Goal: Task Accomplishment & Management: Use online tool/utility

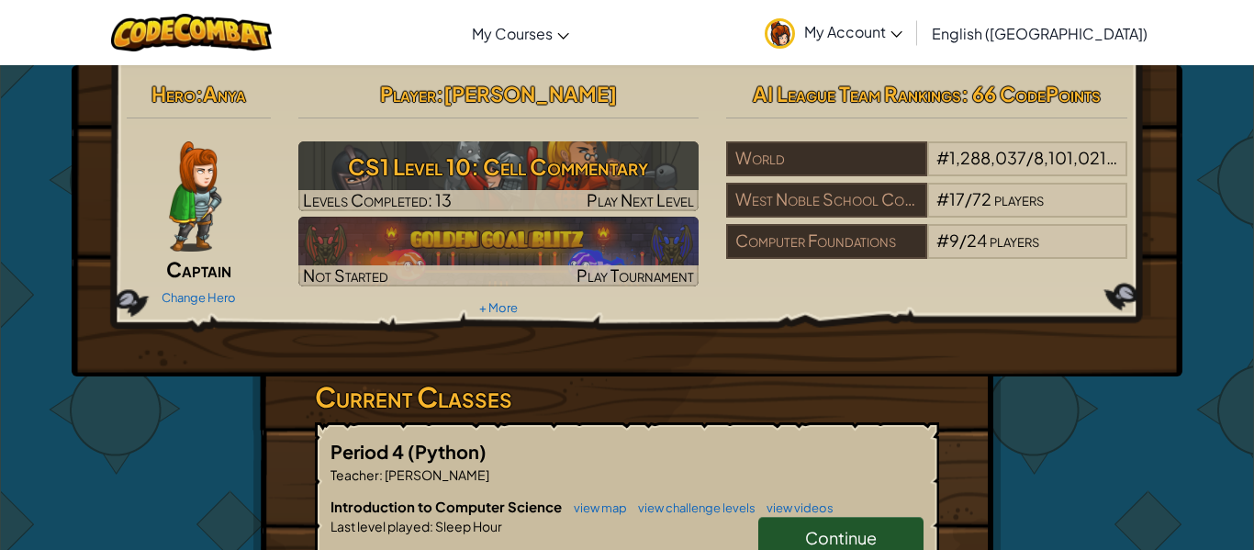
click at [826, 537] on span "Continue" at bounding box center [841, 537] width 72 height 21
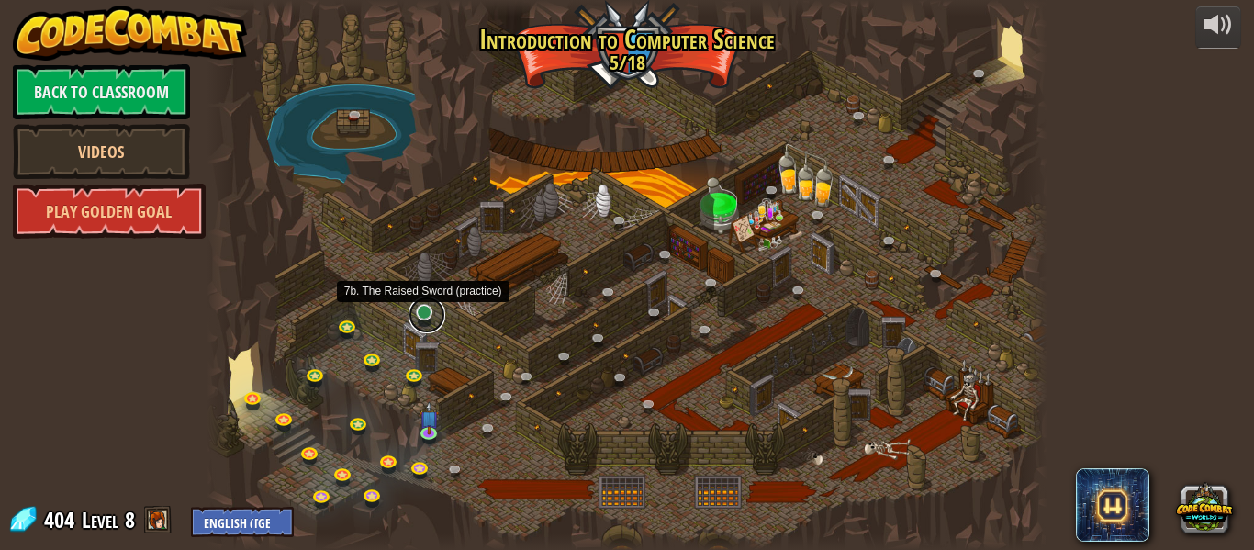
click at [425, 310] on link at bounding box center [426, 314] width 37 height 37
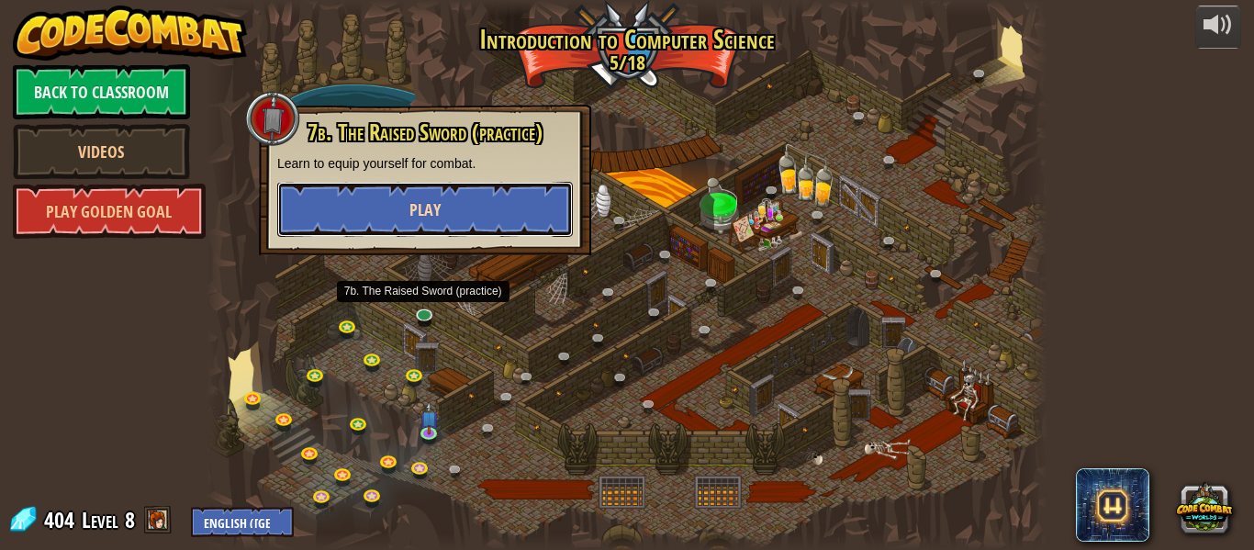
click at [349, 204] on button "Play" at bounding box center [425, 209] width 296 height 55
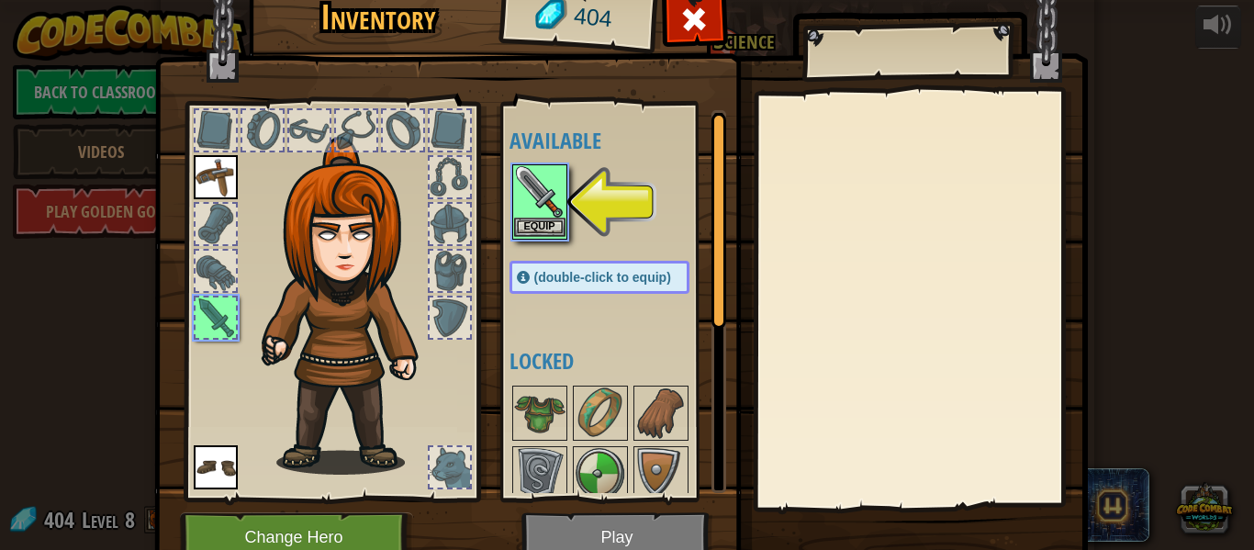
drag, startPoint x: 349, startPoint y: 204, endPoint x: 544, endPoint y: 227, distance: 196.9
click at [544, 227] on div "Inventory 404 Available Equip Equip Equip (double-click to equip) Locked Equip …" at bounding box center [628, 280] width 934 height 606
click at [544, 227] on button "Equip" at bounding box center [539, 227] width 51 height 19
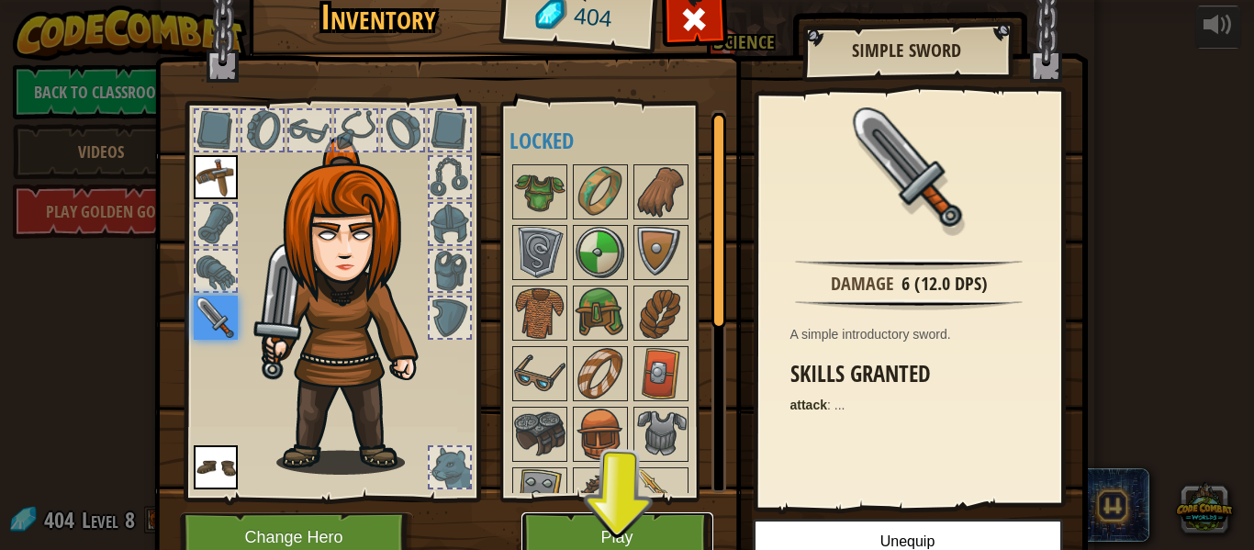
click at [646, 533] on button "Play" at bounding box center [617, 537] width 192 height 50
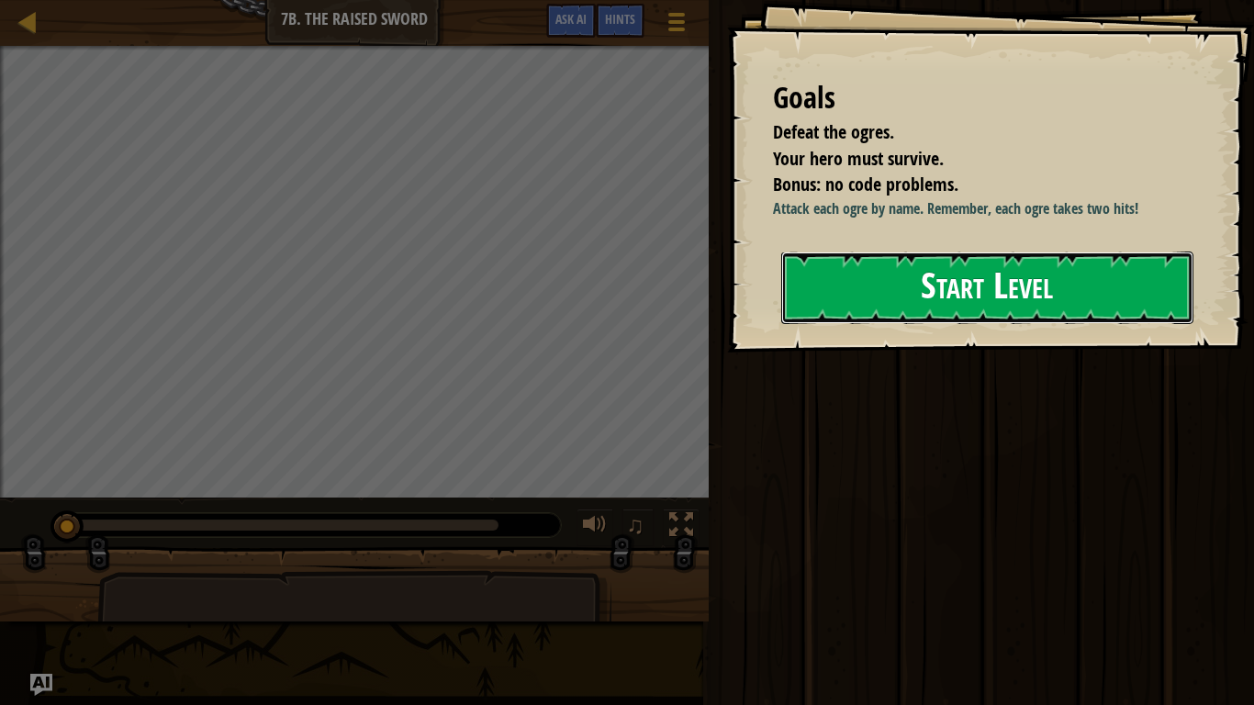
click at [1052, 294] on button "Start Level" at bounding box center [987, 288] width 412 height 73
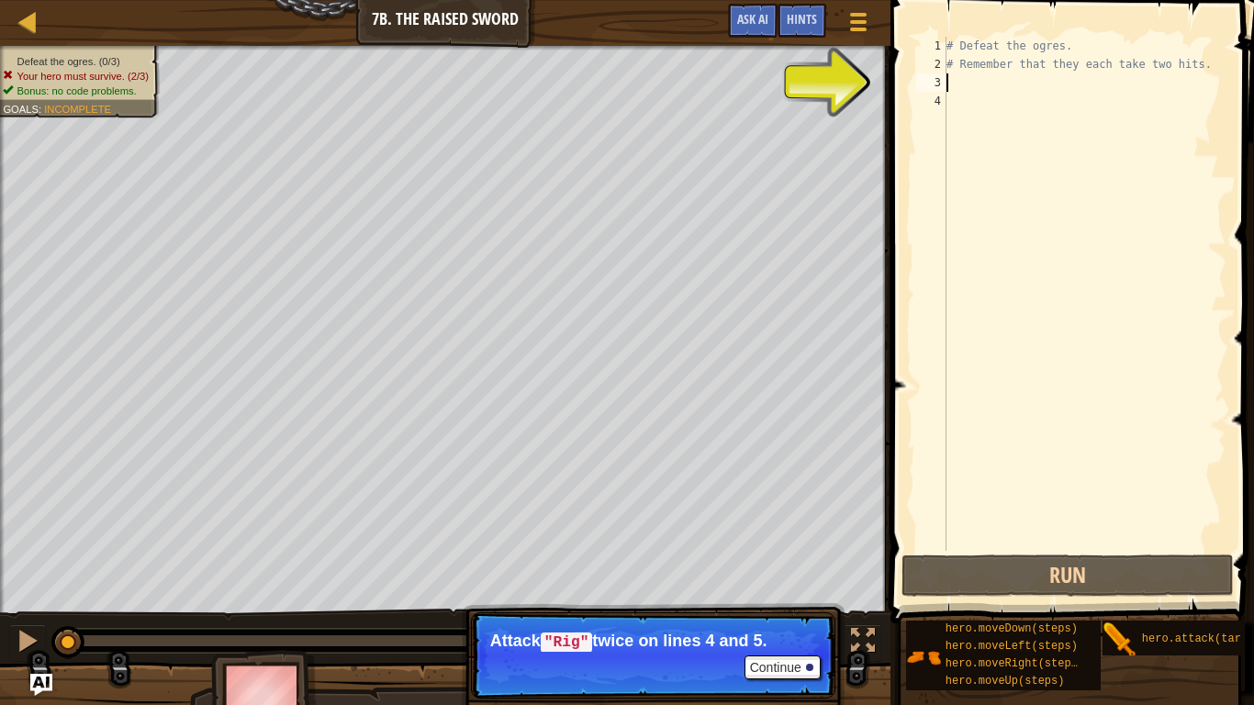
scroll to position [8, 0]
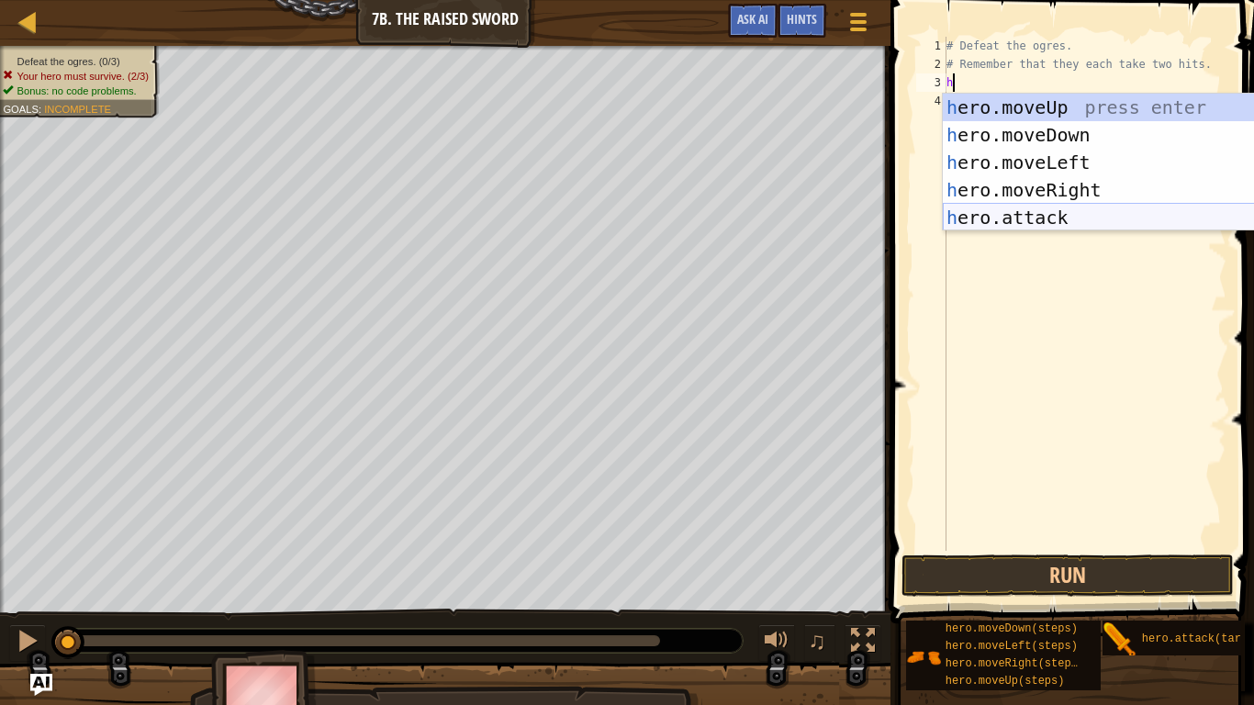
click at [1083, 215] on div "h ero.moveUp press enter h ero.moveDown press enter h ero.moveLeft press enter …" at bounding box center [1116, 190] width 347 height 193
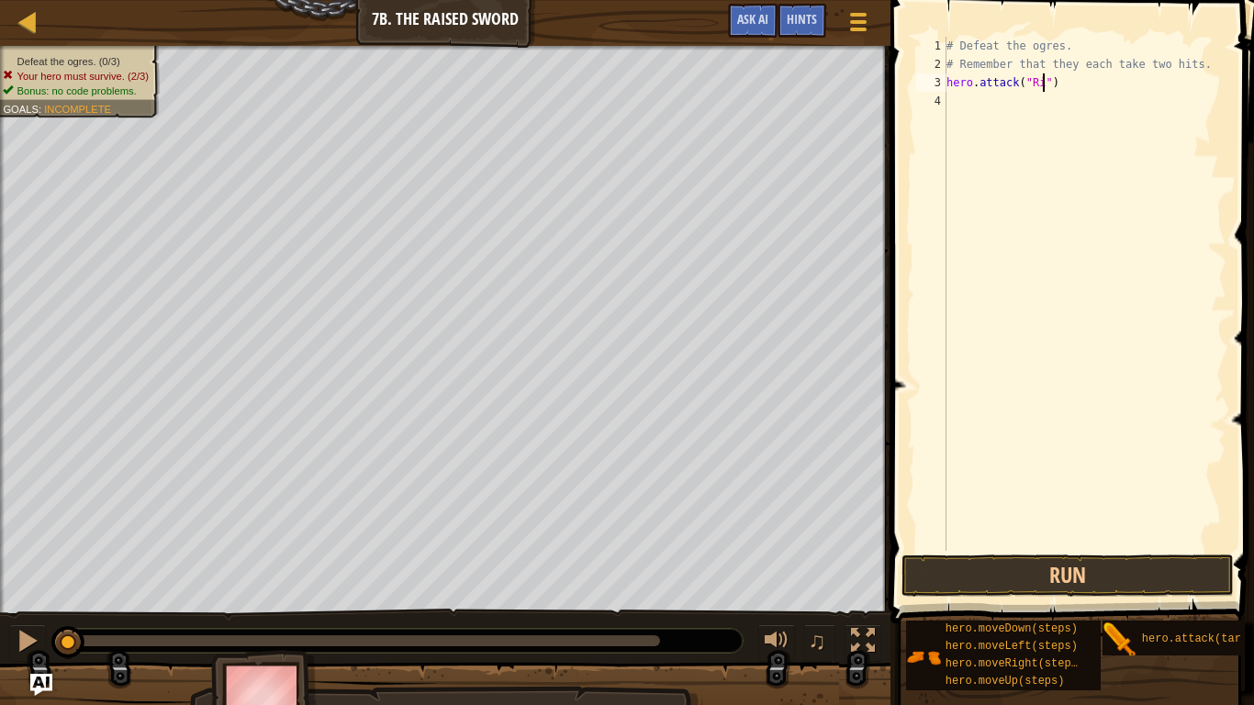
type textarea "hero.attack("Rig")"
click at [1078, 82] on div "# Defeat the ogres. # Remember that they each take two hits. hero . attack ( "R…" at bounding box center [1085, 312] width 284 height 551
click at [983, 101] on div "# Defeat the ogres. # Remember that they each take two hits. hero . attack ( "R…" at bounding box center [1085, 312] width 284 height 551
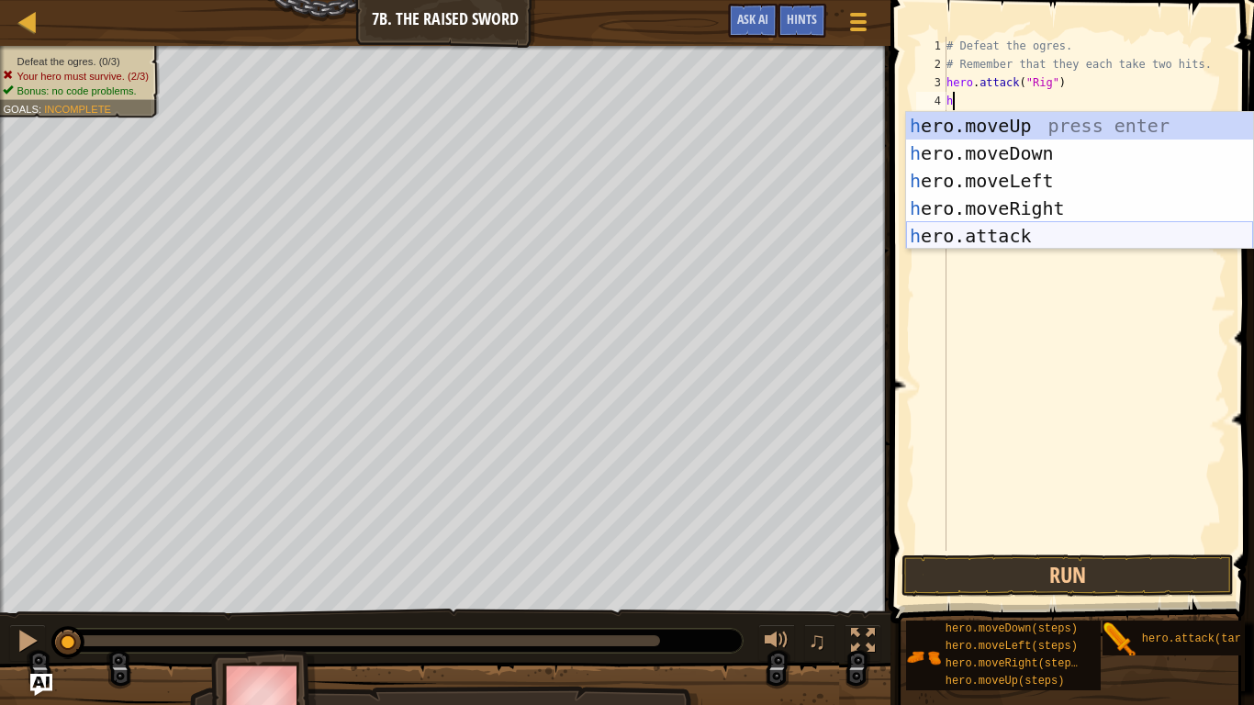
click at [991, 230] on div "h ero.moveUp press enter h ero.moveDown press enter h ero.moveLeft press enter …" at bounding box center [1079, 208] width 347 height 193
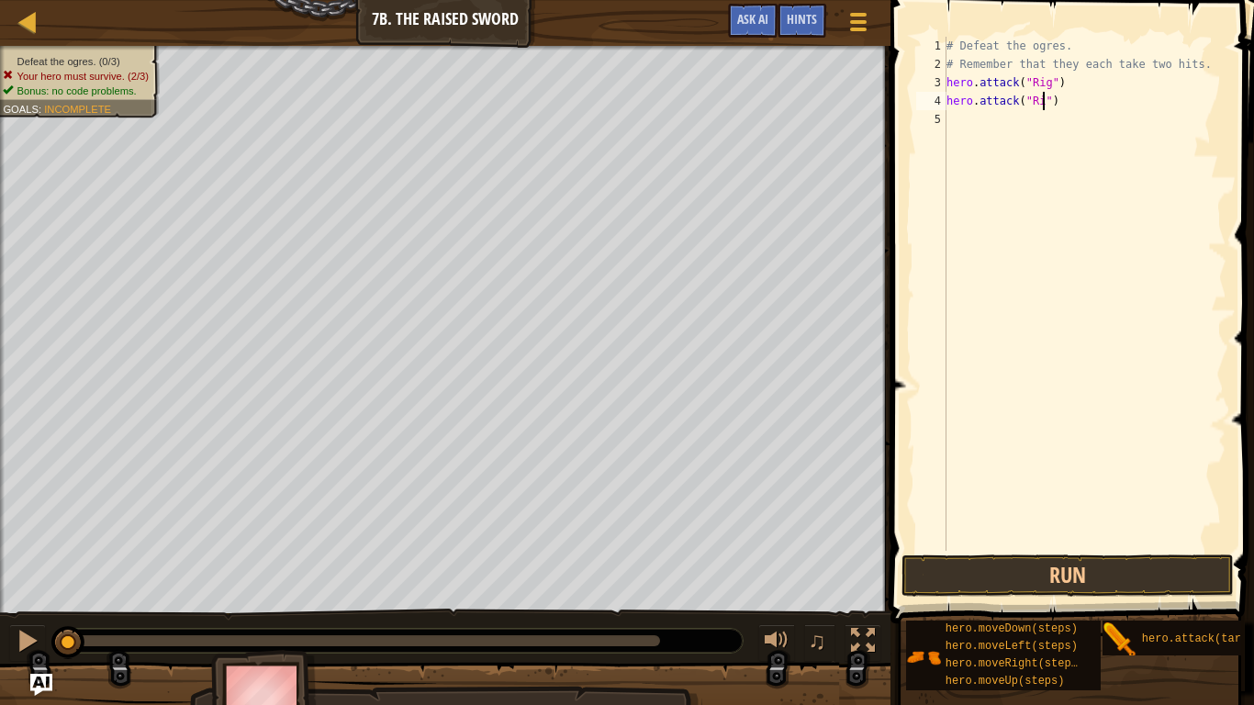
type textarea "hero.attack("Rig")"
click at [1021, 129] on div "# Defeat the ogres. # Remember that they each take two hits. hero . attack ( "R…" at bounding box center [1085, 312] width 284 height 551
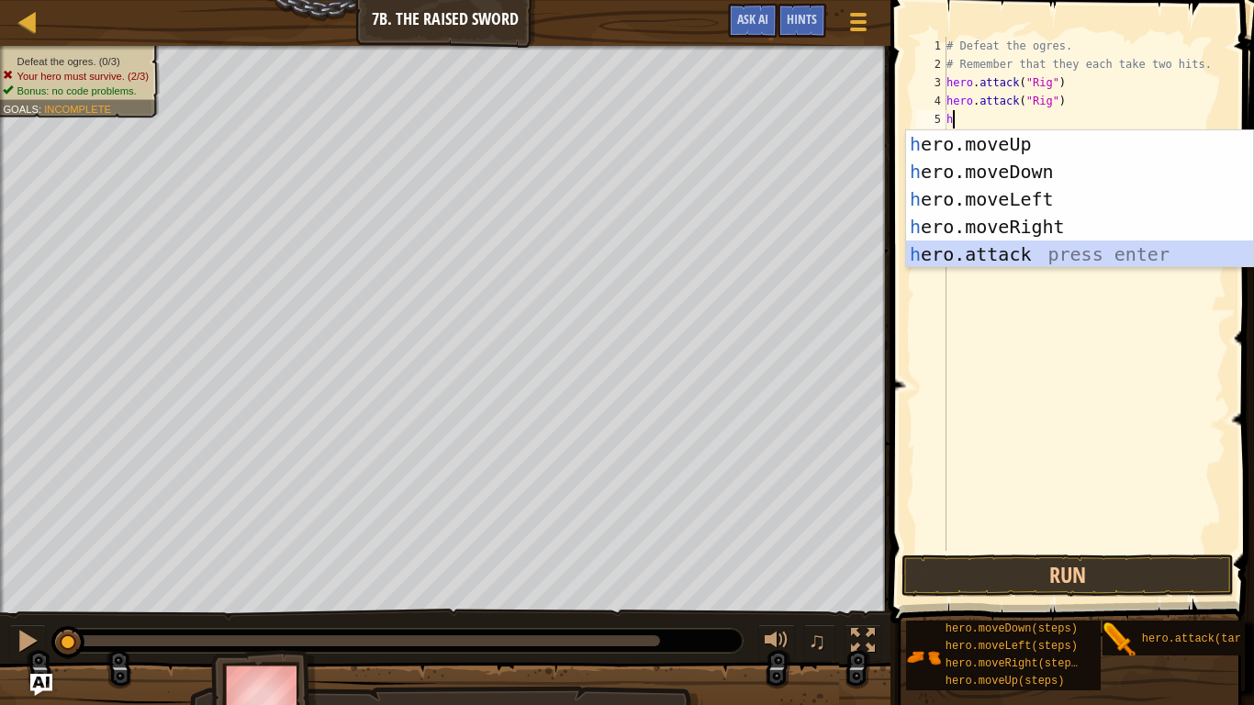
click at [1018, 241] on div "h ero.moveUp press enter h ero.moveDown press enter h ero.moveLeft press enter …" at bounding box center [1079, 226] width 347 height 193
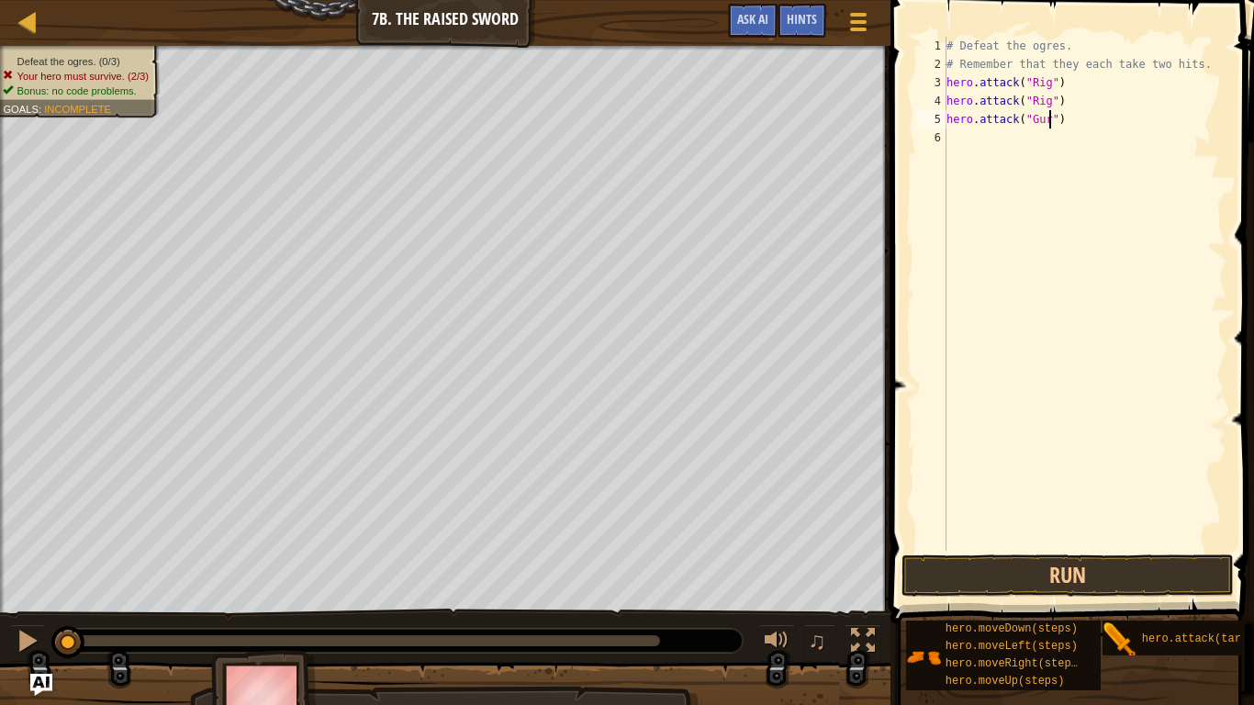
type textarea "hero.attack("Gurt")"
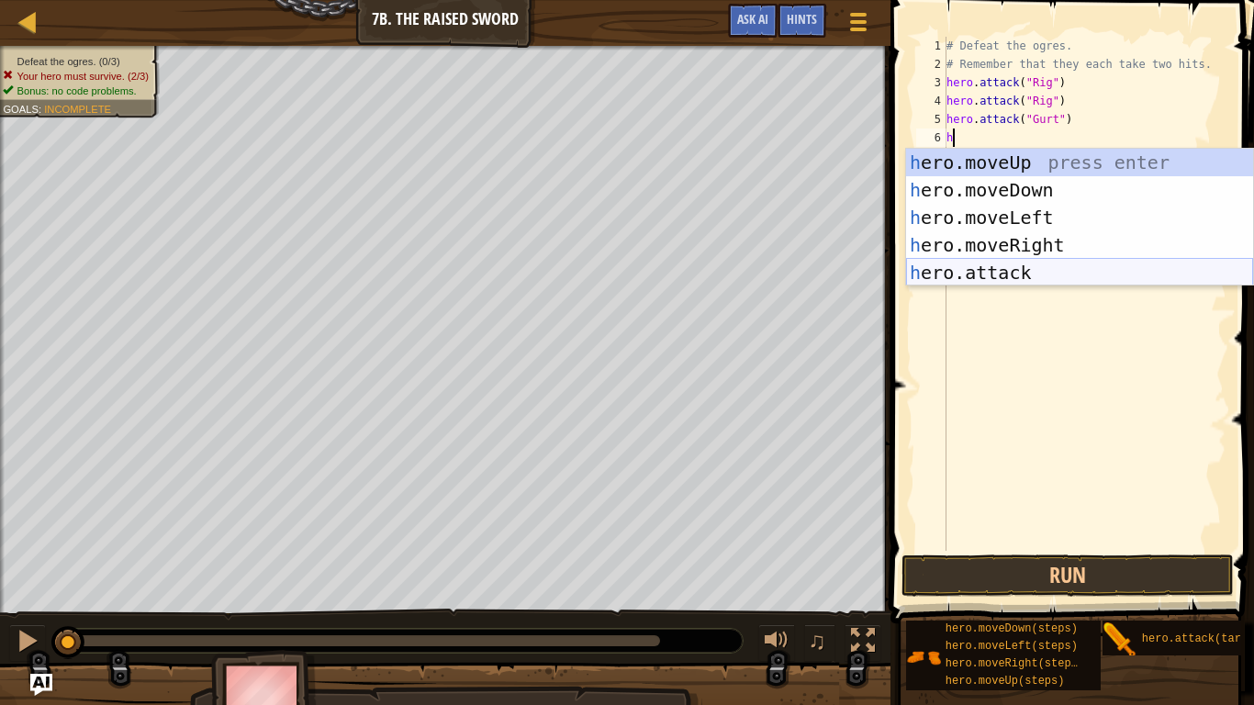
click at [1034, 280] on div "h ero.moveUp press enter h ero.moveDown press enter h ero.moveLeft press enter …" at bounding box center [1079, 245] width 347 height 193
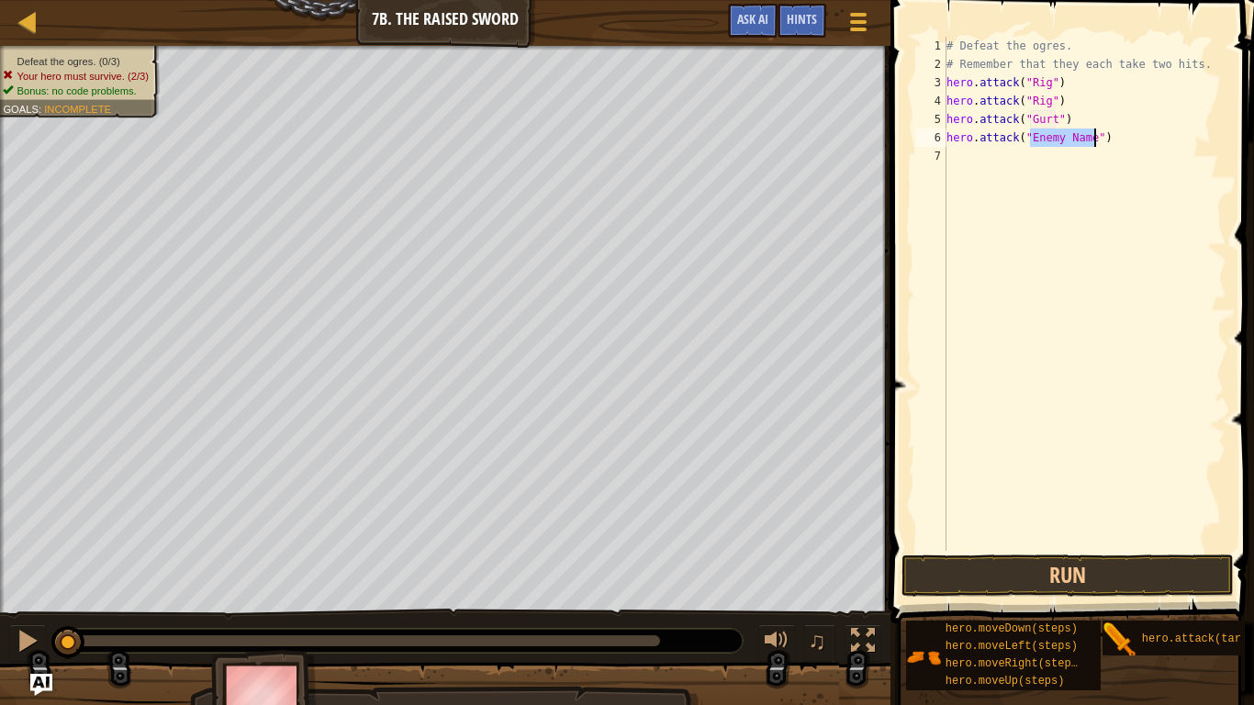
scroll to position [8, 13]
type textarea "hero.attack("Gurt")"
click at [963, 149] on div "# Defeat the ogres. # Remember that they each take two hits. hero . attack ( "R…" at bounding box center [1085, 312] width 284 height 551
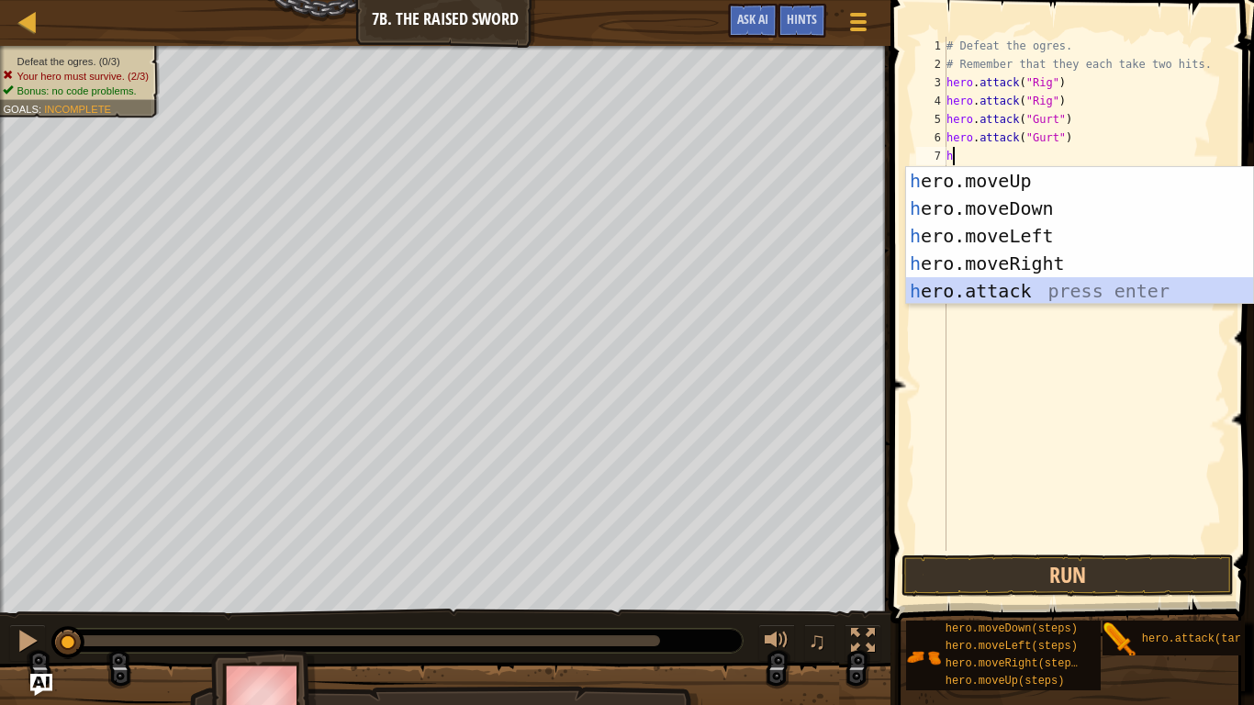
click at [1018, 286] on div "h ero.moveUp press enter h ero.moveDown press enter h ero.moveLeft press enter …" at bounding box center [1079, 263] width 347 height 193
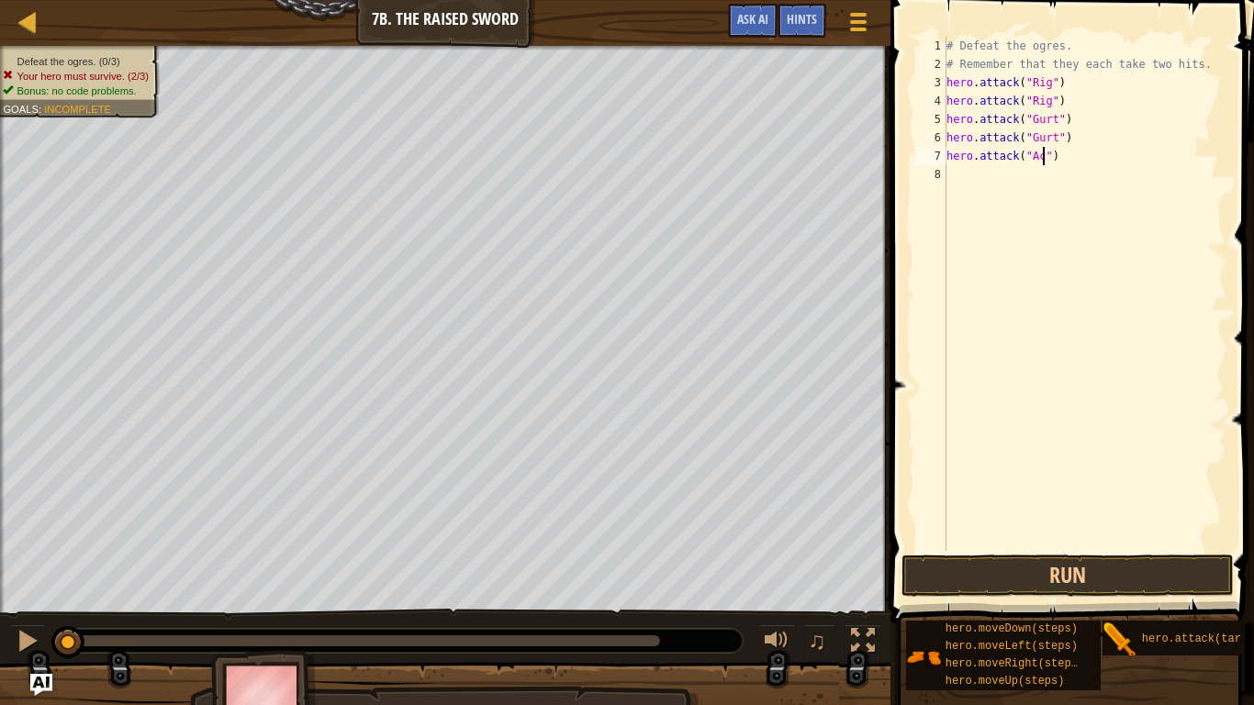
type textarea "hero.attack("Ack")"
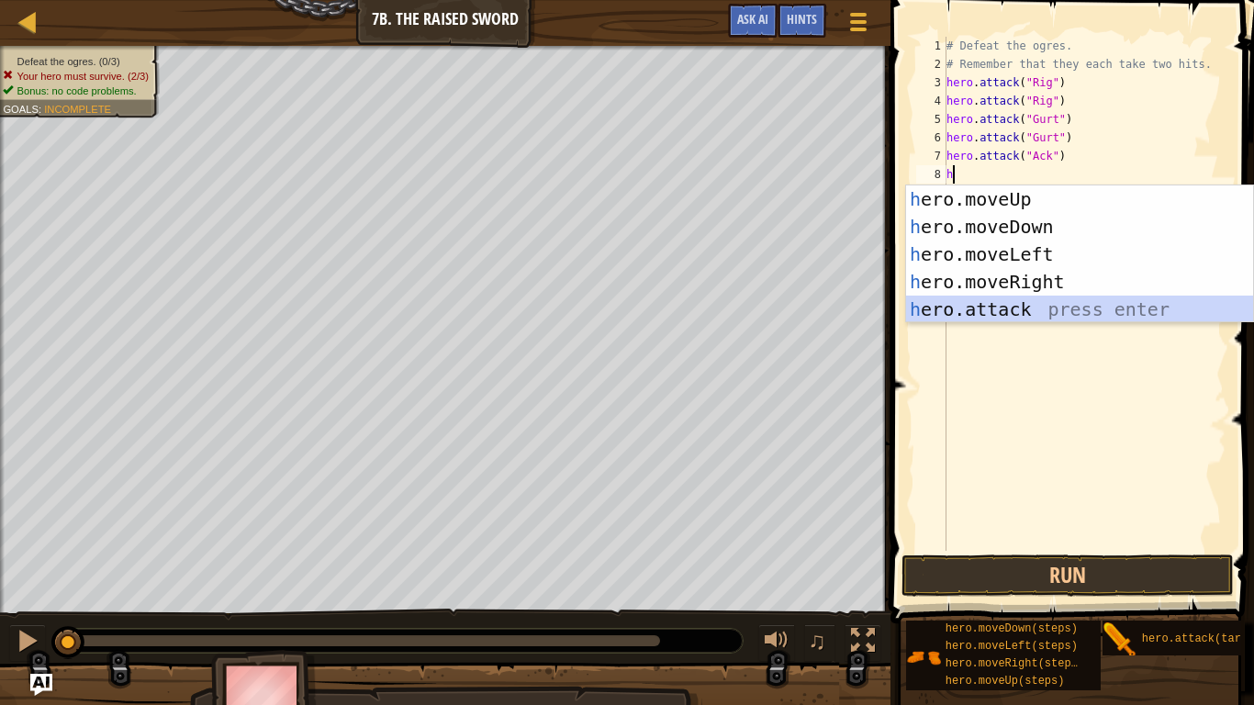
click at [1011, 300] on div "h ero.moveUp press enter h ero.moveDown press enter h ero.moveLeft press enter …" at bounding box center [1079, 281] width 347 height 193
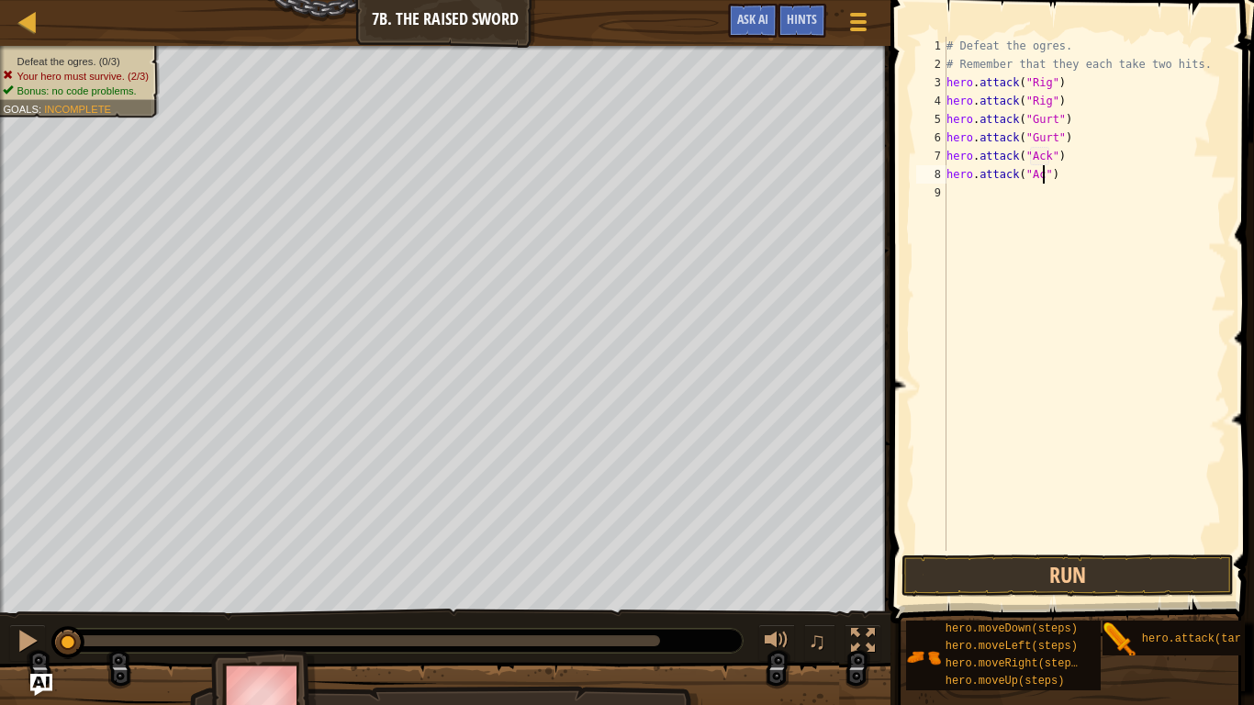
scroll to position [8, 15]
type textarea "hero.attack("Ack")"
click at [1058, 549] on button "Run" at bounding box center [1066, 575] width 331 height 42
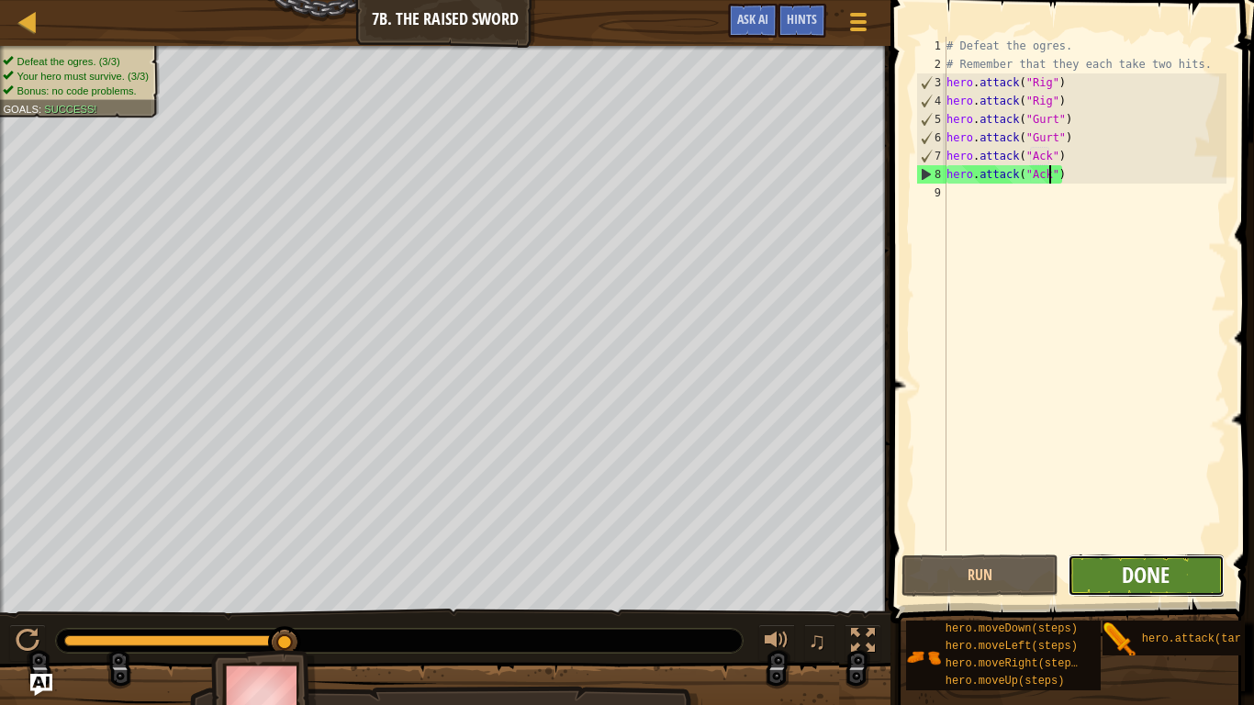
click at [1131, 549] on span "Done" at bounding box center [1146, 574] width 48 height 29
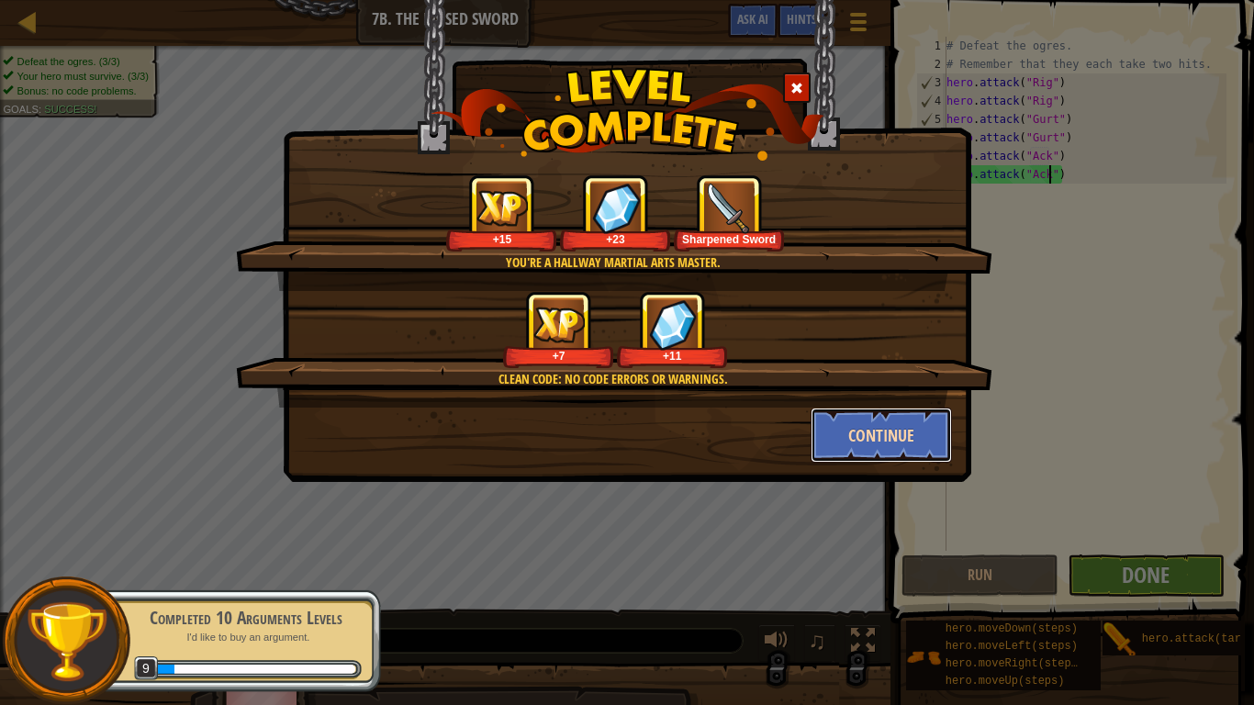
click at [926, 441] on button "Continue" at bounding box center [882, 435] width 142 height 55
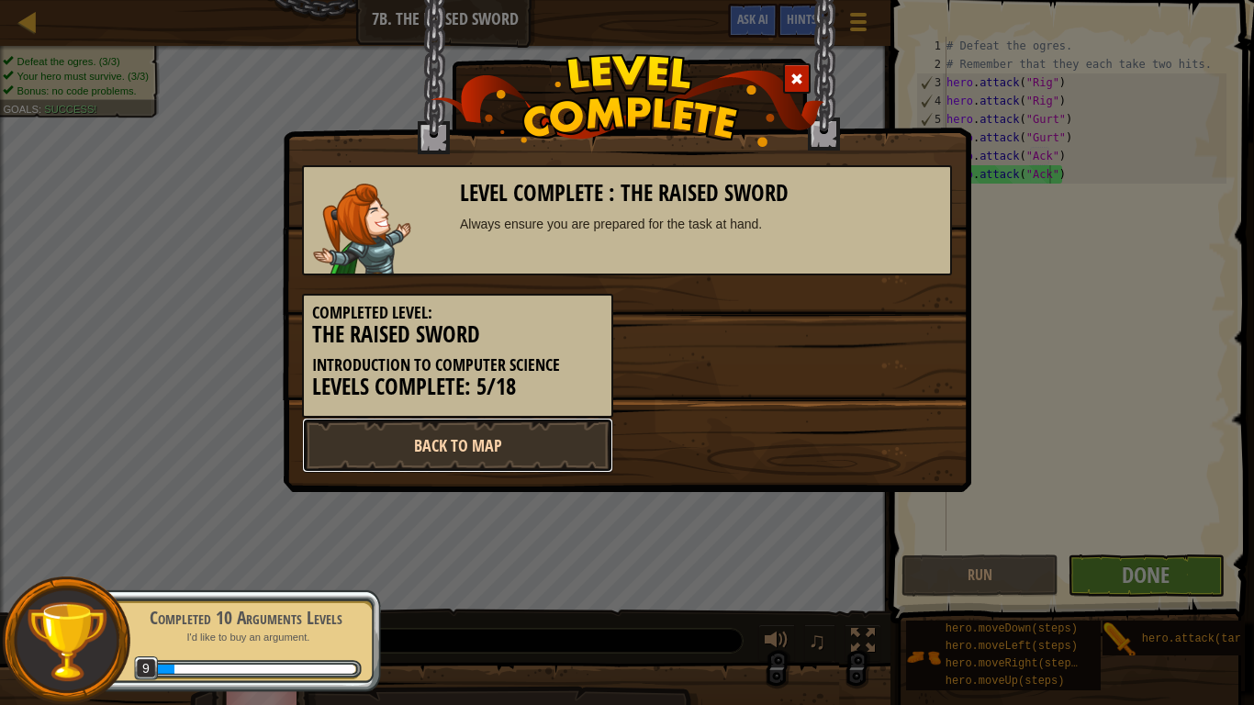
click at [495, 440] on link "Back to Map" at bounding box center [457, 445] width 311 height 55
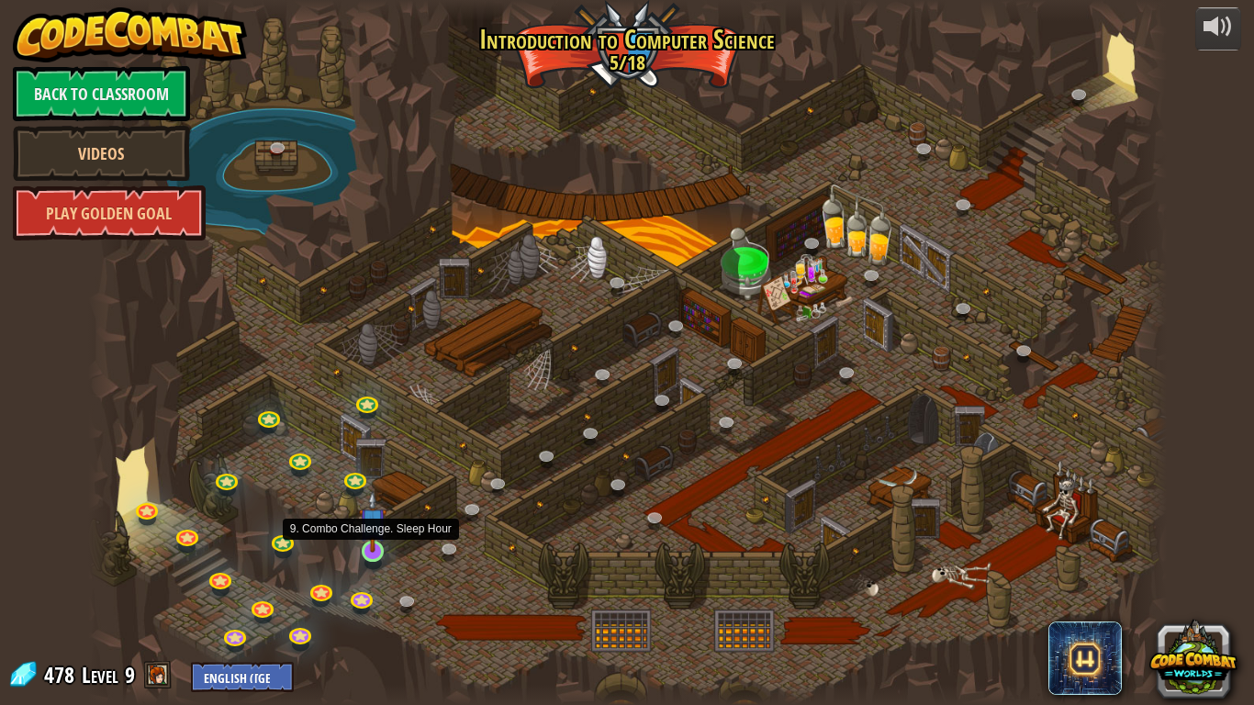
click at [376, 549] on img at bounding box center [373, 521] width 28 height 62
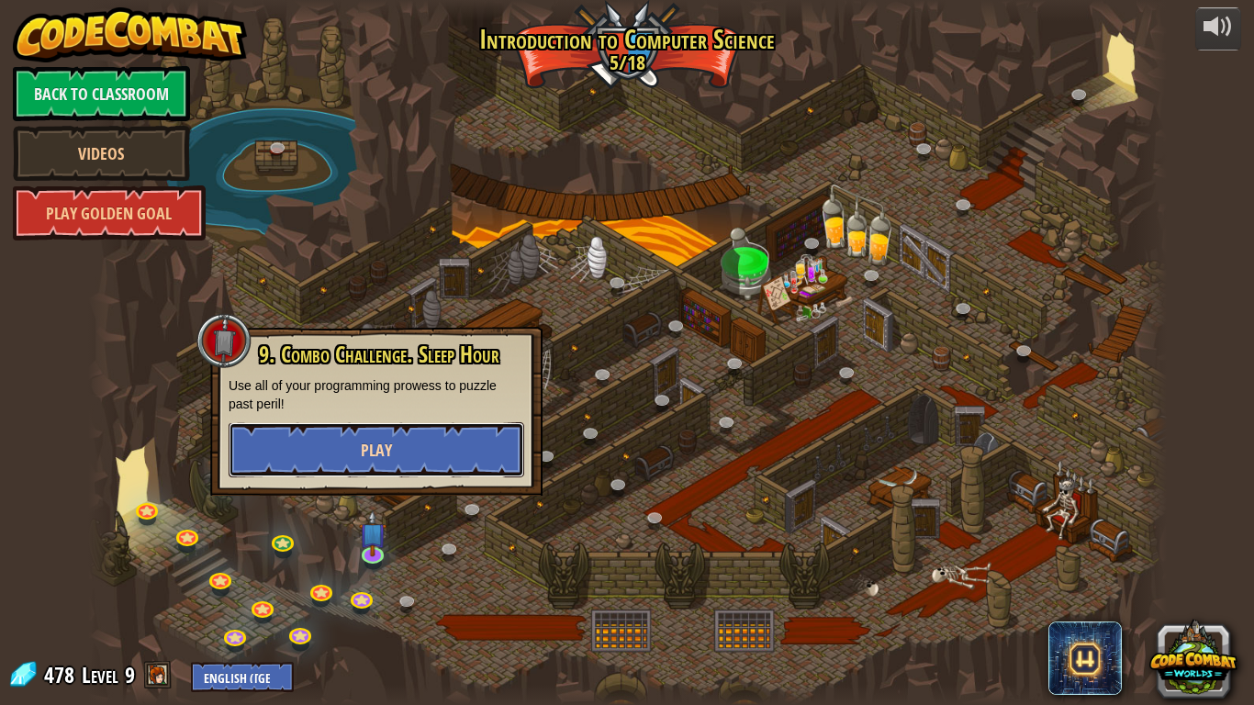
click at [380, 439] on span "Play" at bounding box center [376, 450] width 31 height 23
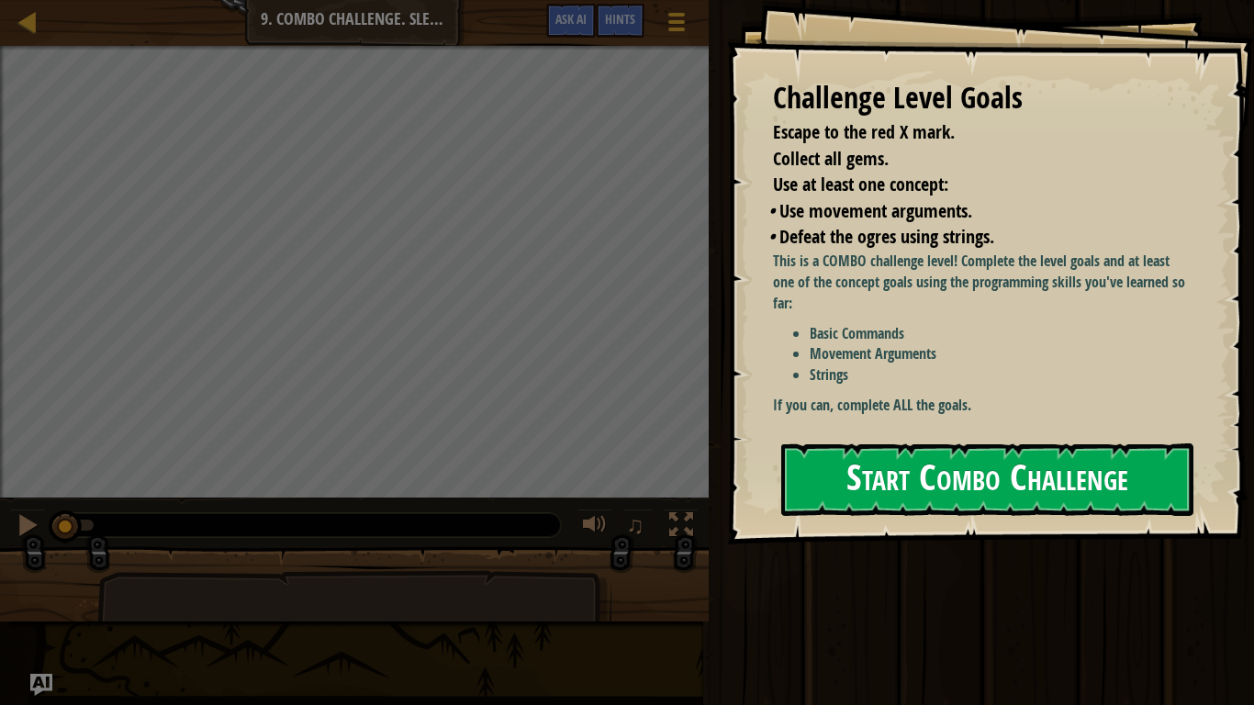
click at [957, 502] on button "Start Combo Challenge" at bounding box center [987, 479] width 412 height 73
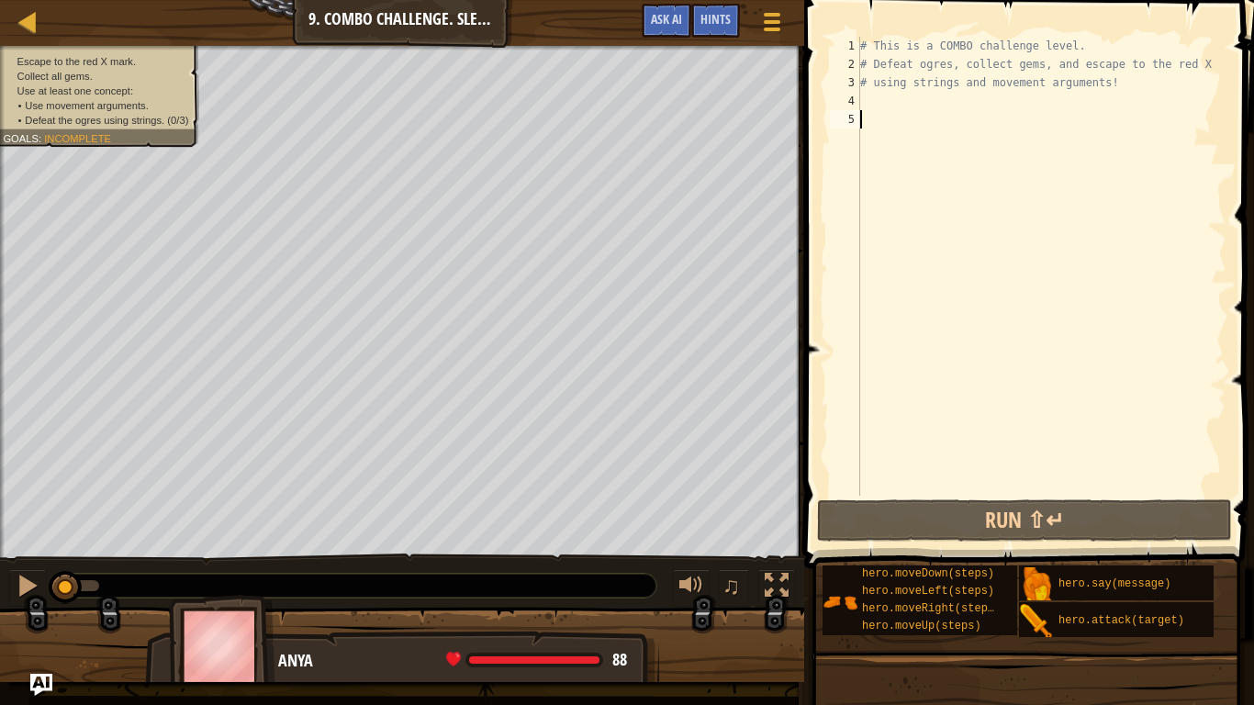
click at [902, 107] on div "# This is a COMBO challenge level. # Defeat [PERSON_NAME], collect gems, and es…" at bounding box center [1041, 285] width 370 height 496
type textarea "h"
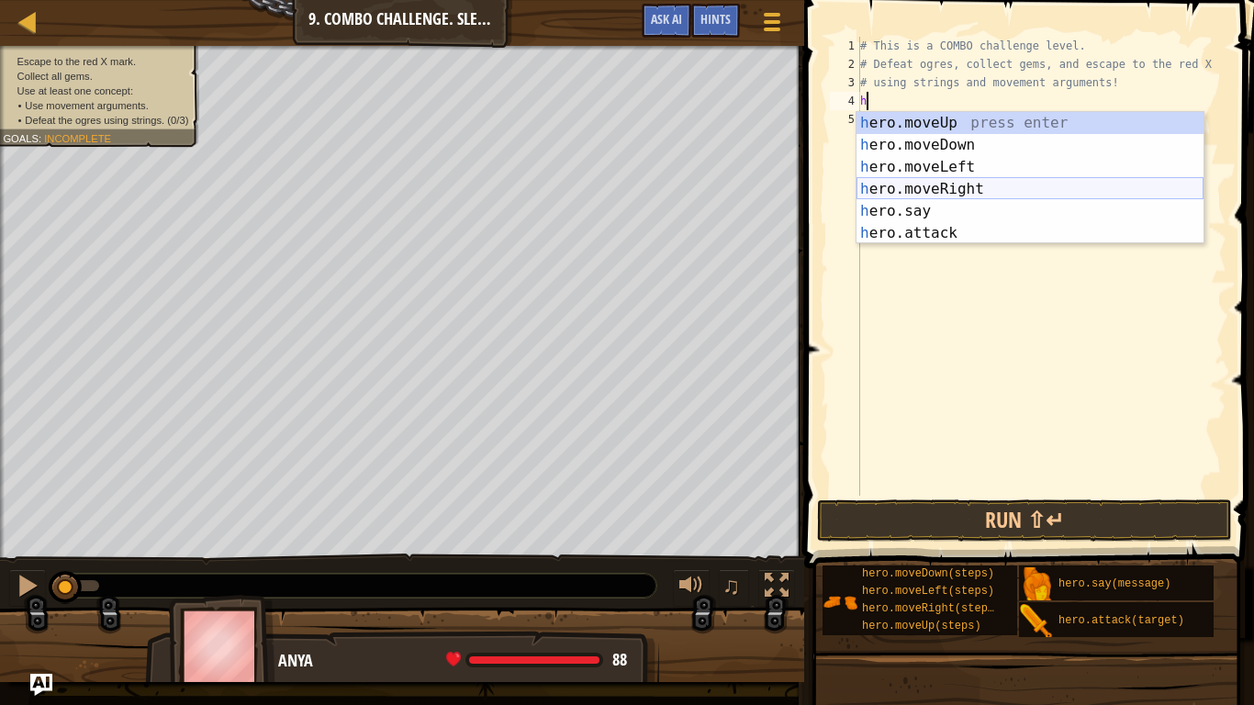
click at [969, 195] on div "h ero.moveUp press enter h ero.moveDown press enter h ero.moveLeft press enter …" at bounding box center [1029, 200] width 347 height 176
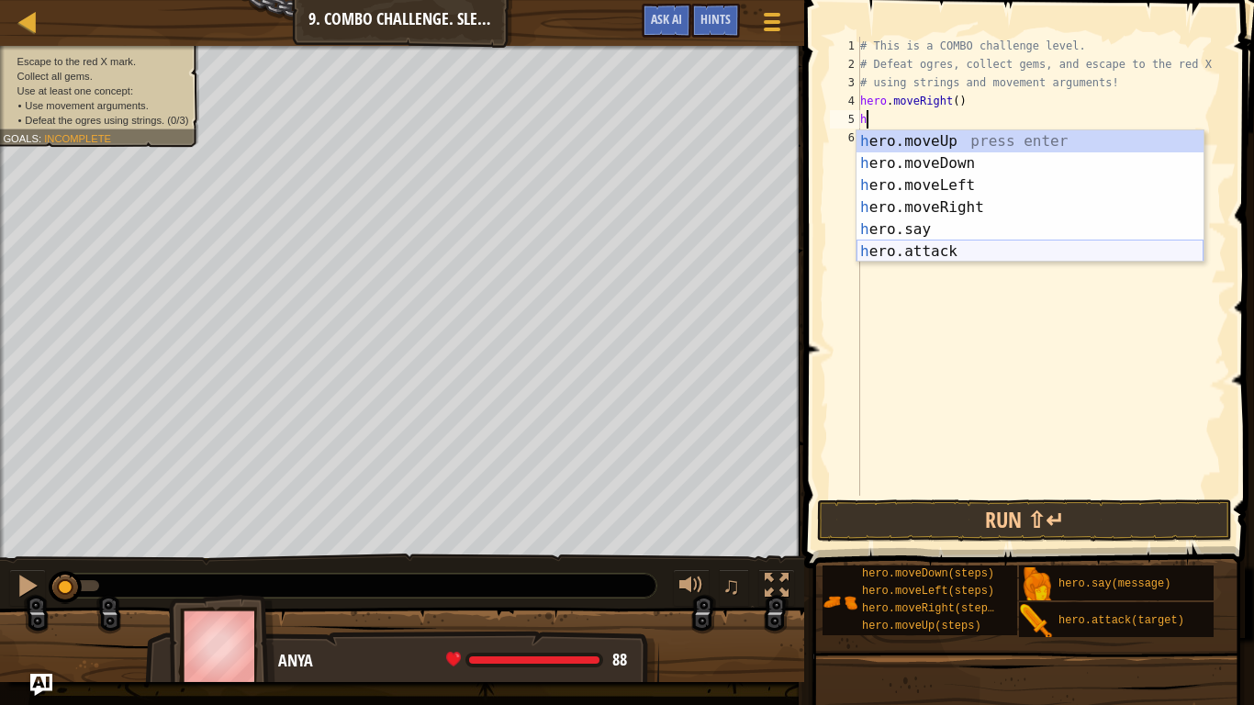
click at [913, 248] on div "h ero.moveUp press enter h ero.moveDown press enter h ero.moveLeft press enter …" at bounding box center [1029, 218] width 347 height 176
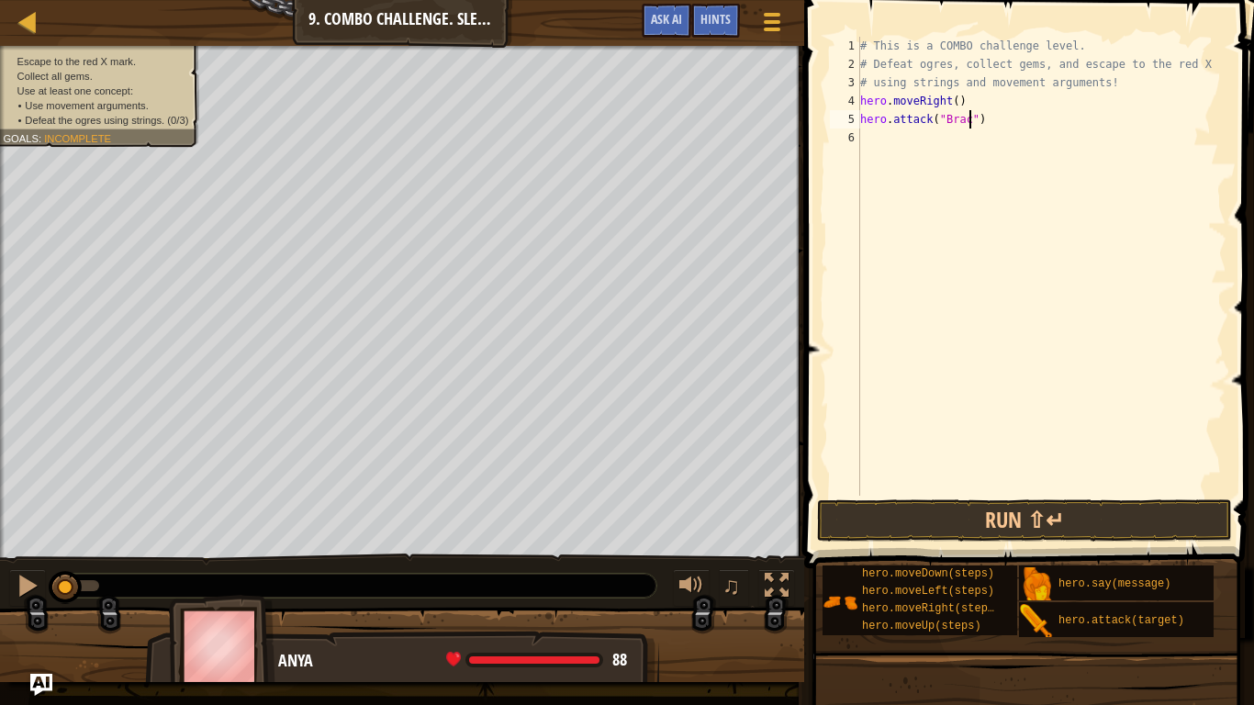
type textarea "hero.attack("Brack")"
click at [889, 147] on div "# This is a COMBO challenge level. # Defeat [PERSON_NAME], collect gems, and es…" at bounding box center [1041, 285] width 370 height 496
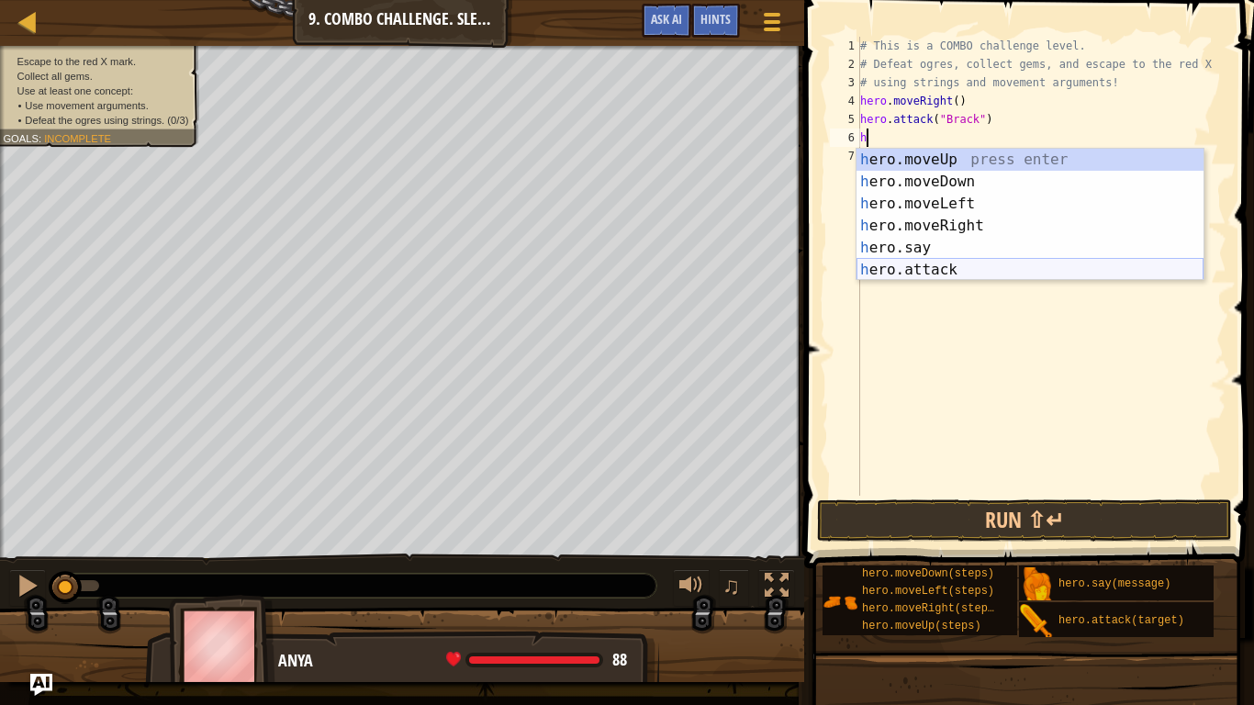
click at [892, 271] on div "h ero.moveUp press enter h ero.moveDown press enter h ero.moveLeft press enter …" at bounding box center [1029, 237] width 347 height 176
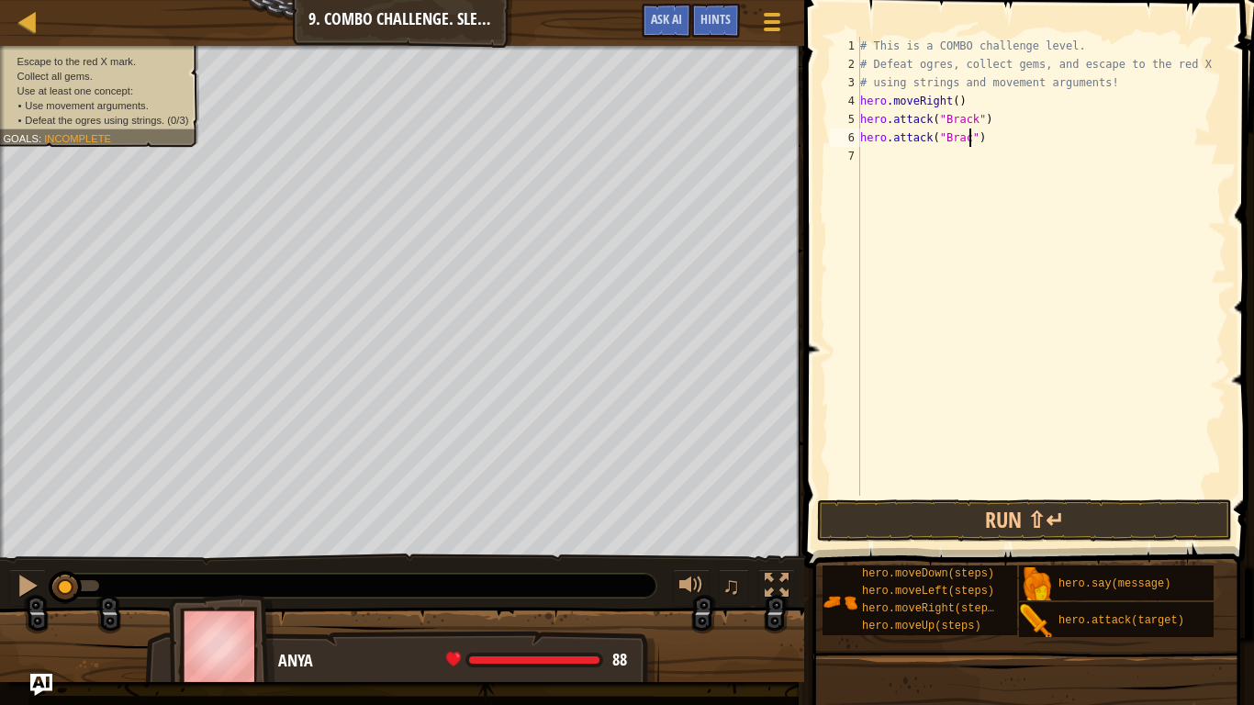
type textarea "hero.attack("Brack")"
click at [891, 160] on div "# This is a COMBO challenge level. # Defeat [PERSON_NAME], collect gems, and es…" at bounding box center [1041, 285] width 370 height 496
type textarea "h"
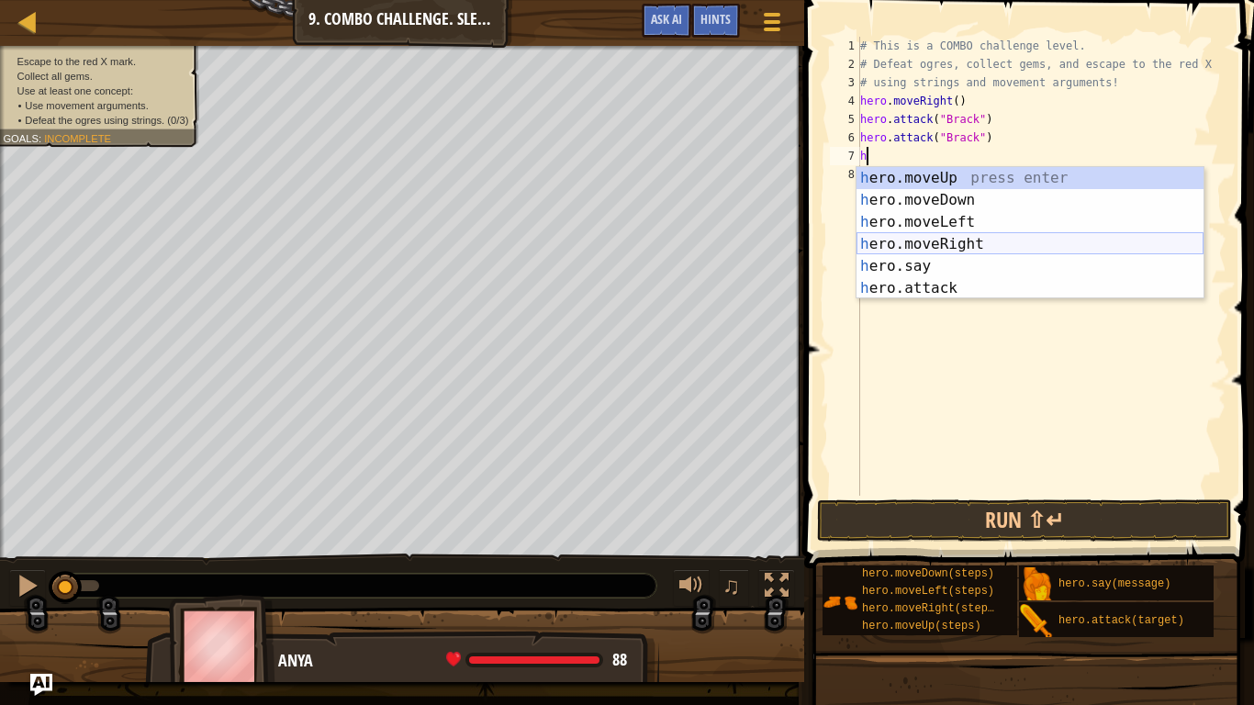
click at [978, 240] on div "h ero.moveUp press enter h ero.moveDown press enter h ero.moveLeft press enter …" at bounding box center [1029, 255] width 347 height 176
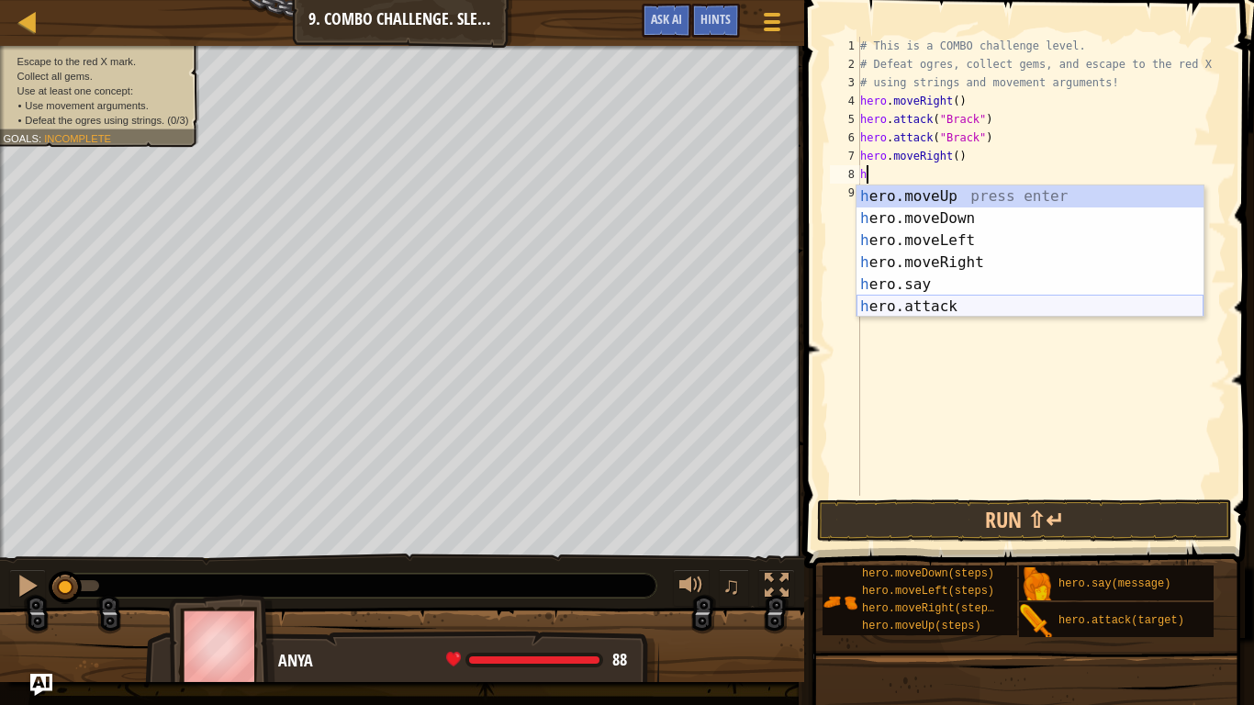
click at [968, 304] on div "h ero.moveUp press enter h ero.moveDown press enter h ero.moveLeft press enter …" at bounding box center [1029, 273] width 347 height 176
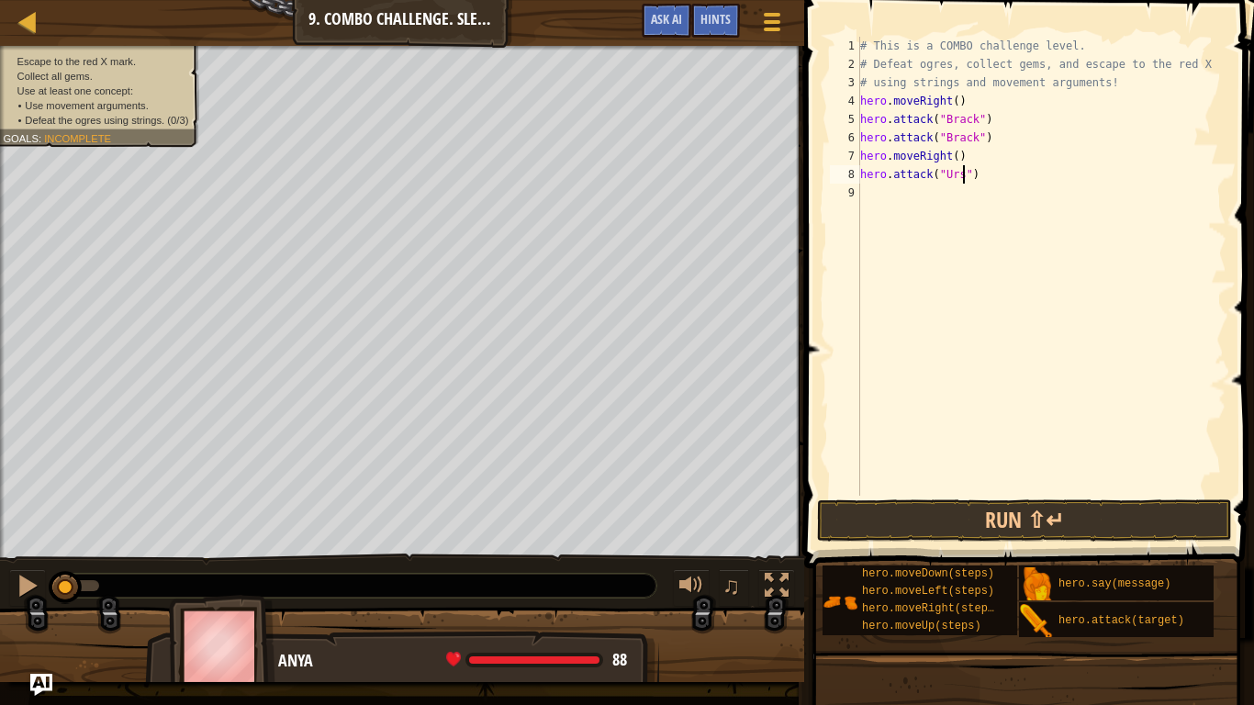
type textarea "hero.attack("Ursa")"
click at [896, 190] on div "# This is a COMBO challenge level. # Defeat [PERSON_NAME], collect gems, and es…" at bounding box center [1041, 285] width 370 height 496
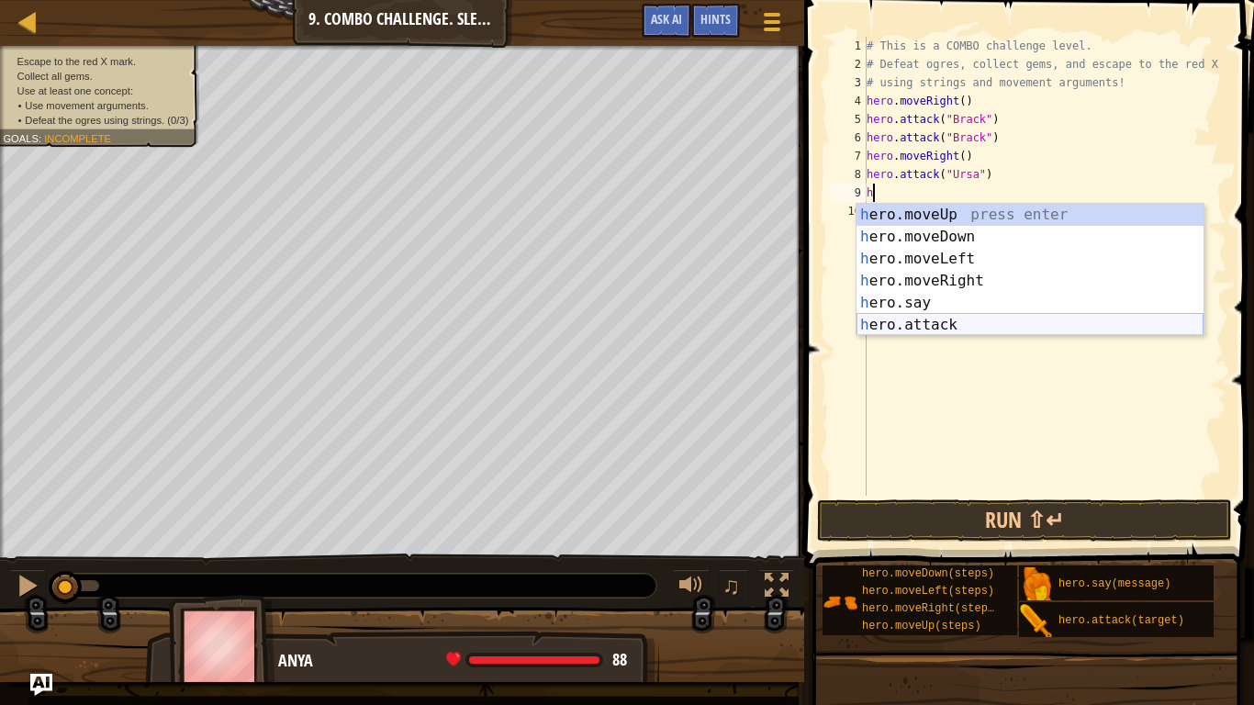
click at [926, 324] on div "h ero.moveUp press enter h ero.moveDown press enter h ero.moveLeft press enter …" at bounding box center [1029, 292] width 347 height 176
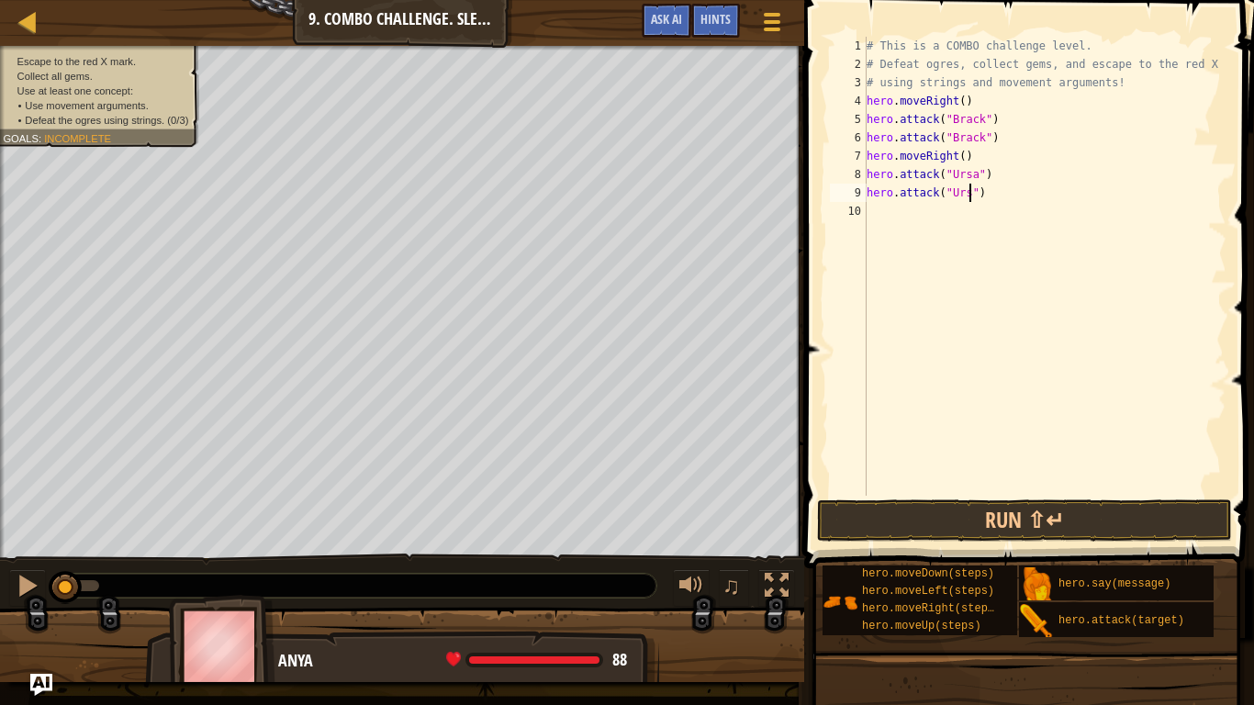
type textarea "hero.attack("Ursa")"
click at [884, 224] on div "# This is a COMBO challenge level. # Defeat [PERSON_NAME], collect gems, and es…" at bounding box center [1044, 285] width 363 height 496
type textarea "h"
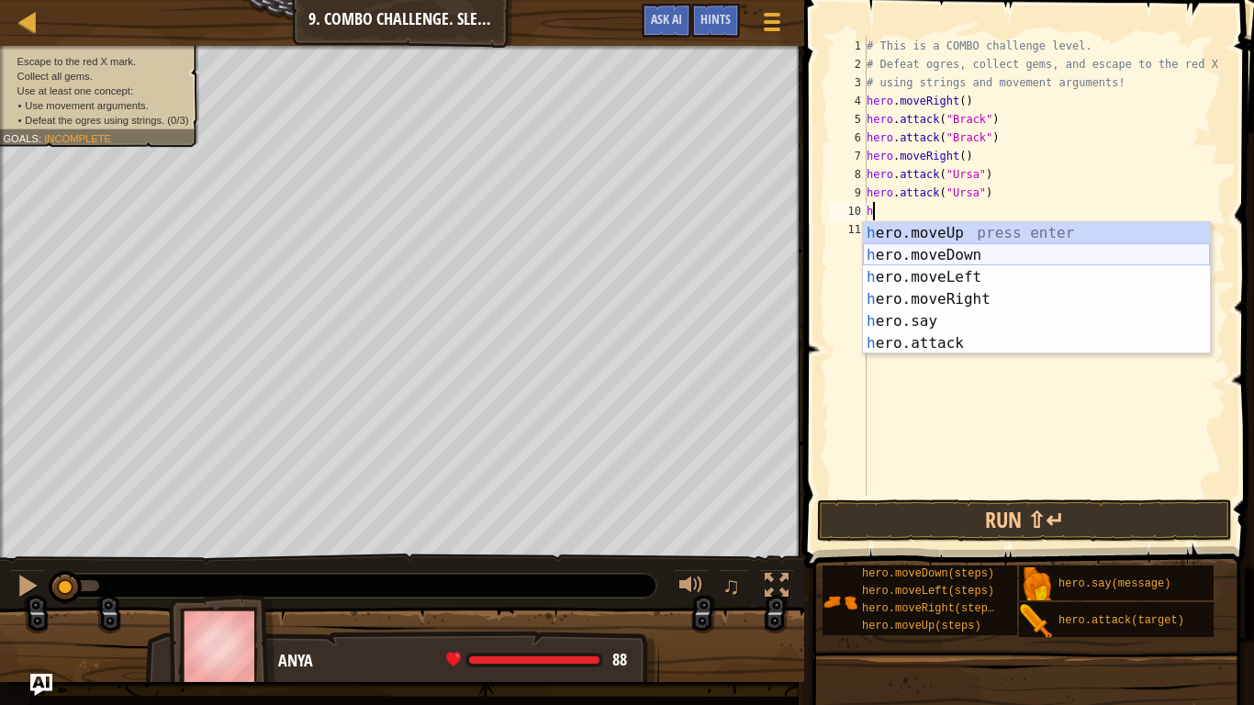
click at [997, 258] on div "h ero.moveUp press enter h ero.moveDown press enter h ero.moveLeft press enter …" at bounding box center [1036, 310] width 347 height 176
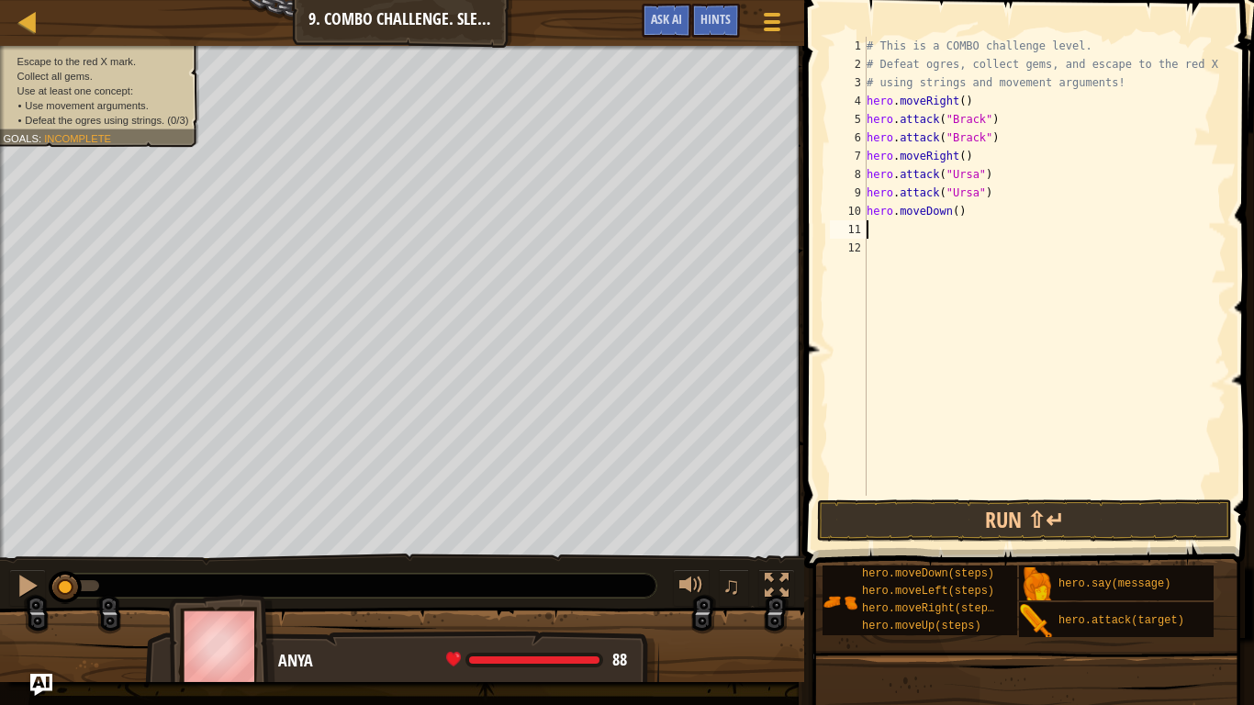
type textarea "h"
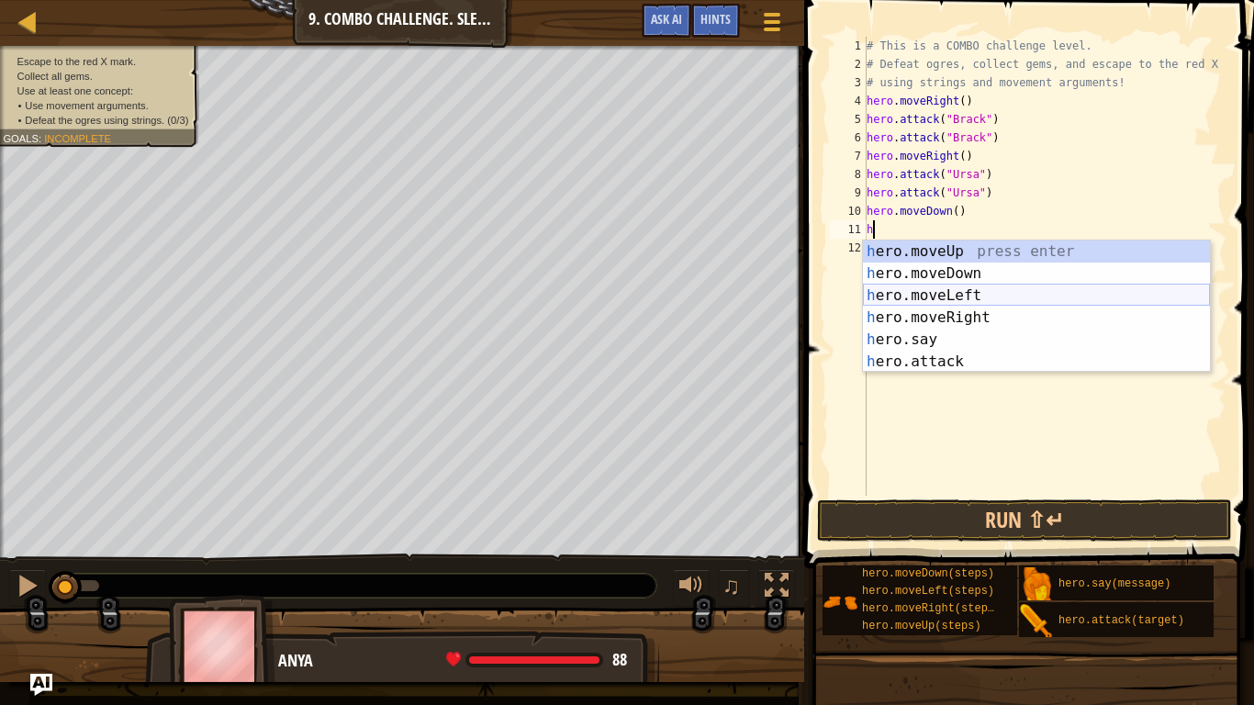
click at [955, 292] on div "h ero.moveUp press enter h ero.moveDown press enter h ero.moveLeft press enter …" at bounding box center [1036, 328] width 347 height 176
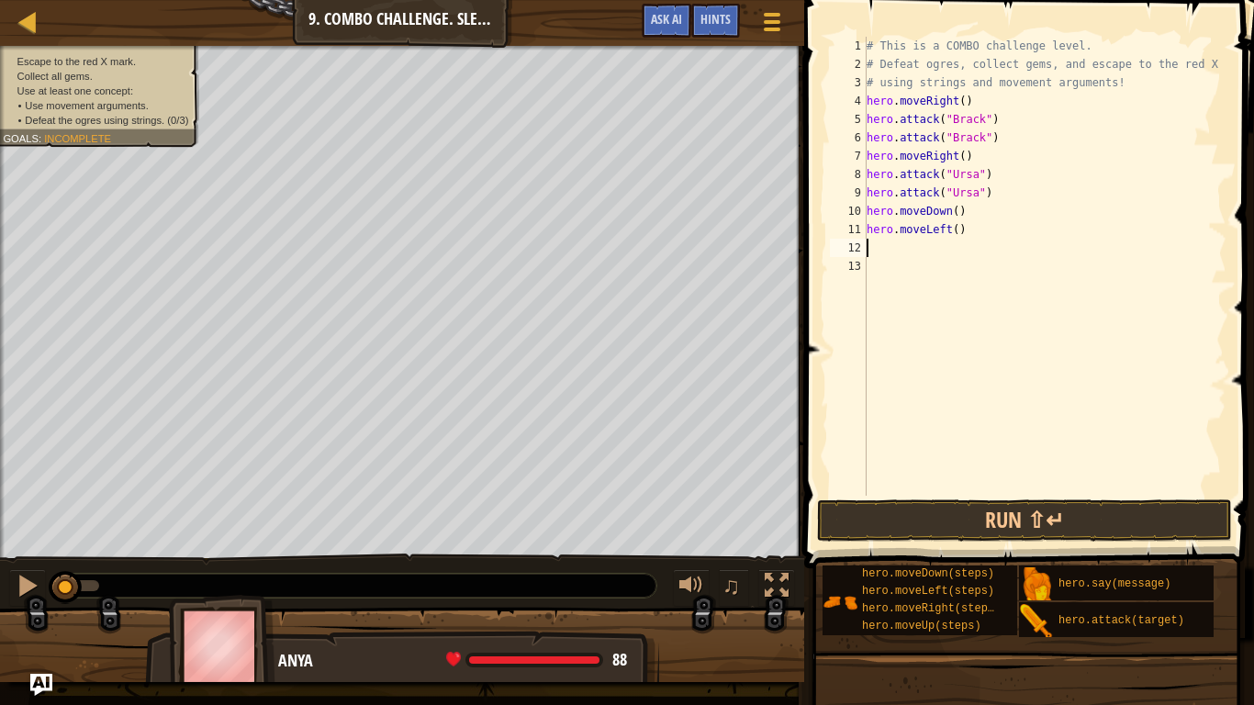
click at [956, 225] on div "# This is a COMBO challenge level. # Defeat [PERSON_NAME], collect gems, and es…" at bounding box center [1044, 285] width 363 height 496
type textarea "hero.moveLeft(2)"
click at [921, 238] on div "# This is a COMBO challenge level. # Defeat [PERSON_NAME], collect gems, and es…" at bounding box center [1044, 285] width 363 height 496
click at [911, 252] on div "# This is a COMBO challenge level. # Defeat [PERSON_NAME], collect gems, and es…" at bounding box center [1044, 285] width 363 height 496
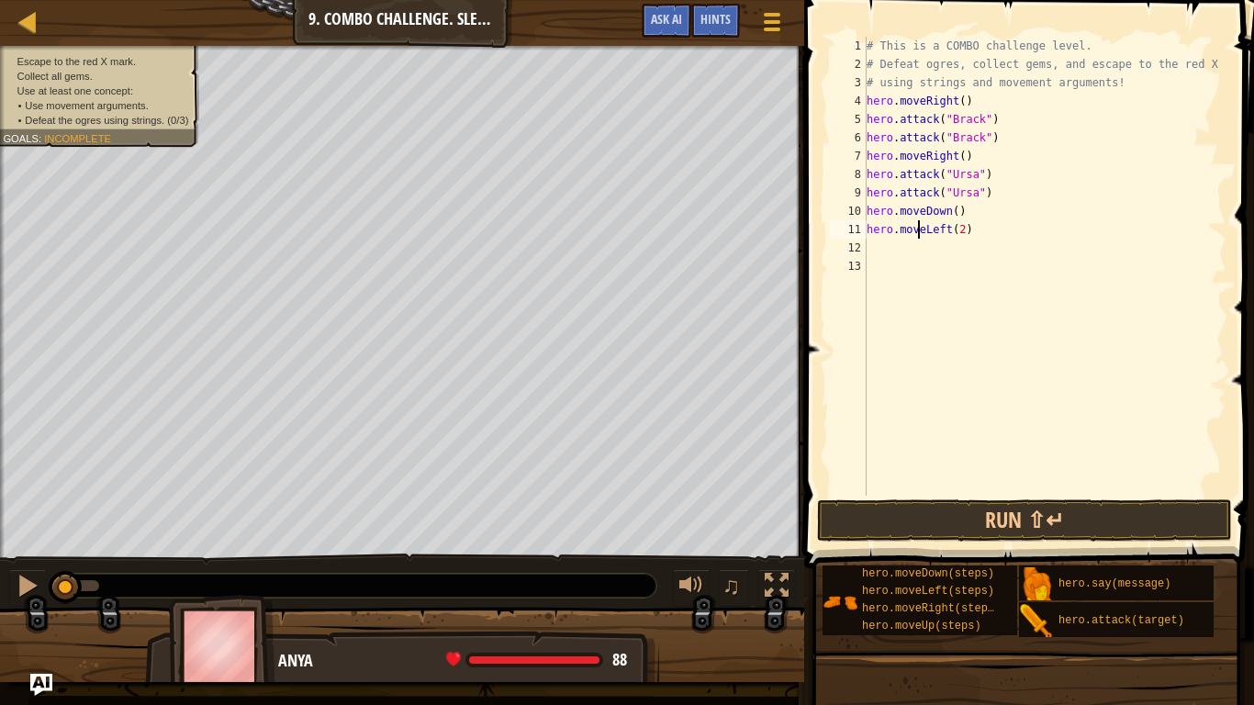
scroll to position [8, 0]
type textarea "h"
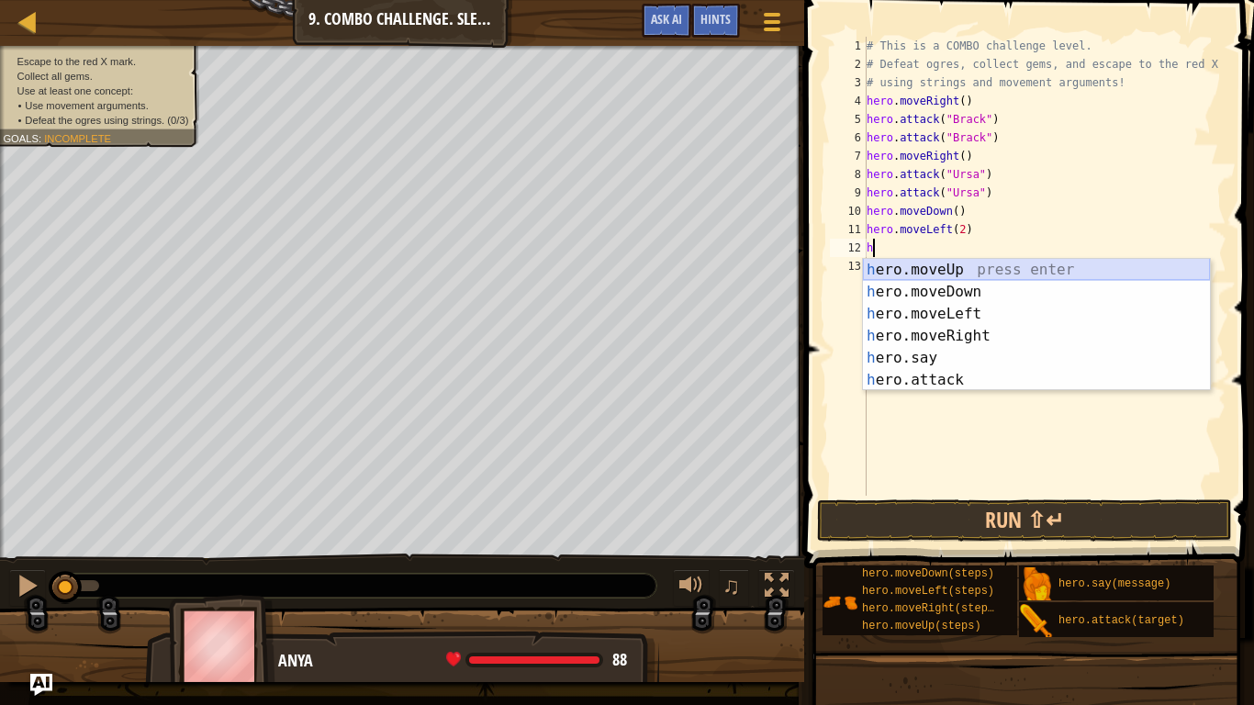
click at [957, 268] on div "h ero.moveUp press enter h ero.moveDown press enter h ero.moveLeft press enter …" at bounding box center [1036, 347] width 347 height 176
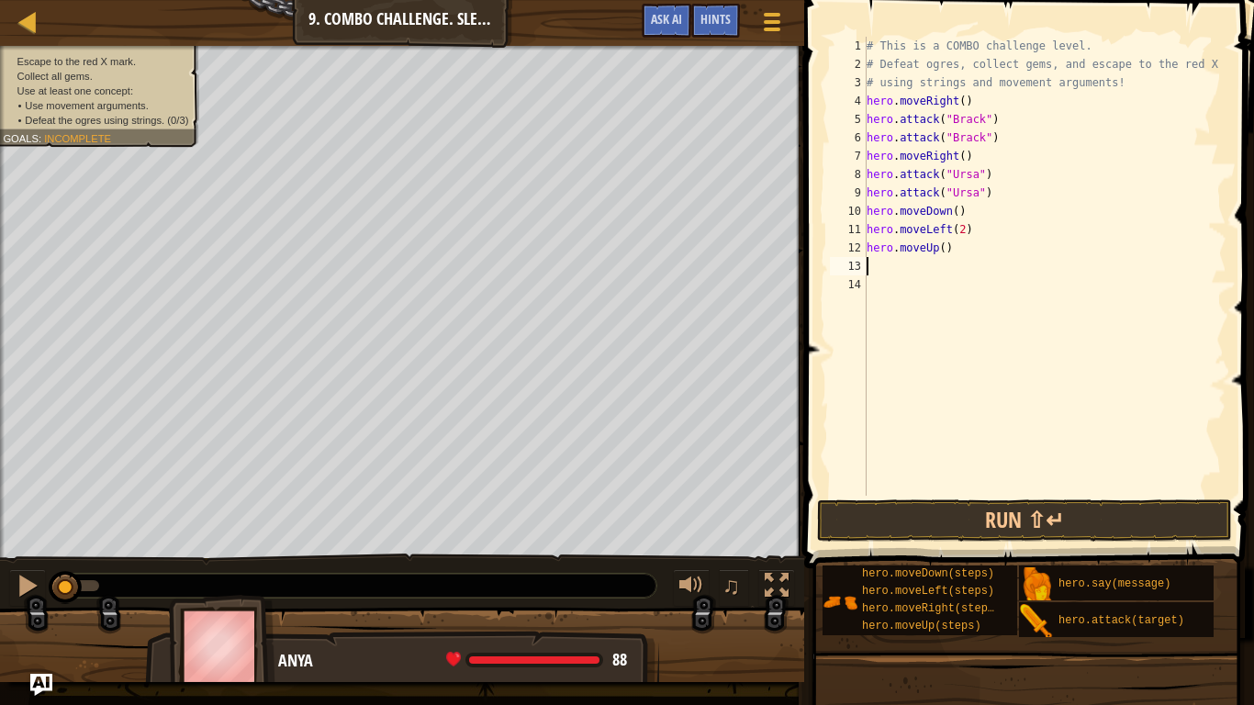
click at [946, 252] on div "# This is a COMBO challenge level. # Defeat [PERSON_NAME], collect gems, and es…" at bounding box center [1044, 285] width 363 height 496
type textarea "hero.moveUp(2)"
click at [888, 266] on div "# This is a COMBO challenge level. # Defeat [PERSON_NAME], collect gems, and es…" at bounding box center [1044, 285] width 363 height 496
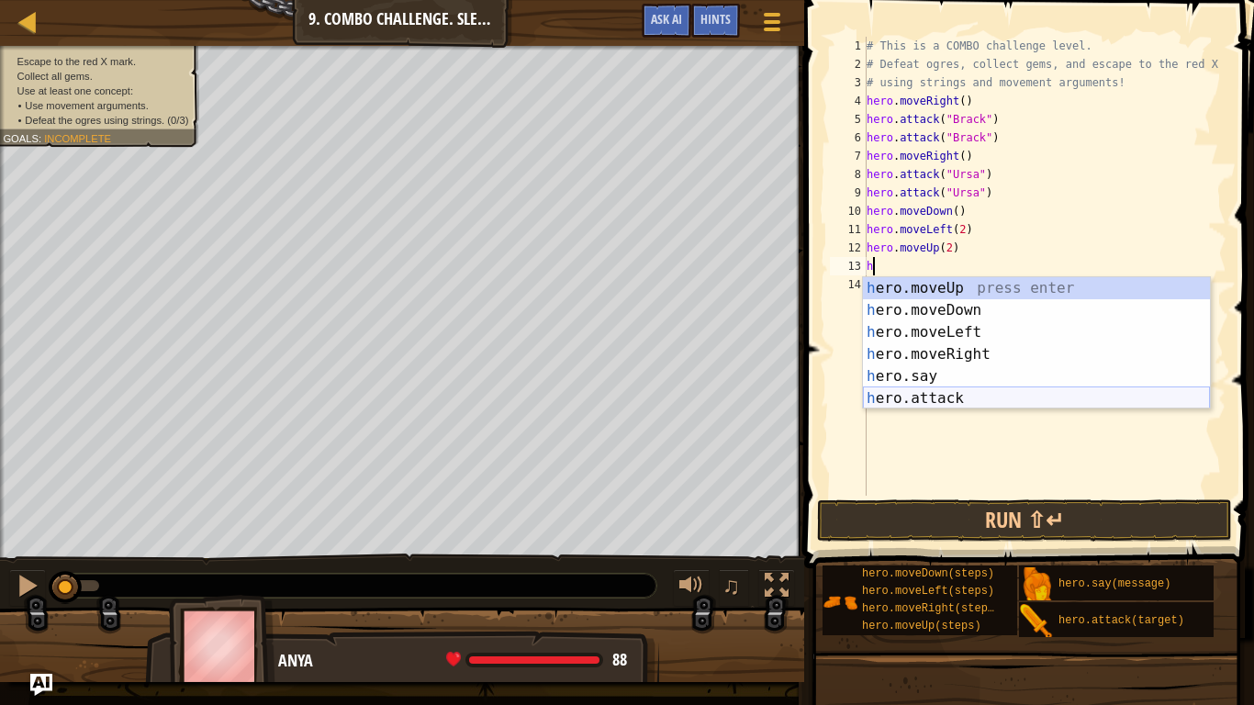
click at [938, 400] on div "h ero.moveUp press enter h ero.moveDown press enter h ero.moveLeft press enter …" at bounding box center [1036, 365] width 347 height 176
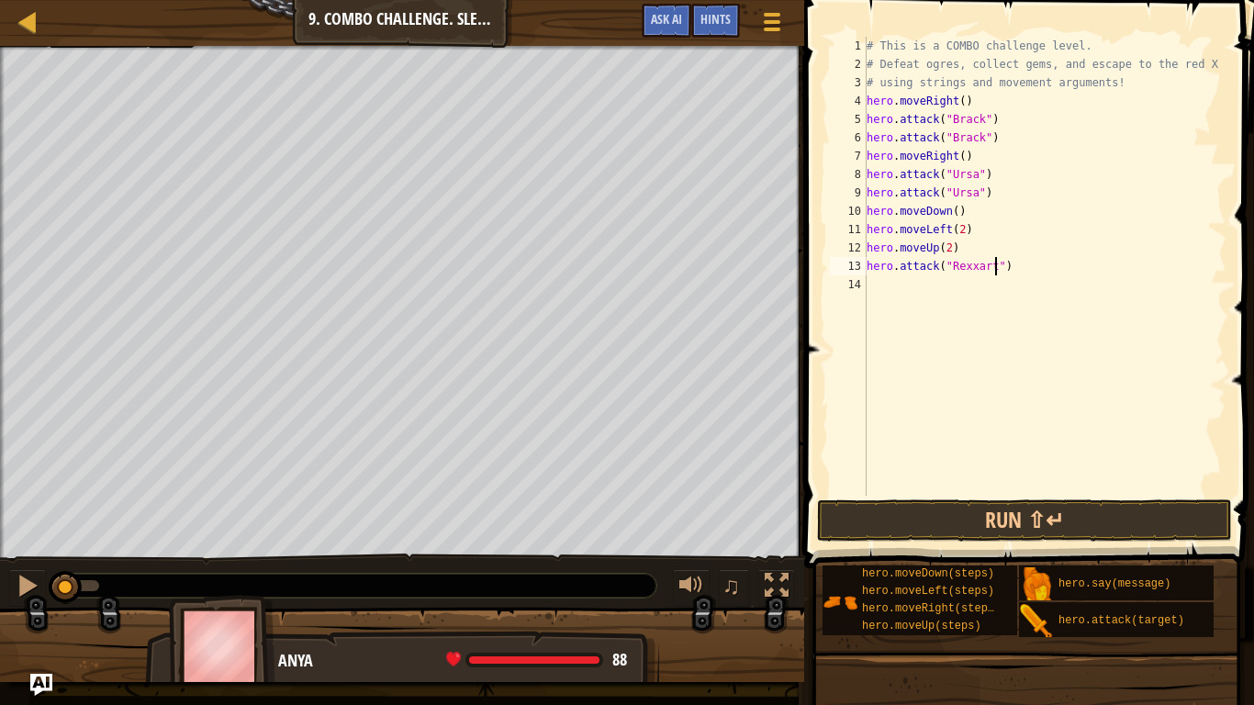
type textarea "hero.attack("Rexxar")"
click at [874, 289] on div "# This is a COMBO challenge level. # Defeat [PERSON_NAME], collect gems, and es…" at bounding box center [1044, 285] width 363 height 496
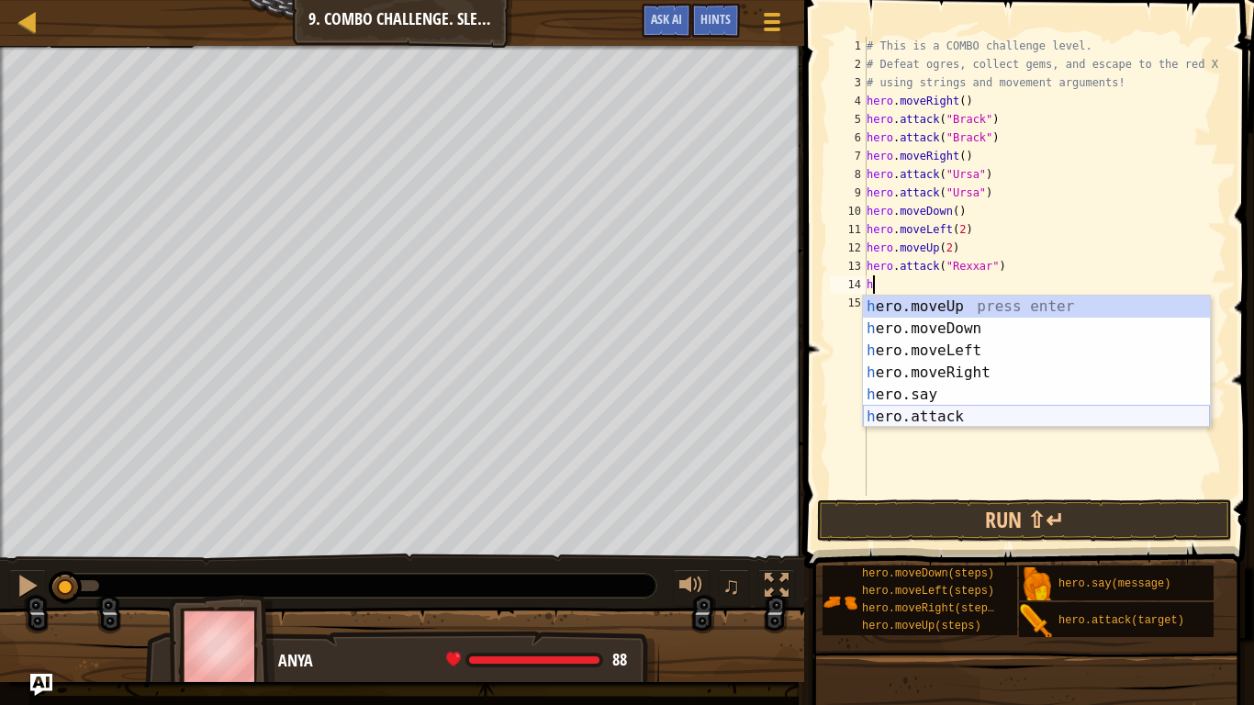
click at [928, 416] on div "h ero.moveUp press enter h ero.moveDown press enter h ero.moveLeft press enter …" at bounding box center [1036, 384] width 347 height 176
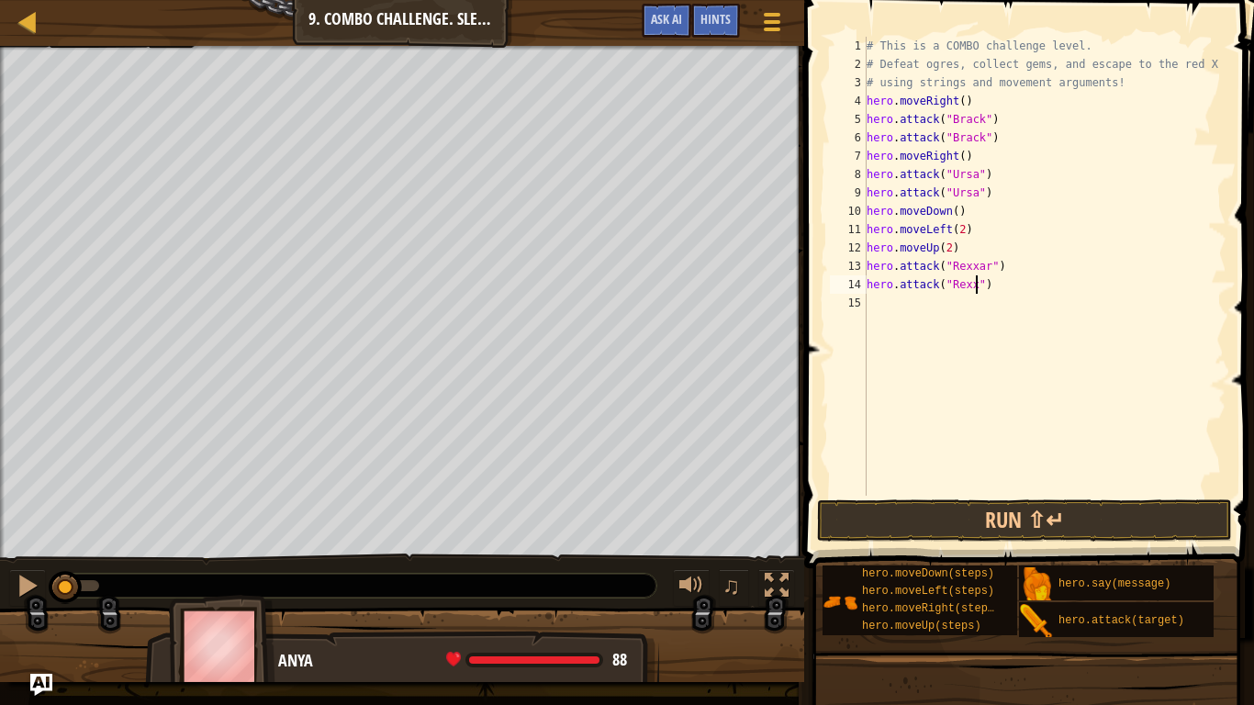
type textarea "hero.attack("Rexxar")"
click at [918, 310] on div "# This is a COMBO challenge level. # Defeat [PERSON_NAME], collect gems, and es…" at bounding box center [1044, 285] width 363 height 496
type textarea "h"
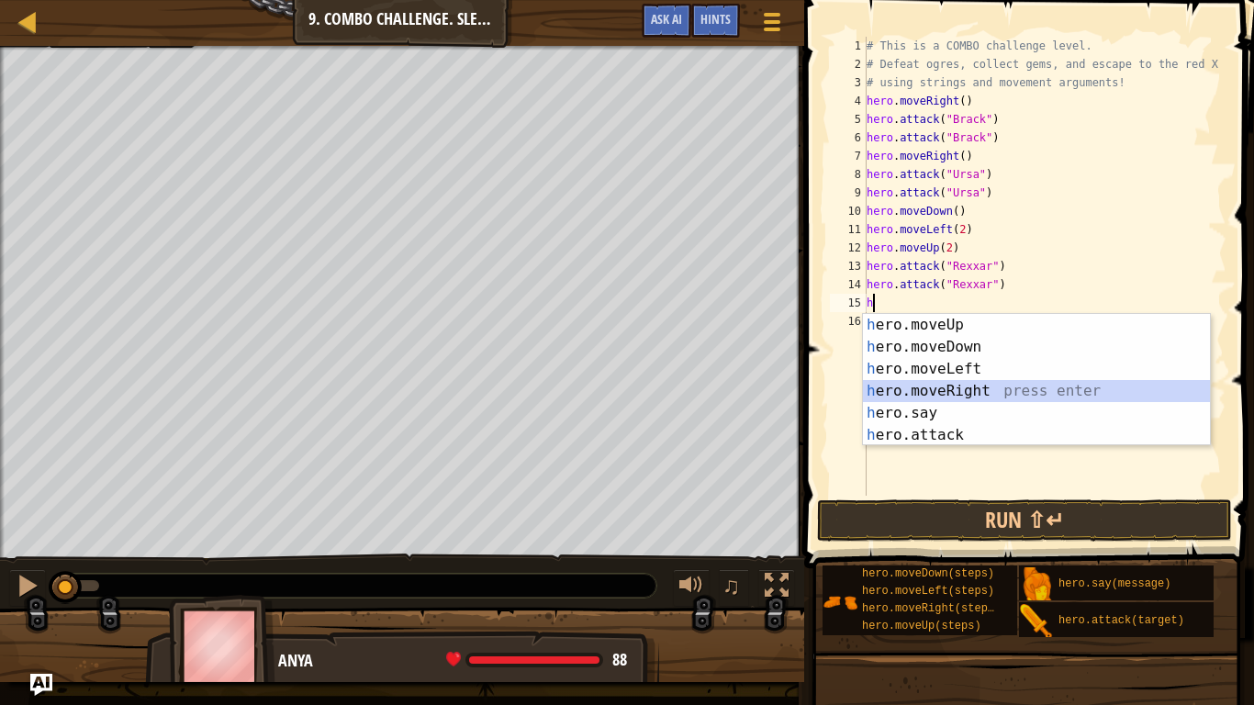
click at [980, 388] on div "h ero.moveUp press enter h ero.moveDown press enter h ero.moveLeft press enter …" at bounding box center [1036, 402] width 347 height 176
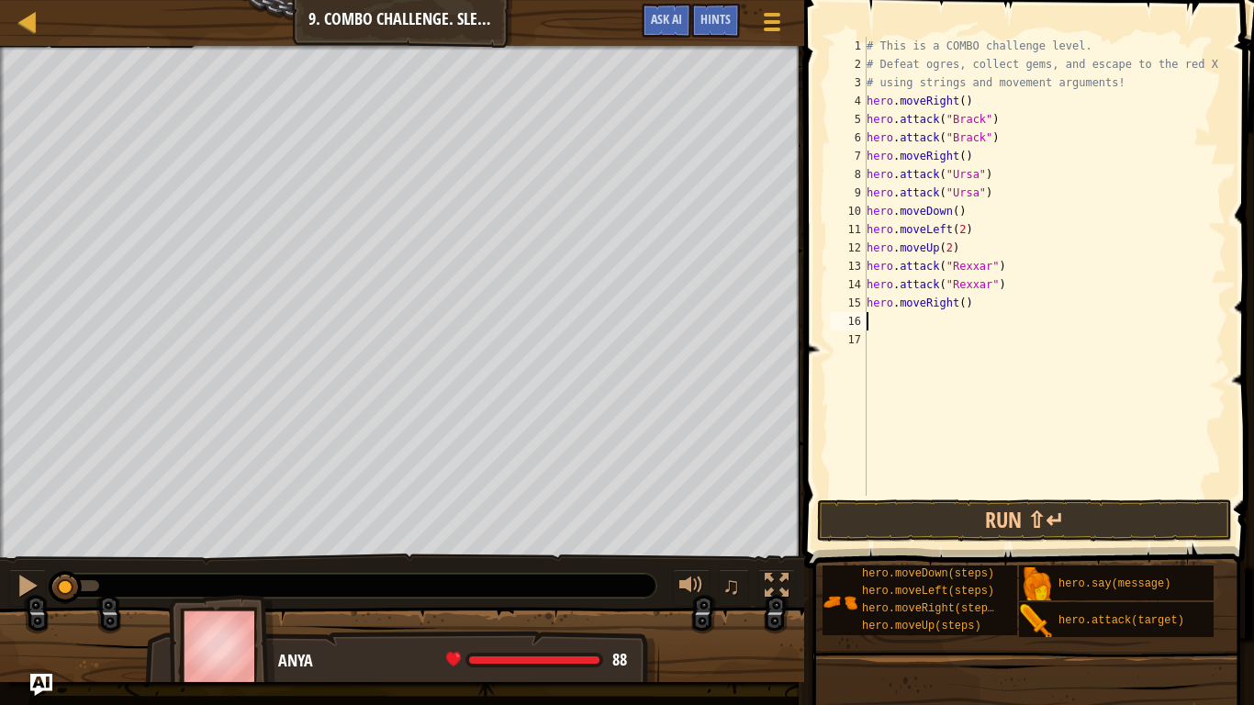
click at [962, 299] on div "# This is a COMBO challenge level. # Defeat [PERSON_NAME], collect gems, and es…" at bounding box center [1044, 285] width 363 height 496
click at [1075, 505] on button "Run ⇧↵" at bounding box center [1024, 520] width 415 height 42
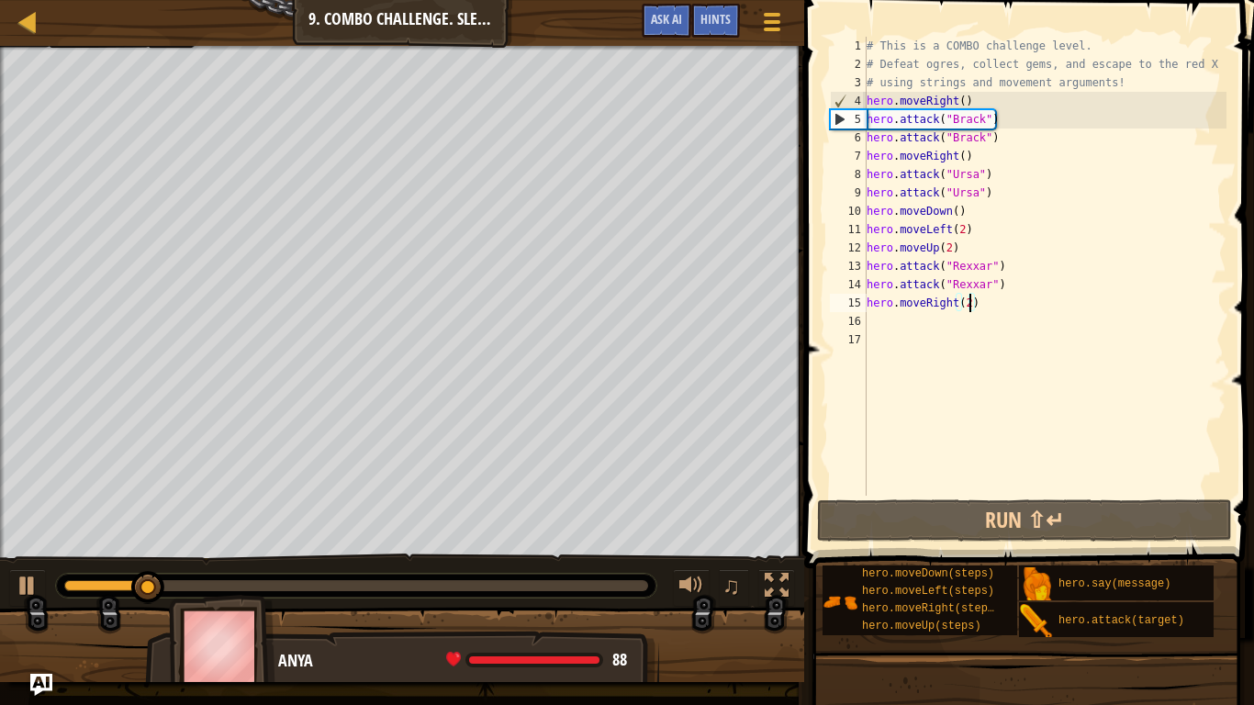
click at [1004, 137] on div "# This is a COMBO challenge level. # Defeat [PERSON_NAME], collect gems, and es…" at bounding box center [1044, 285] width 363 height 496
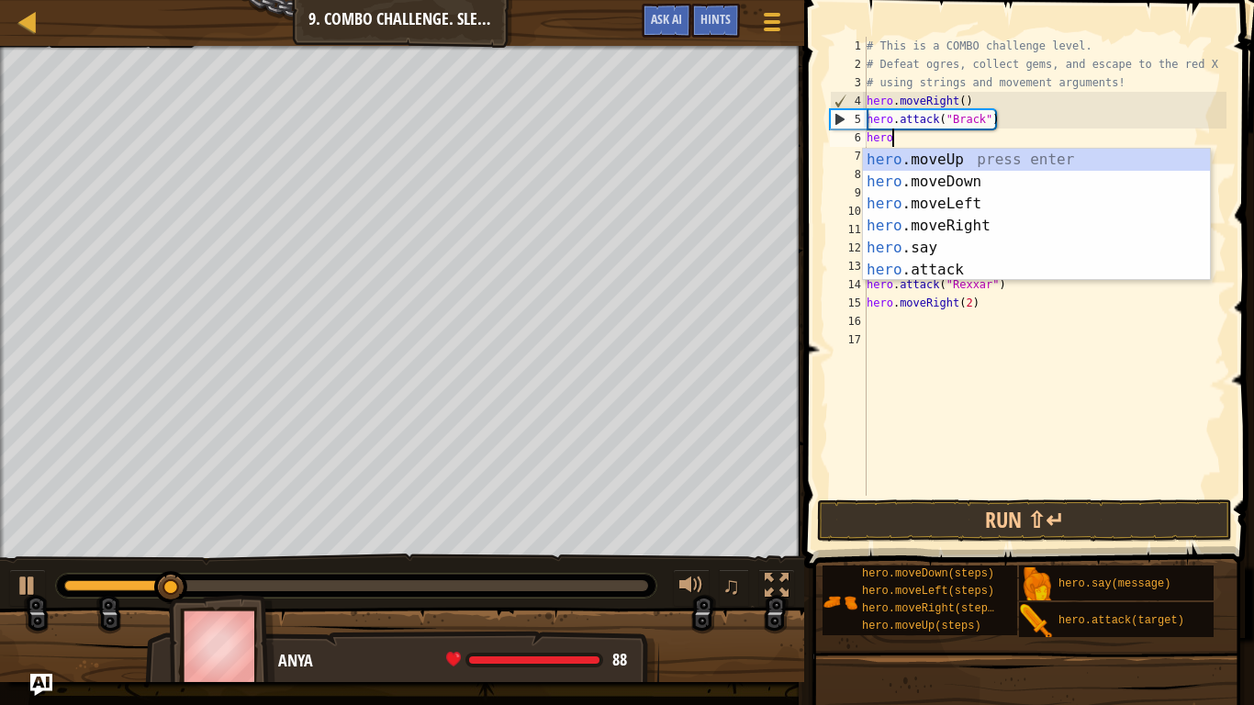
scroll to position [8, 0]
type textarea "h"
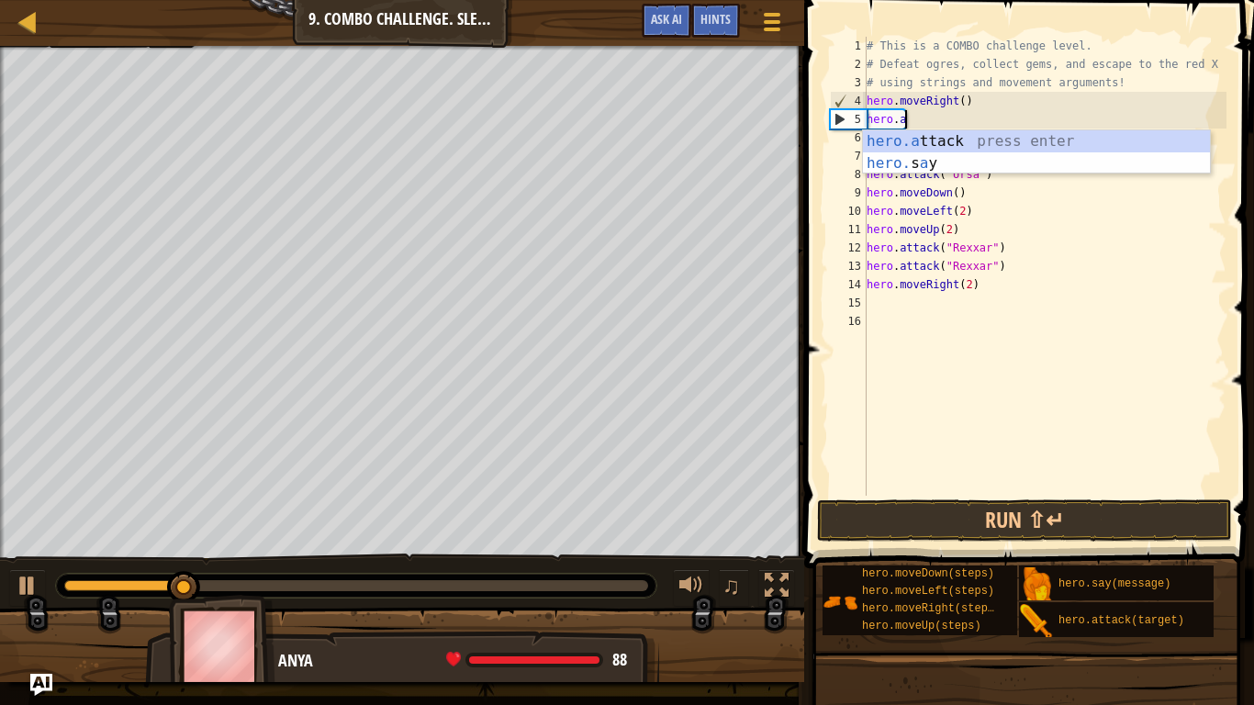
type textarea "h"
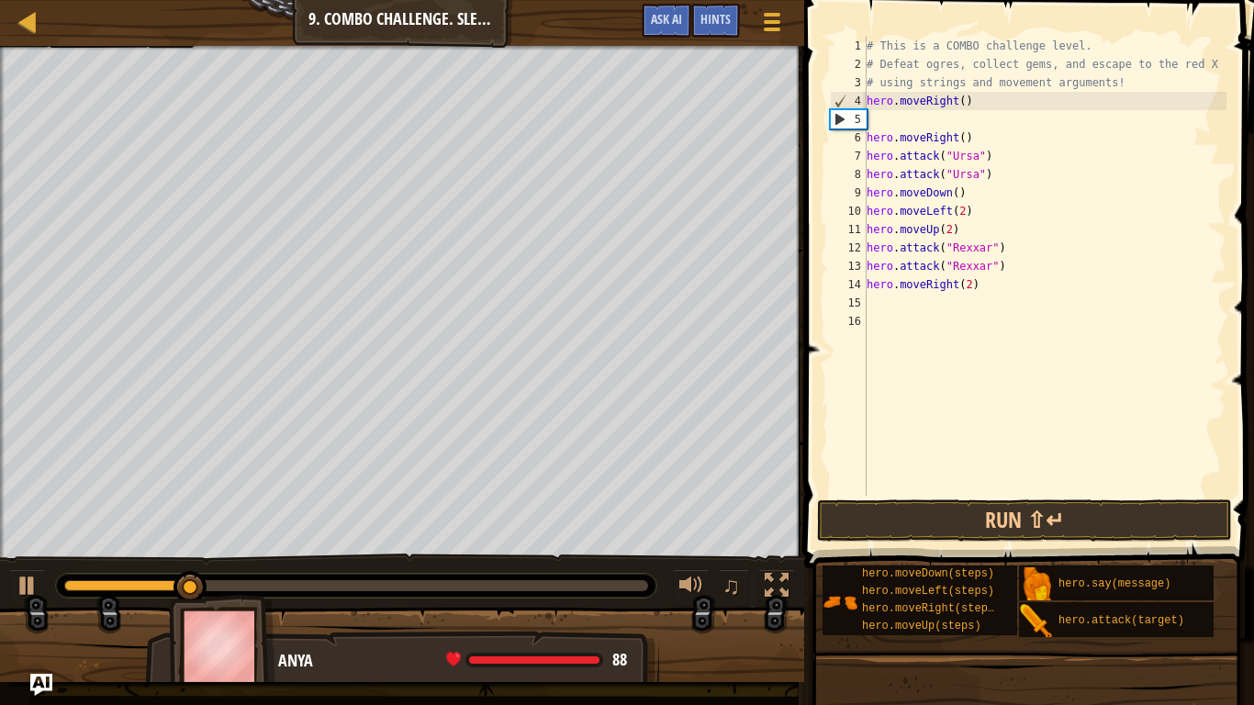
type textarea "hero.moveRight()"
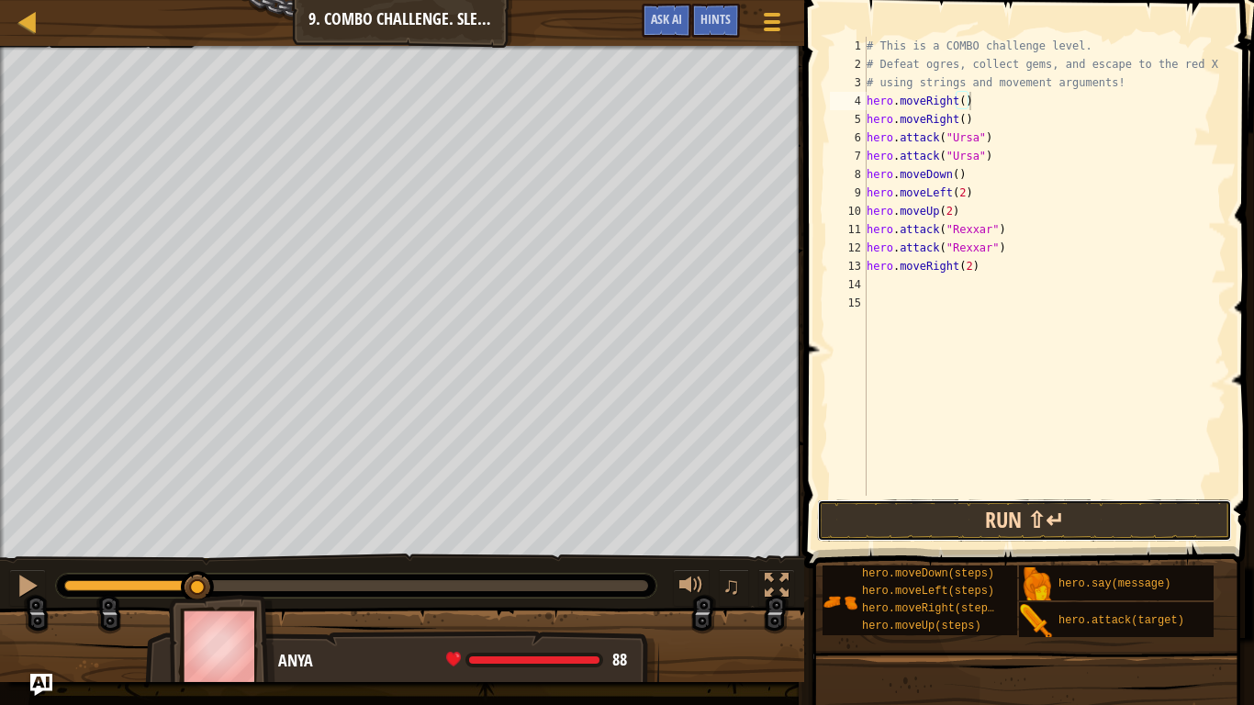
click at [945, 509] on button "Run ⇧↵" at bounding box center [1024, 520] width 415 height 42
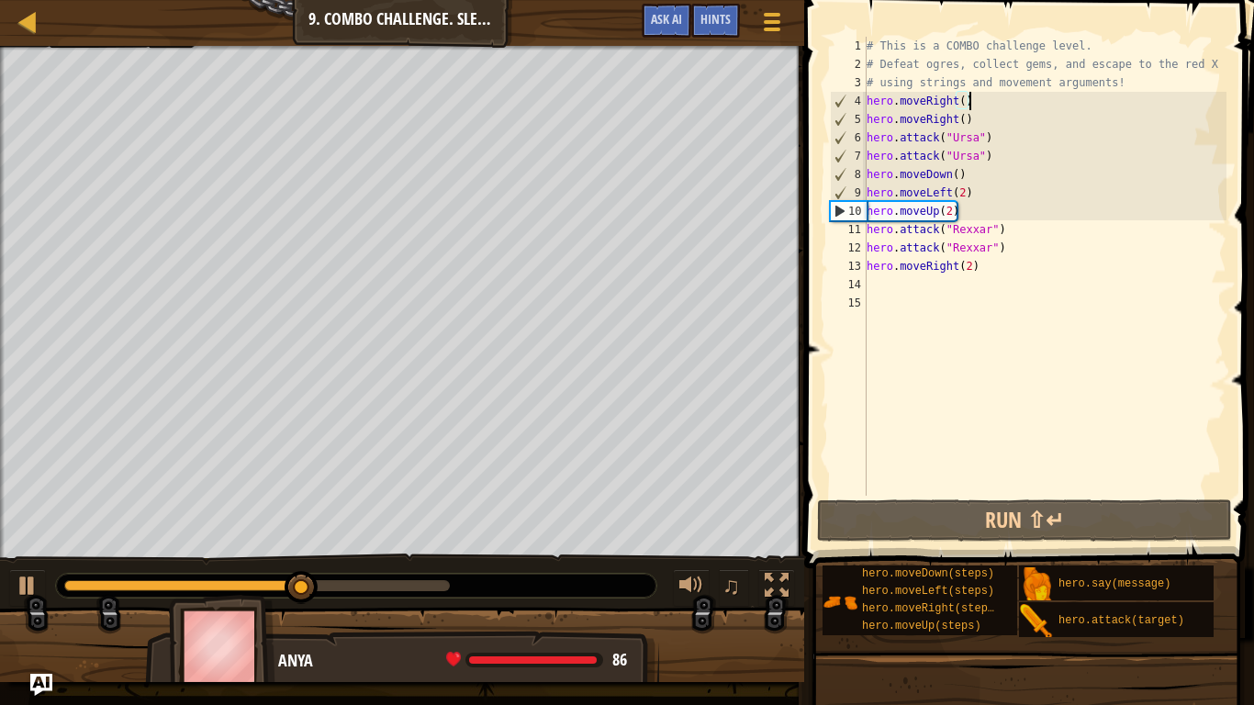
click at [887, 281] on div "# This is a COMBO challenge level. # Defeat [PERSON_NAME], collect gems, and es…" at bounding box center [1044, 285] width 363 height 496
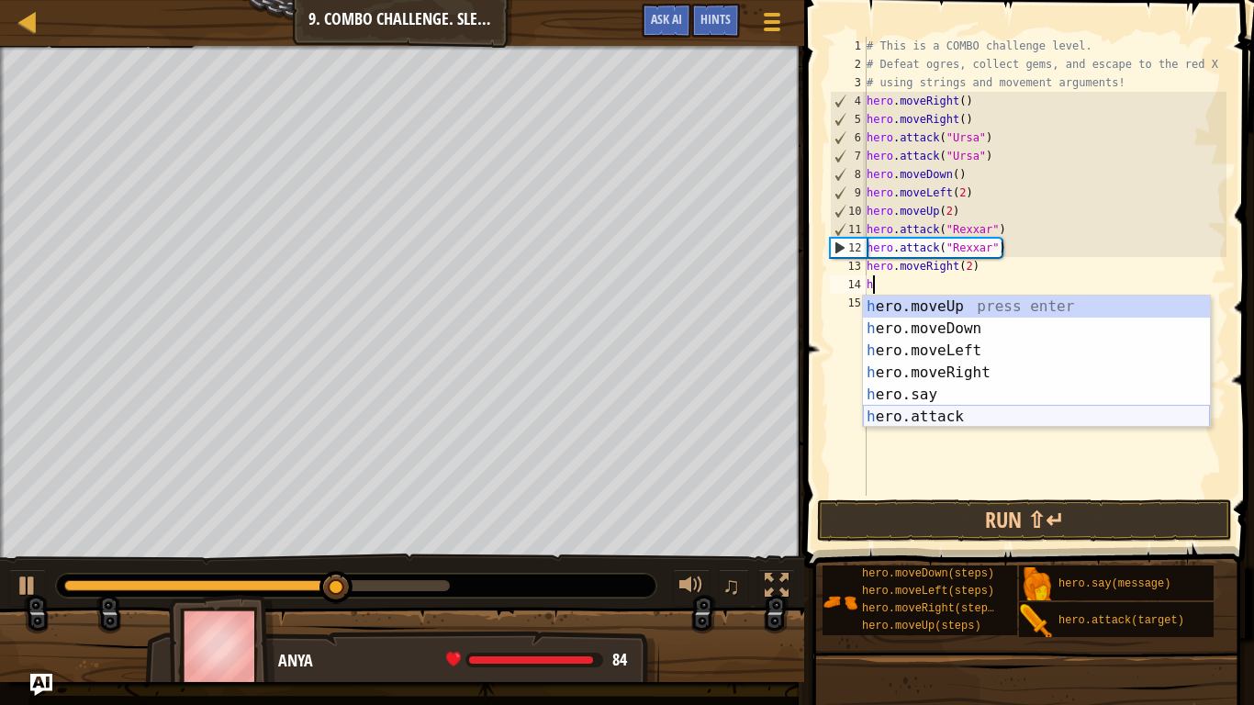
click at [903, 419] on div "h ero.moveUp press enter h ero.moveDown press enter h ero.moveLeft press enter …" at bounding box center [1036, 384] width 347 height 176
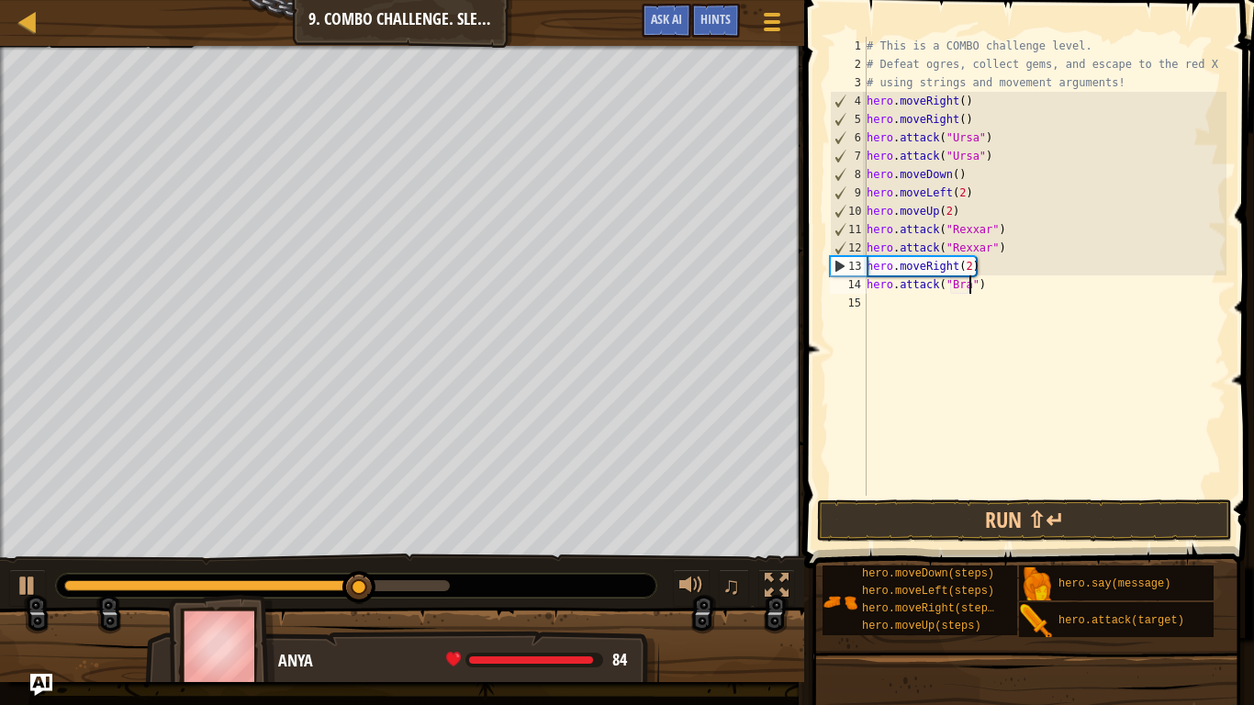
type textarea "hero.attack("Brack")"
click at [889, 312] on div "# This is a COMBO challenge level. # Defeat [PERSON_NAME], collect gems, and es…" at bounding box center [1044, 285] width 363 height 496
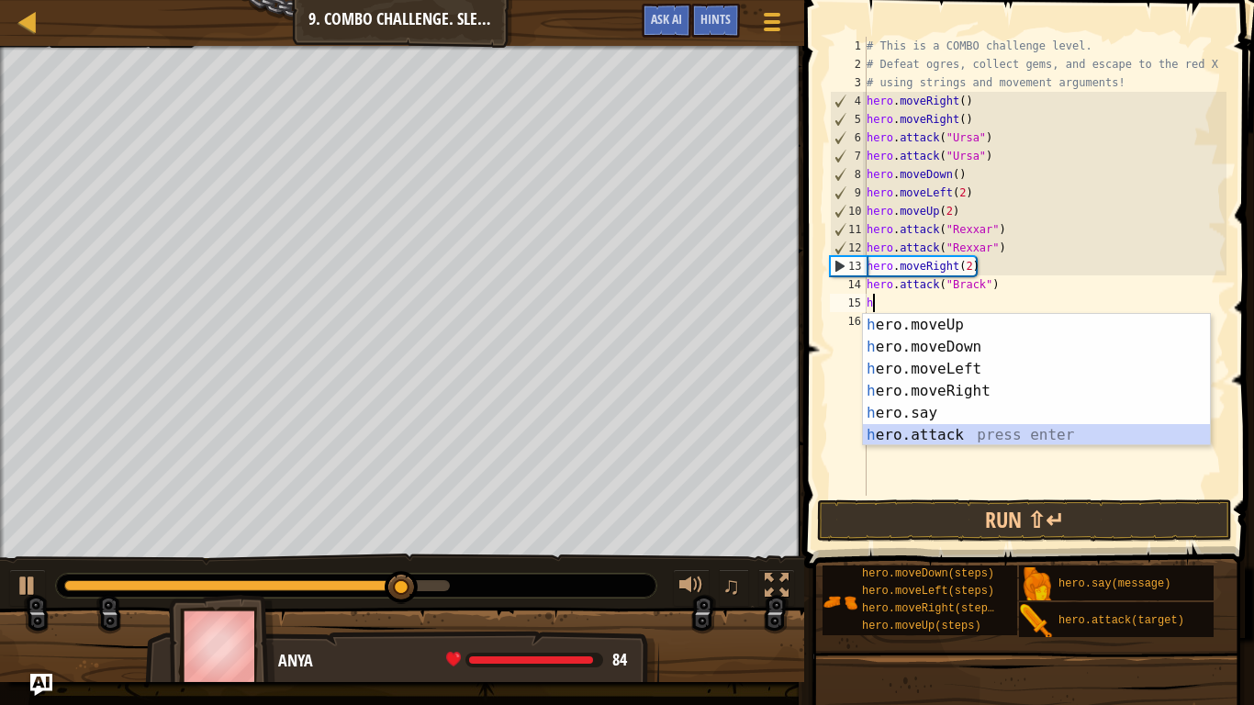
click at [910, 437] on div "h ero.moveUp press enter h ero.moveDown press enter h ero.moveLeft press enter …" at bounding box center [1036, 402] width 347 height 176
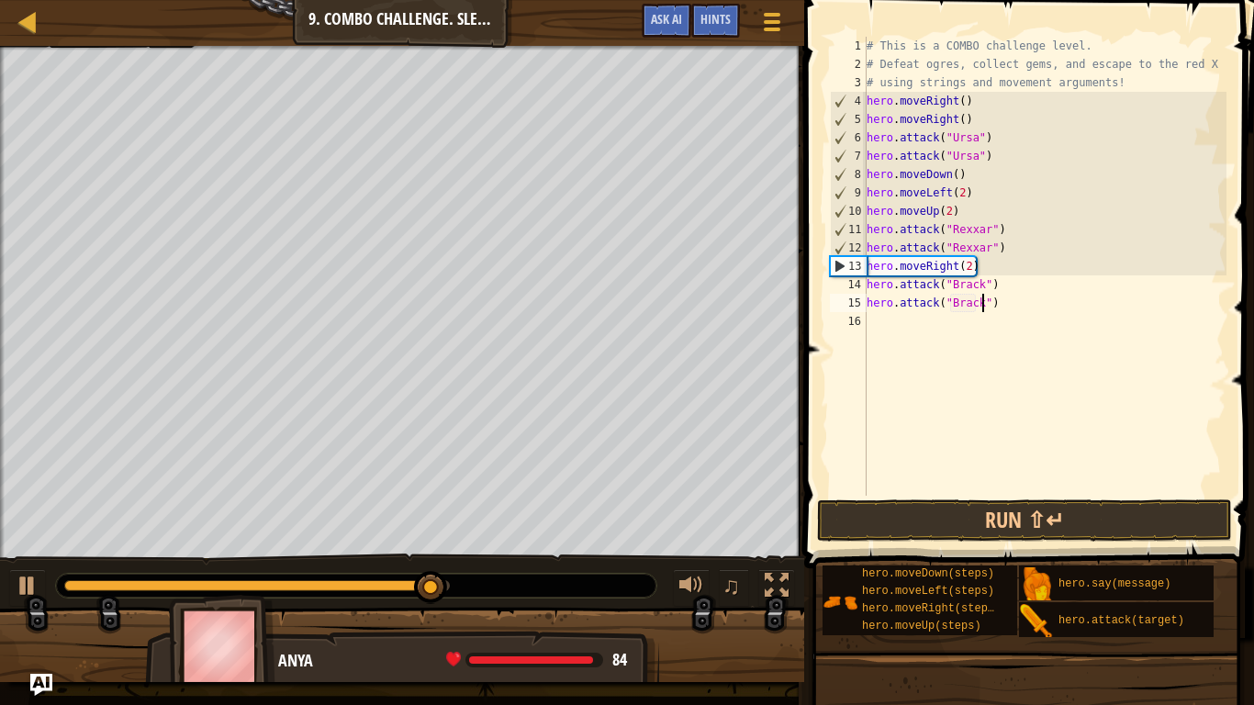
scroll to position [8, 17]
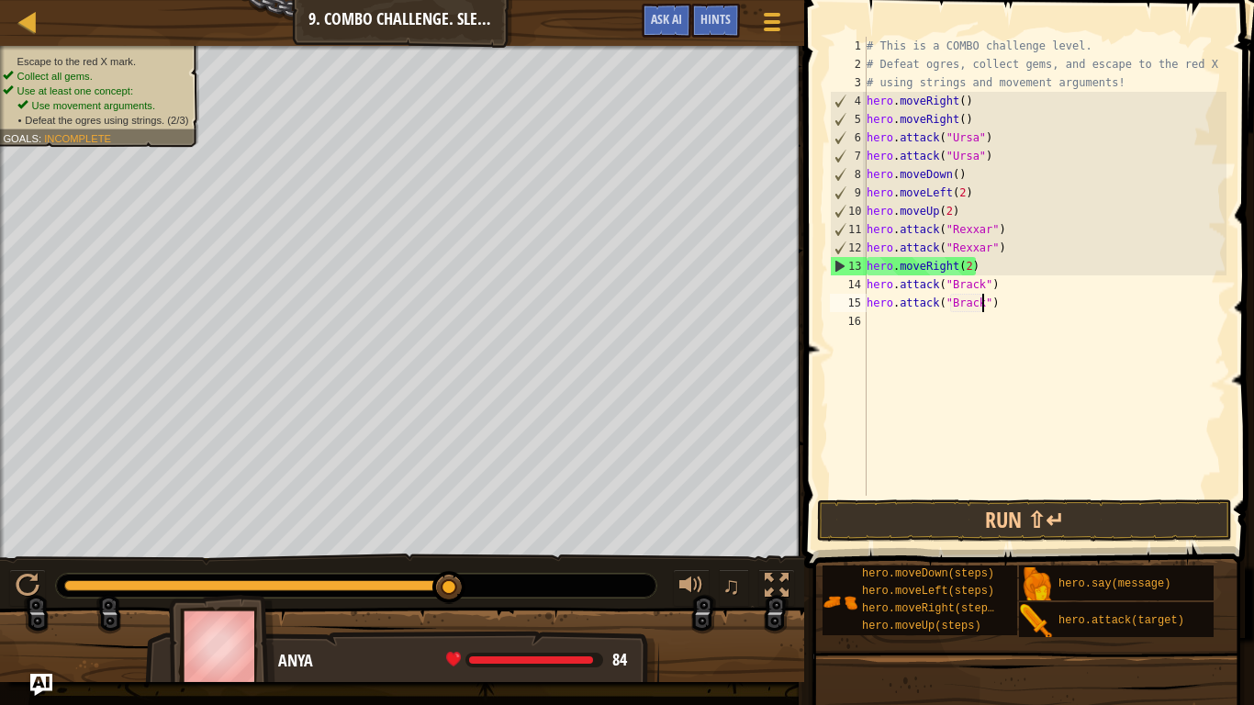
click at [966, 261] on div "# This is a COMBO challenge level. # Defeat [PERSON_NAME], collect gems, and es…" at bounding box center [1044, 285] width 363 height 496
click at [968, 269] on div "# This is a COMBO challenge level. # Defeat [PERSON_NAME], collect gems, and es…" at bounding box center [1044, 285] width 363 height 496
type textarea "hero.moveRight()"
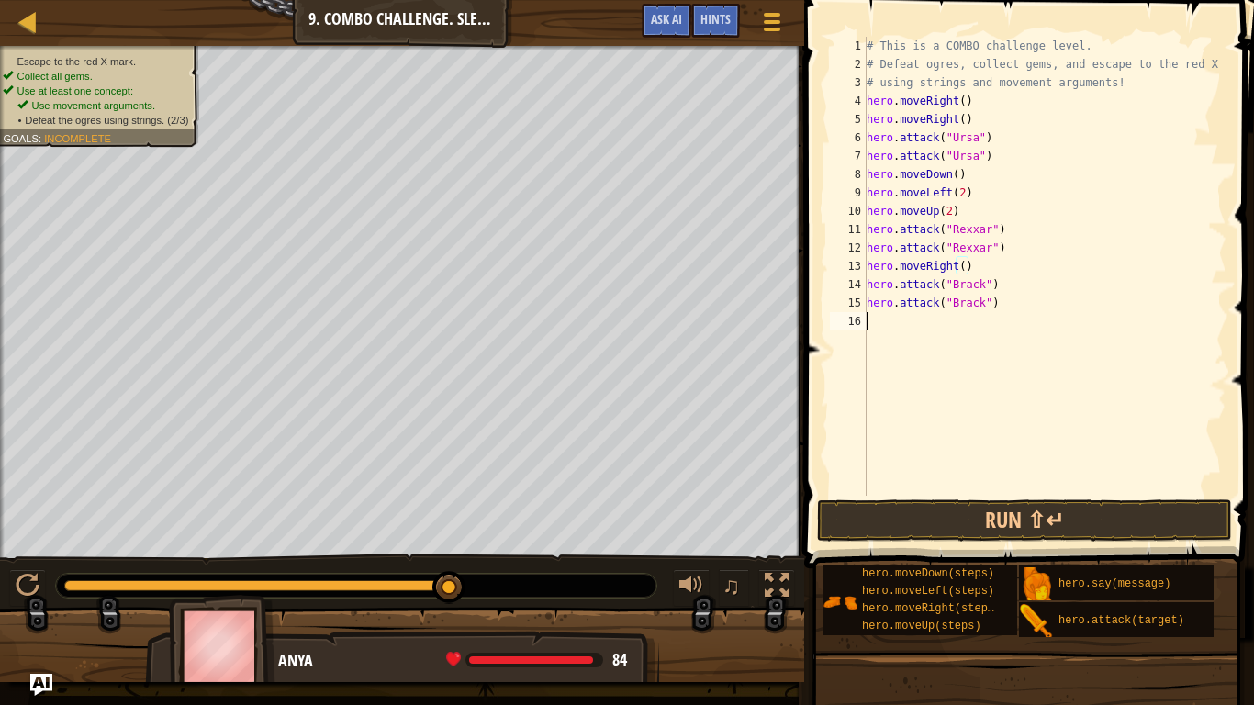
click at [879, 333] on div "# This is a COMBO challenge level. # Defeat [PERSON_NAME], collect gems, and es…" at bounding box center [1044, 285] width 363 height 496
type textarea "m"
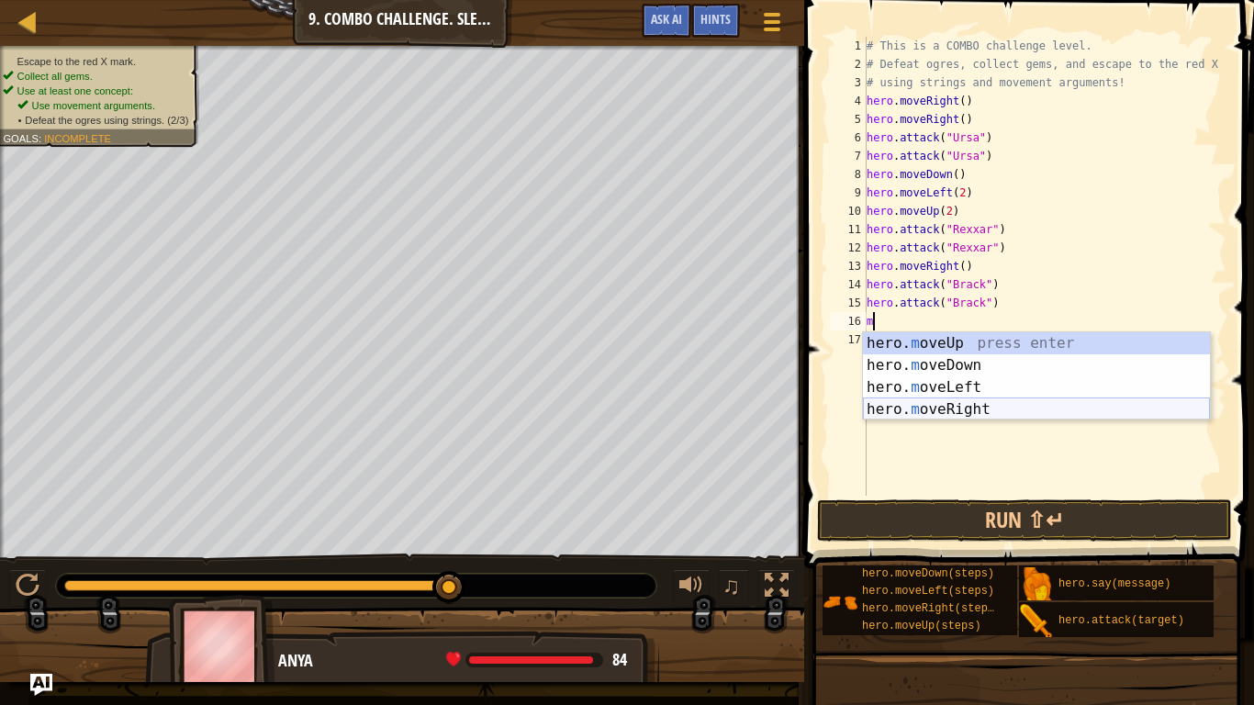
click at [987, 408] on div "hero. m oveUp press enter hero. m oveDown press enter hero. m oveLeft press ent…" at bounding box center [1036, 398] width 347 height 132
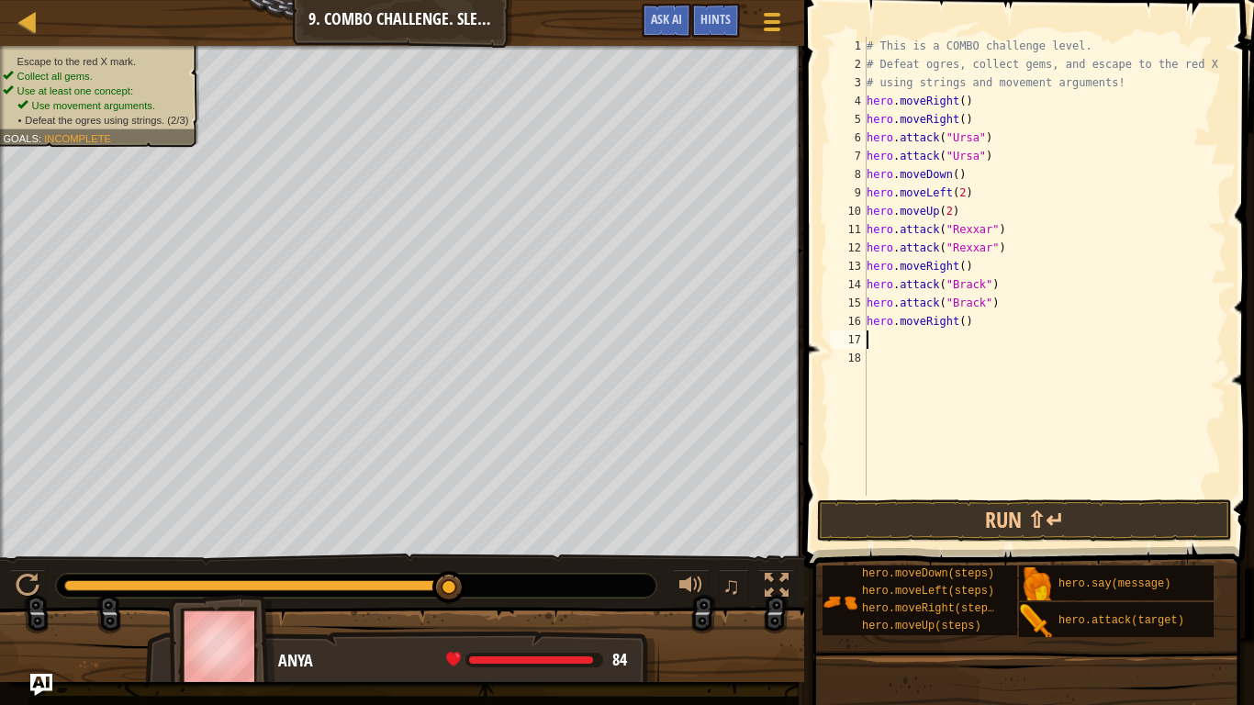
click at [963, 321] on div "# This is a COMBO challenge level. # Defeat [PERSON_NAME], collect gems, and es…" at bounding box center [1044, 285] width 363 height 496
type textarea "hero.moveRight(2)"
click at [975, 509] on button "Run ⇧↵" at bounding box center [1024, 520] width 415 height 42
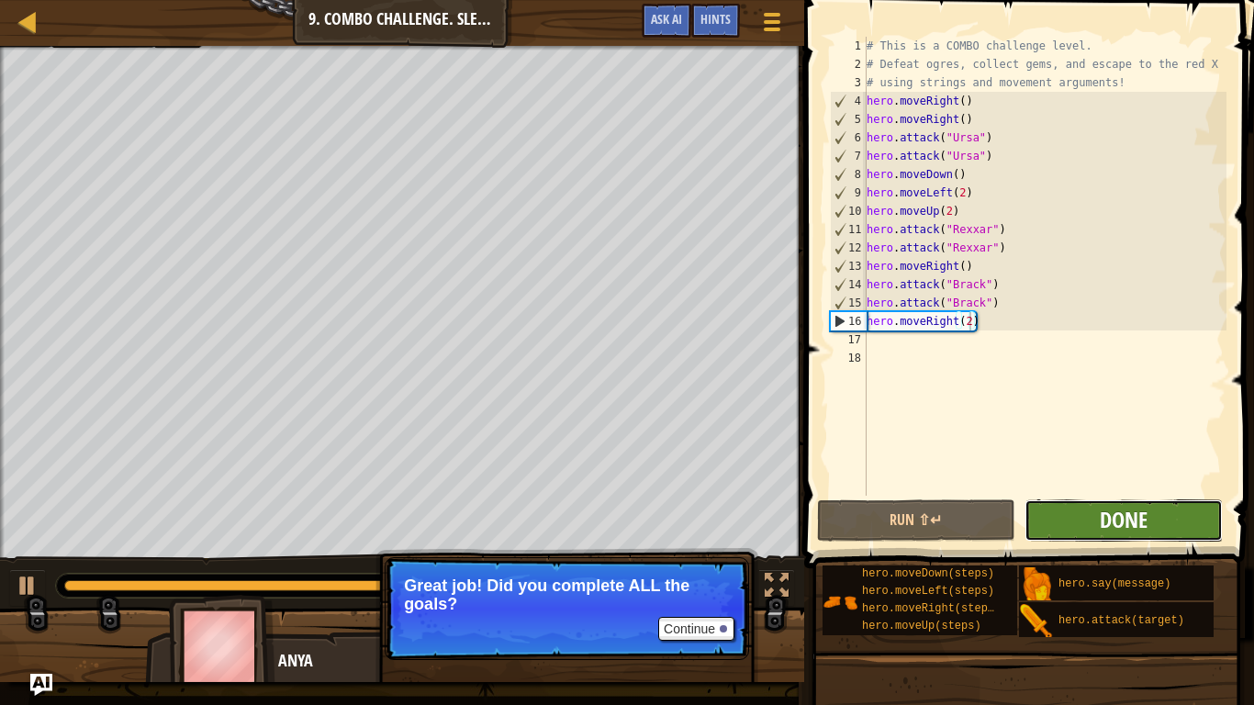
click at [1139, 516] on span "Done" at bounding box center [1124, 519] width 48 height 29
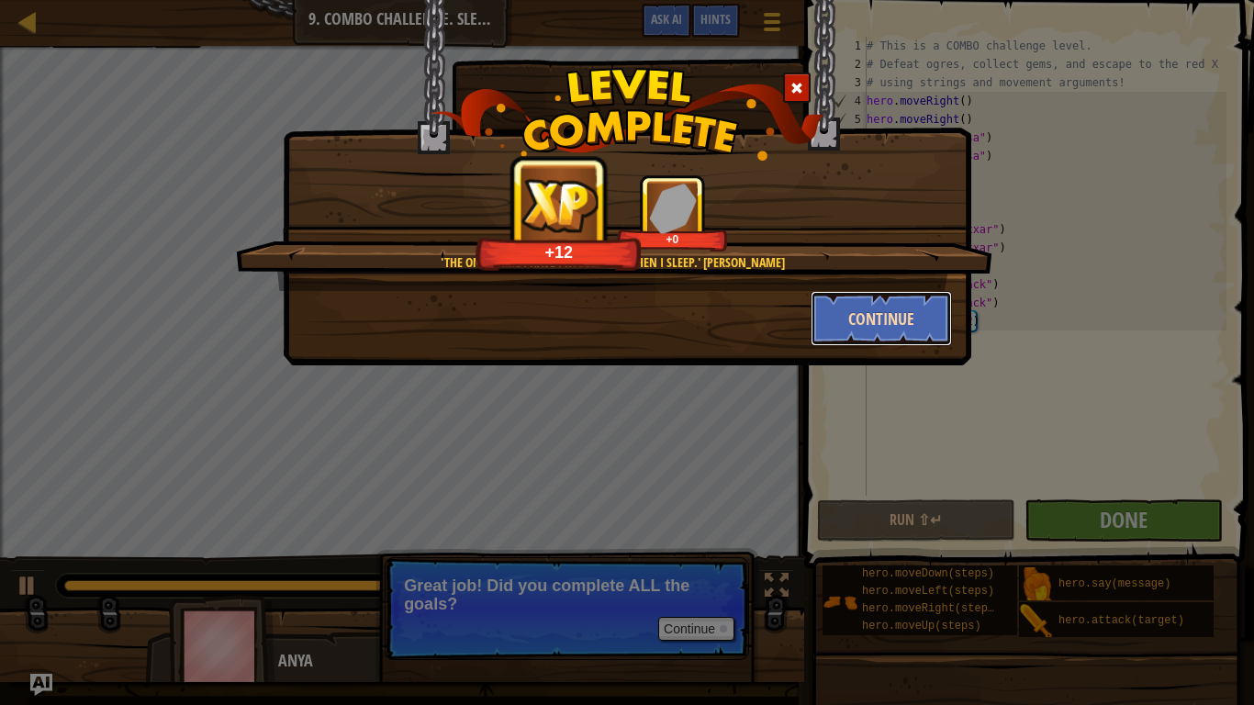
click at [852, 295] on button "Continue" at bounding box center [882, 318] width 142 height 55
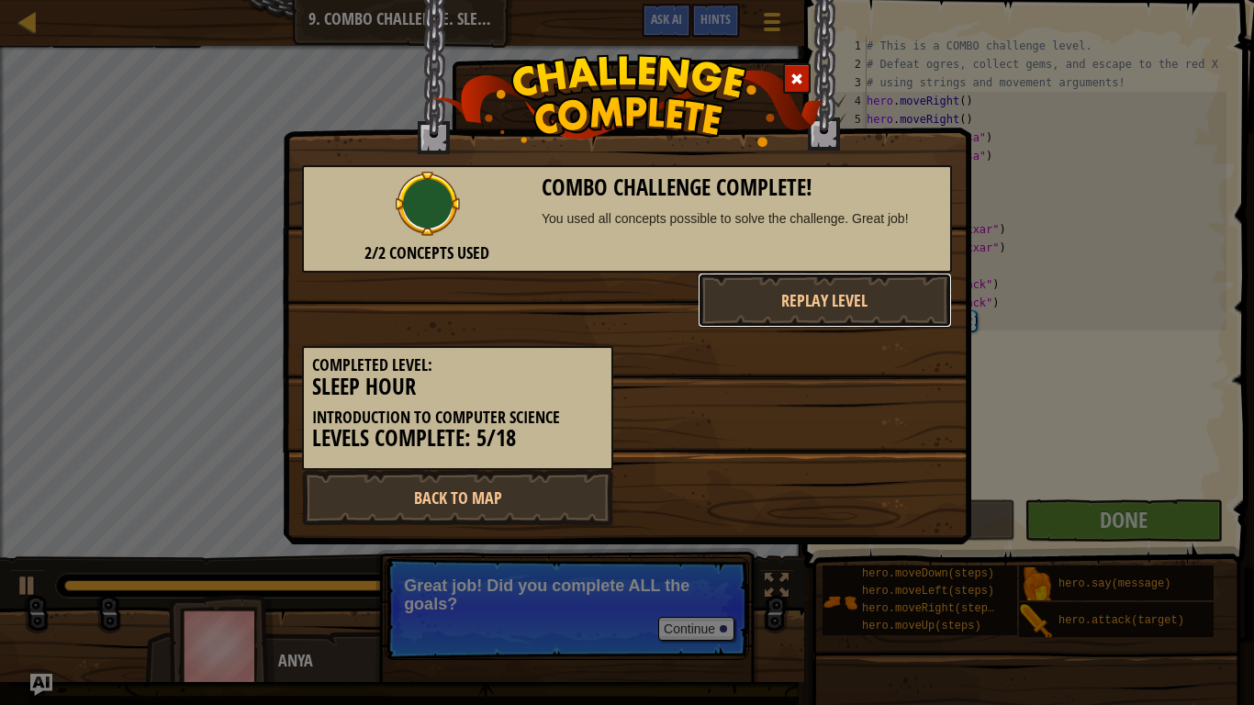
click at [856, 309] on button "Replay Level" at bounding box center [825, 300] width 255 height 55
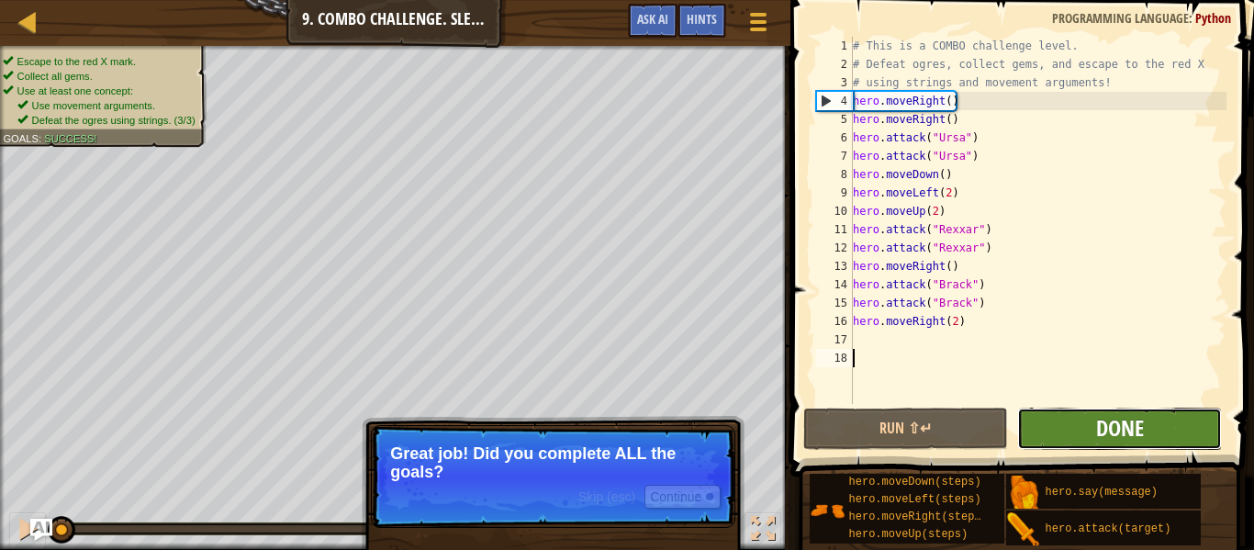
click at [1118, 431] on span "Done" at bounding box center [1120, 427] width 48 height 29
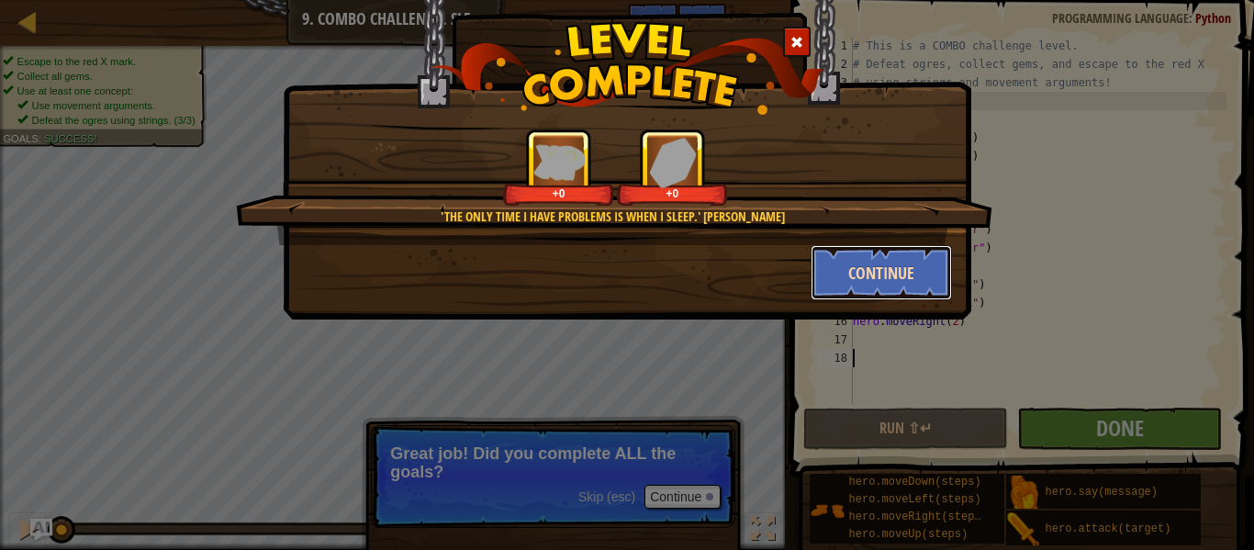
click at [858, 259] on button "Continue" at bounding box center [882, 272] width 142 height 55
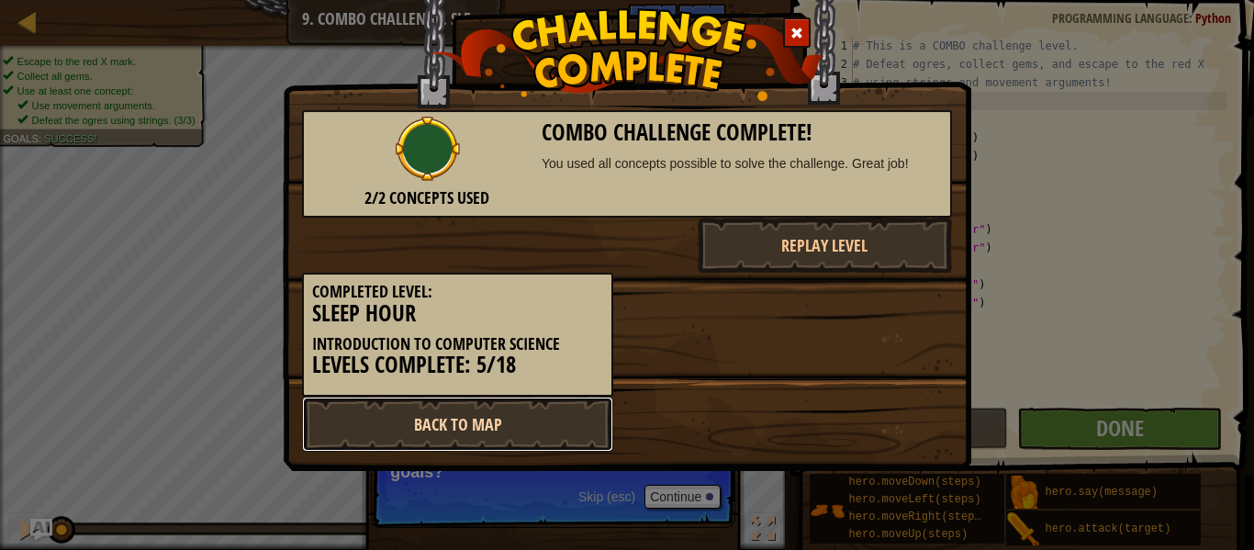
click at [531, 437] on link "Back to Map" at bounding box center [457, 424] width 311 height 55
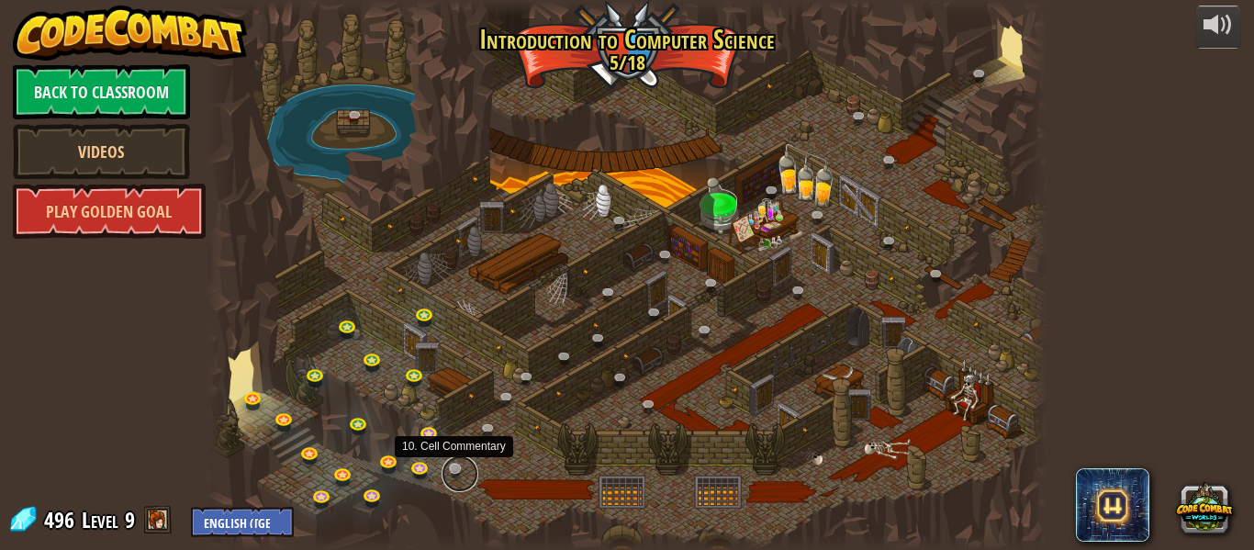
click at [455, 471] on link at bounding box center [460, 473] width 37 height 37
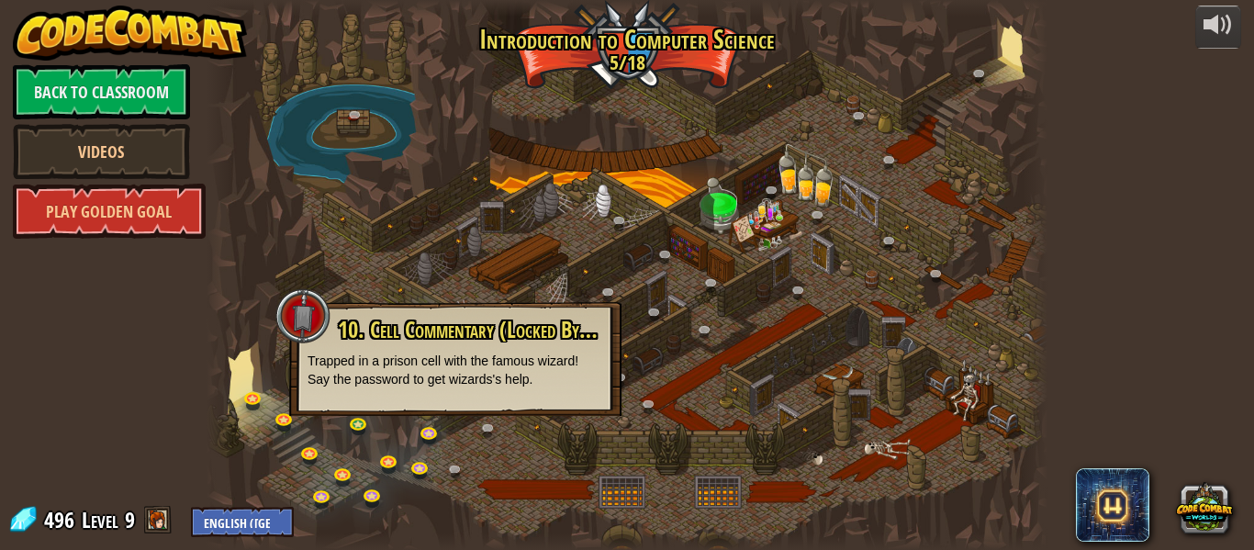
click at [551, 440] on div at bounding box center [627, 275] width 841 height 550
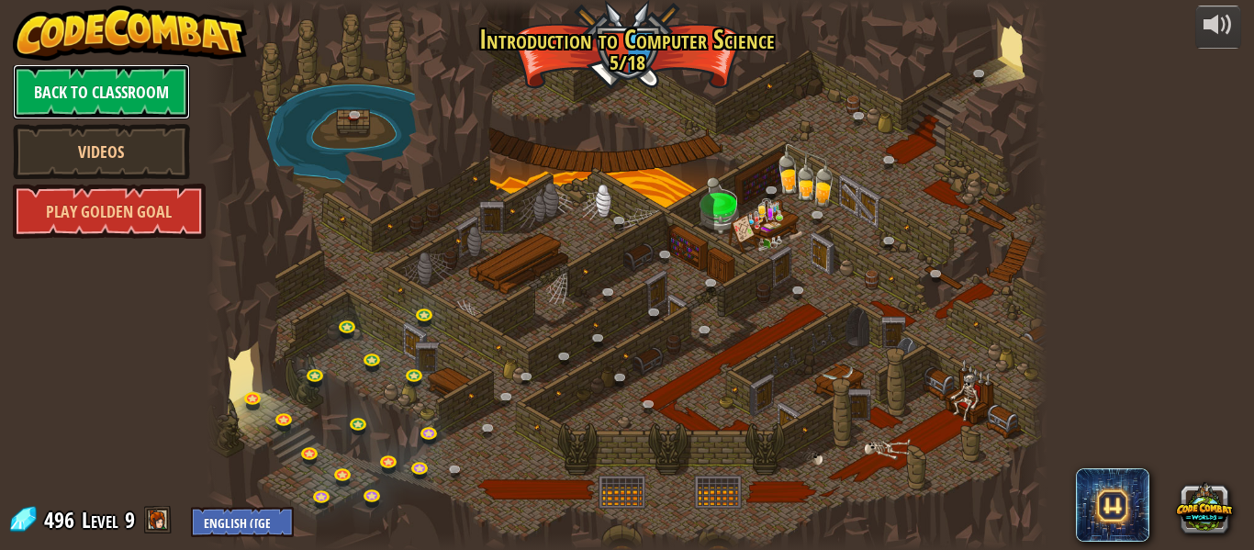
click at [139, 85] on link "Back to Classroom" at bounding box center [101, 91] width 177 height 55
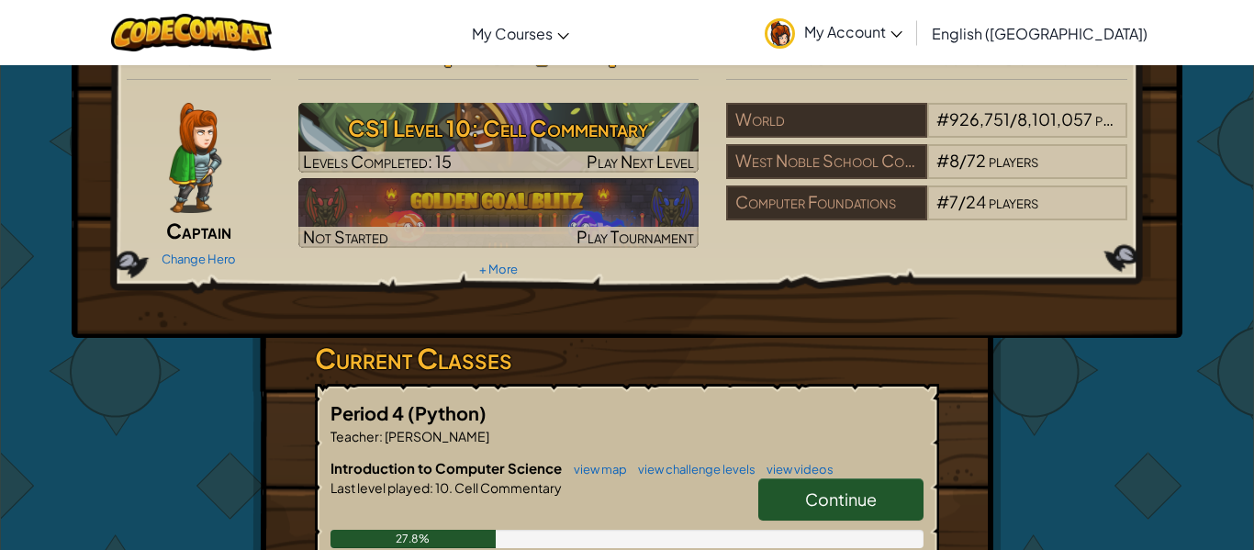
scroll to position [42, 0]
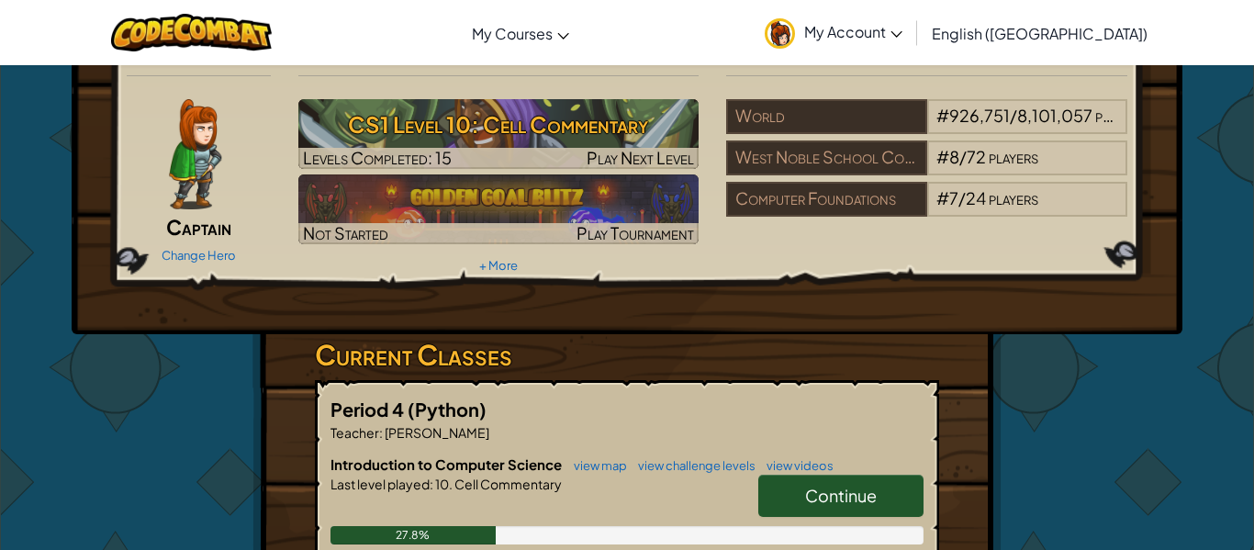
click at [848, 500] on span "Continue" at bounding box center [841, 495] width 72 height 21
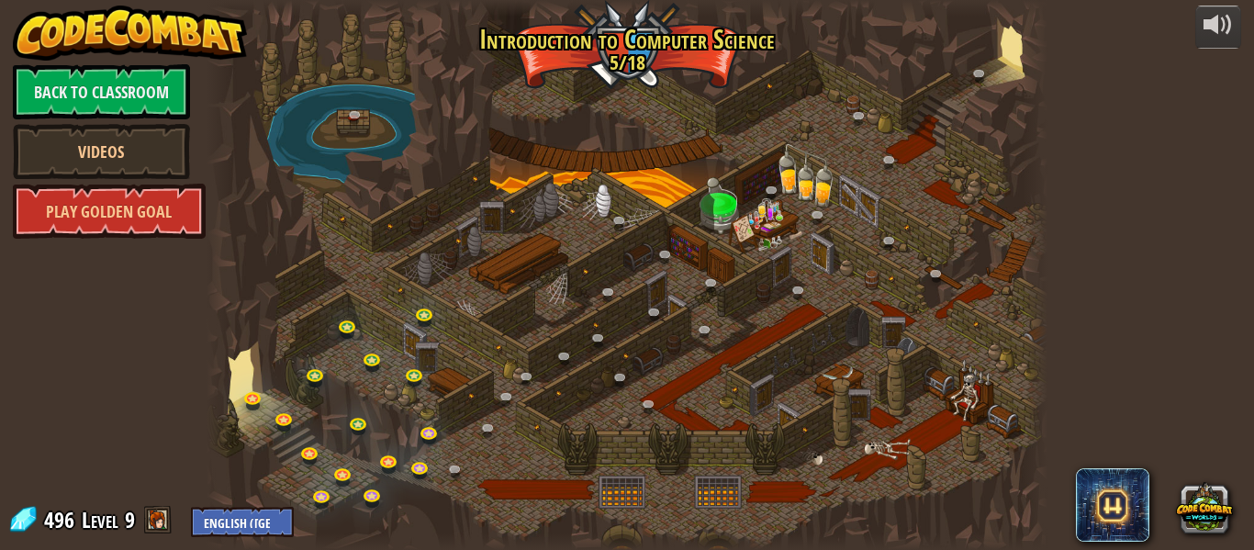
click at [540, 538] on div at bounding box center [627, 541] width 841 height 17
click at [139, 102] on link "Back to Classroom" at bounding box center [101, 91] width 177 height 55
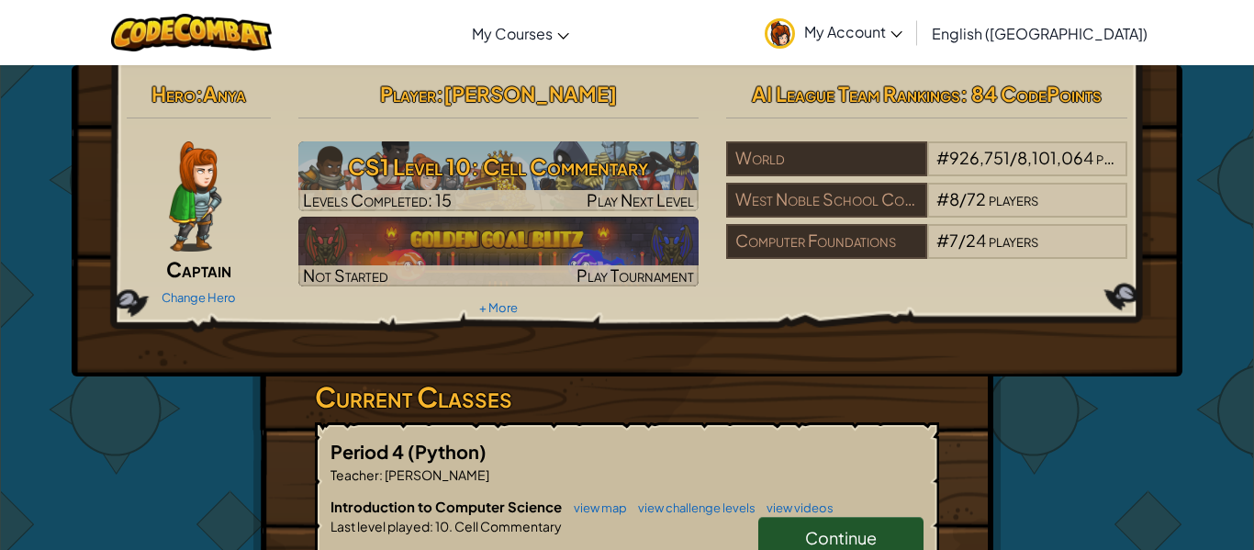
click at [847, 535] on span "Continue" at bounding box center [841, 537] width 72 height 21
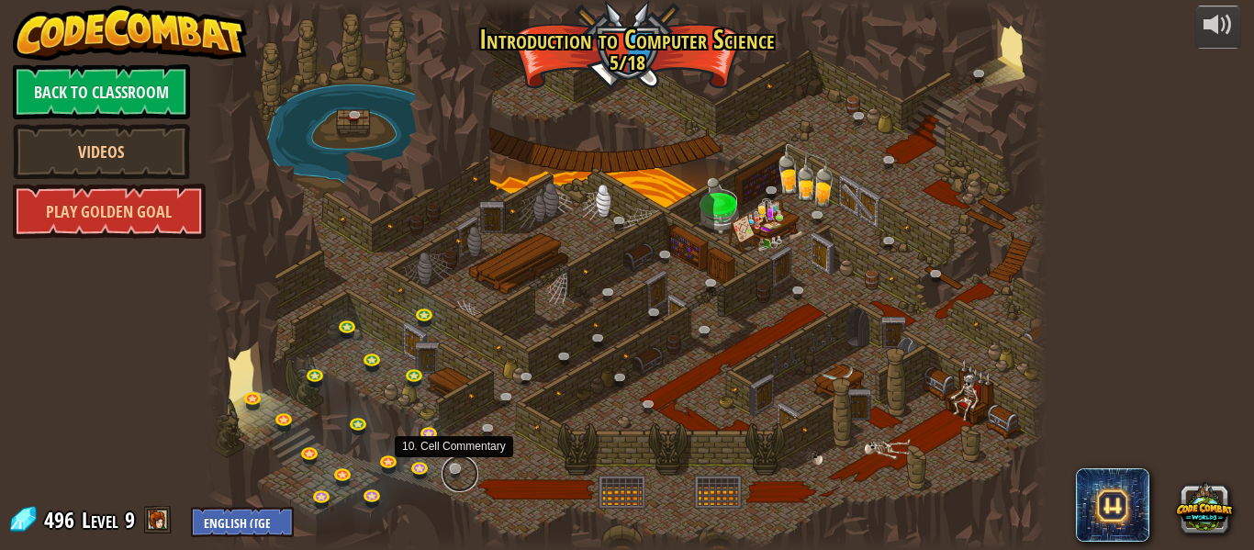
click at [458, 465] on link at bounding box center [460, 473] width 37 height 37
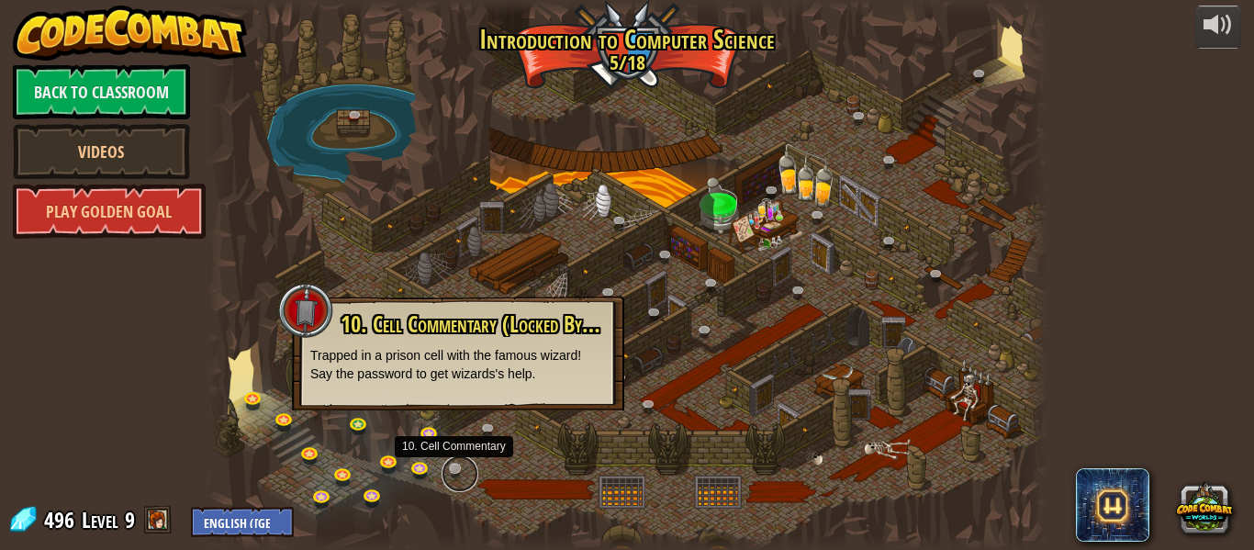
click at [458, 465] on link at bounding box center [460, 473] width 37 height 37
click at [486, 379] on p "Trapped in a prison cell with the famous wizard! Say the password to get wizard…" at bounding box center [458, 364] width 296 height 37
click at [488, 427] on link at bounding box center [493, 432] width 37 height 37
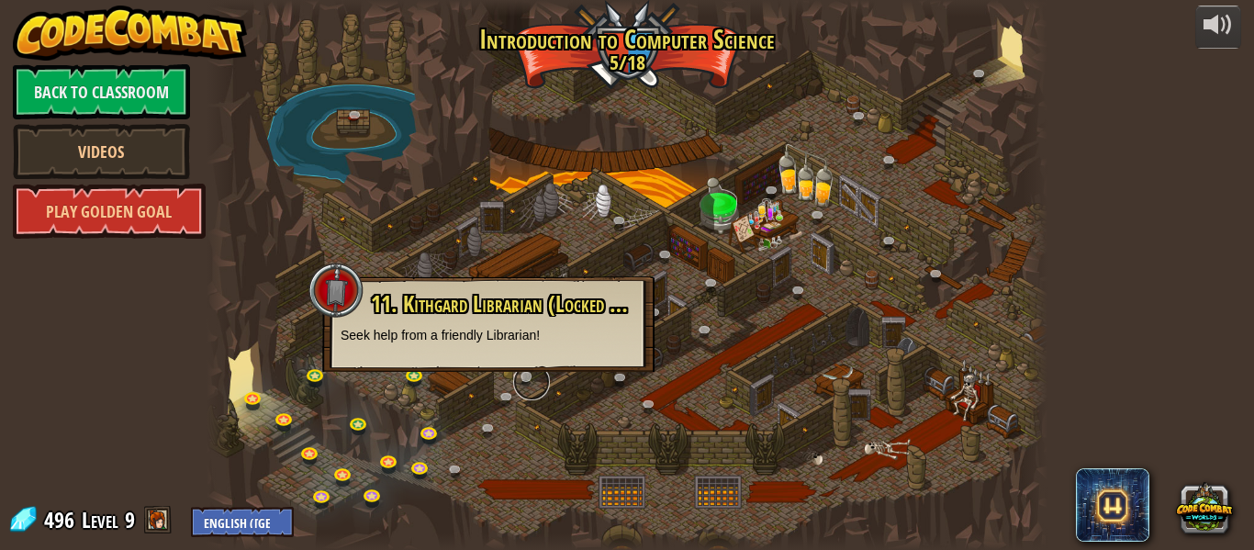
click at [528, 377] on link at bounding box center [531, 381] width 37 height 37
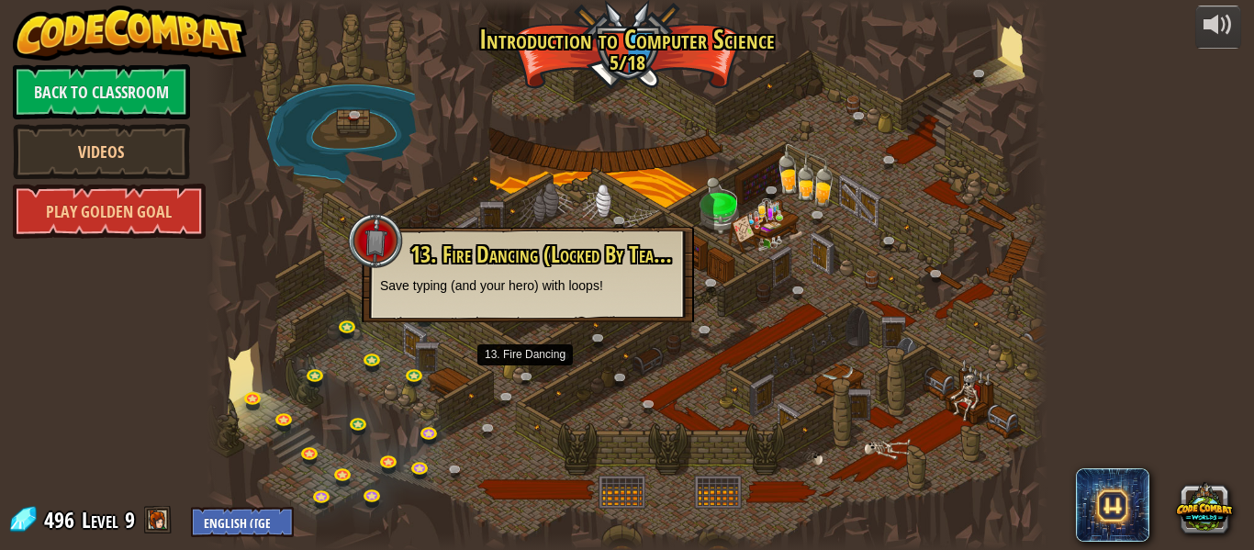
click at [542, 451] on div at bounding box center [627, 275] width 841 height 550
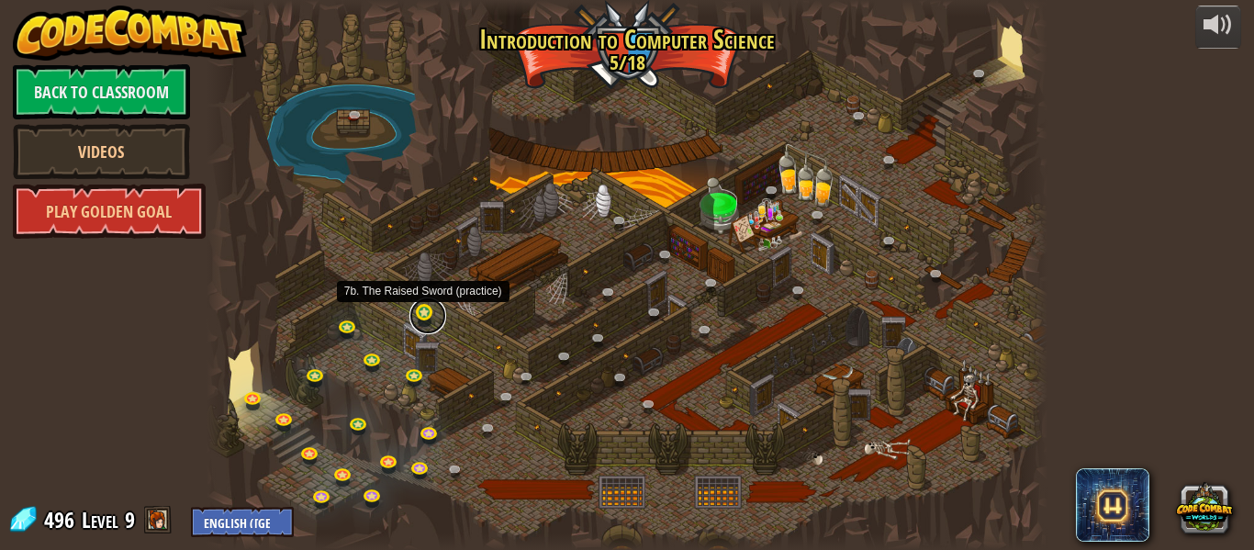
click at [424, 311] on link at bounding box center [427, 315] width 37 height 37
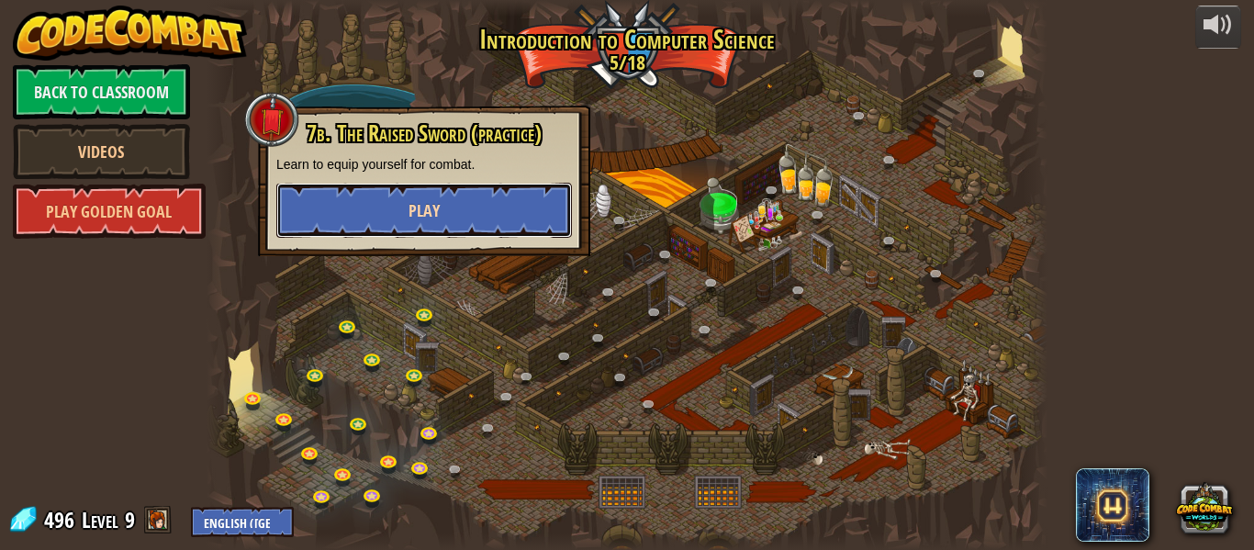
click at [453, 207] on button "Play" at bounding box center [424, 210] width 296 height 55
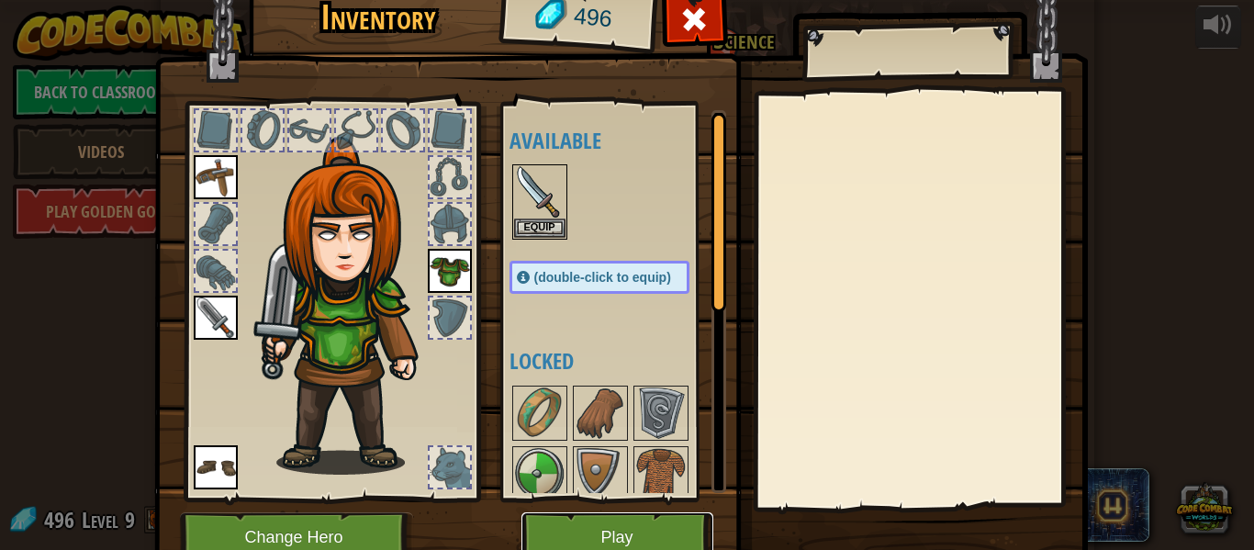
click at [614, 535] on button "Play" at bounding box center [617, 537] width 192 height 50
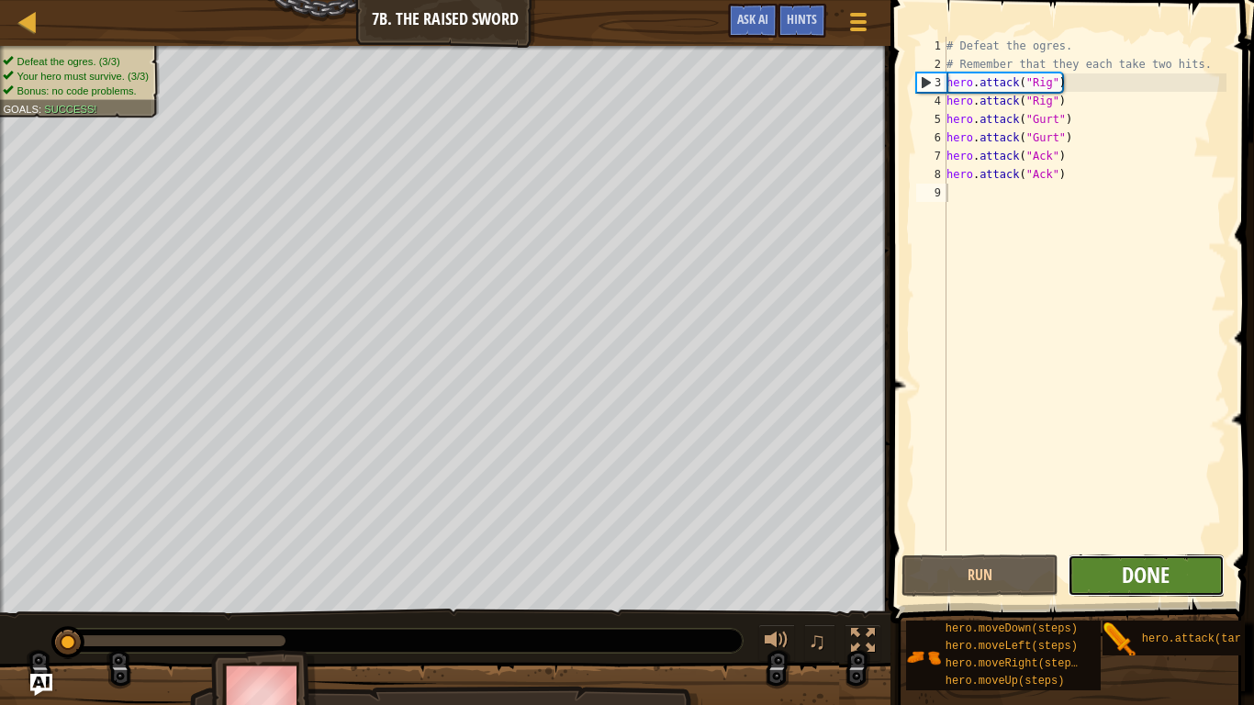
click at [1150, 549] on span "Done" at bounding box center [1146, 574] width 48 height 29
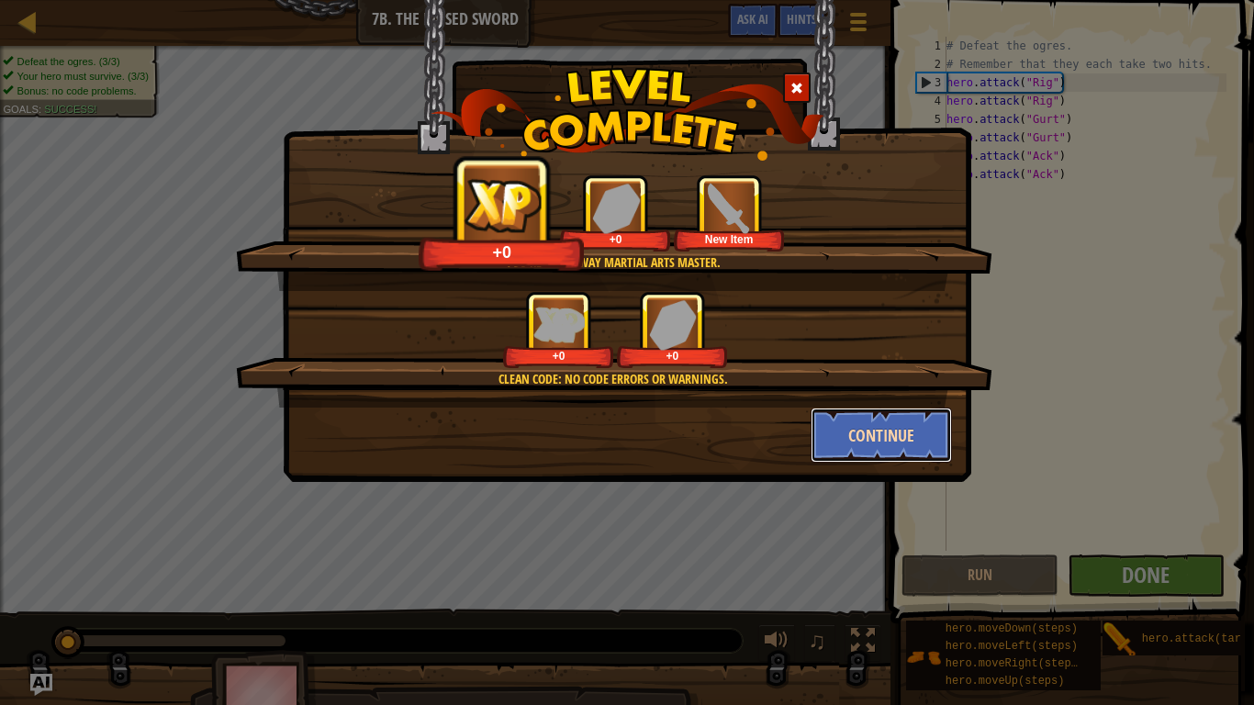
click at [896, 423] on button "Continue" at bounding box center [882, 435] width 142 height 55
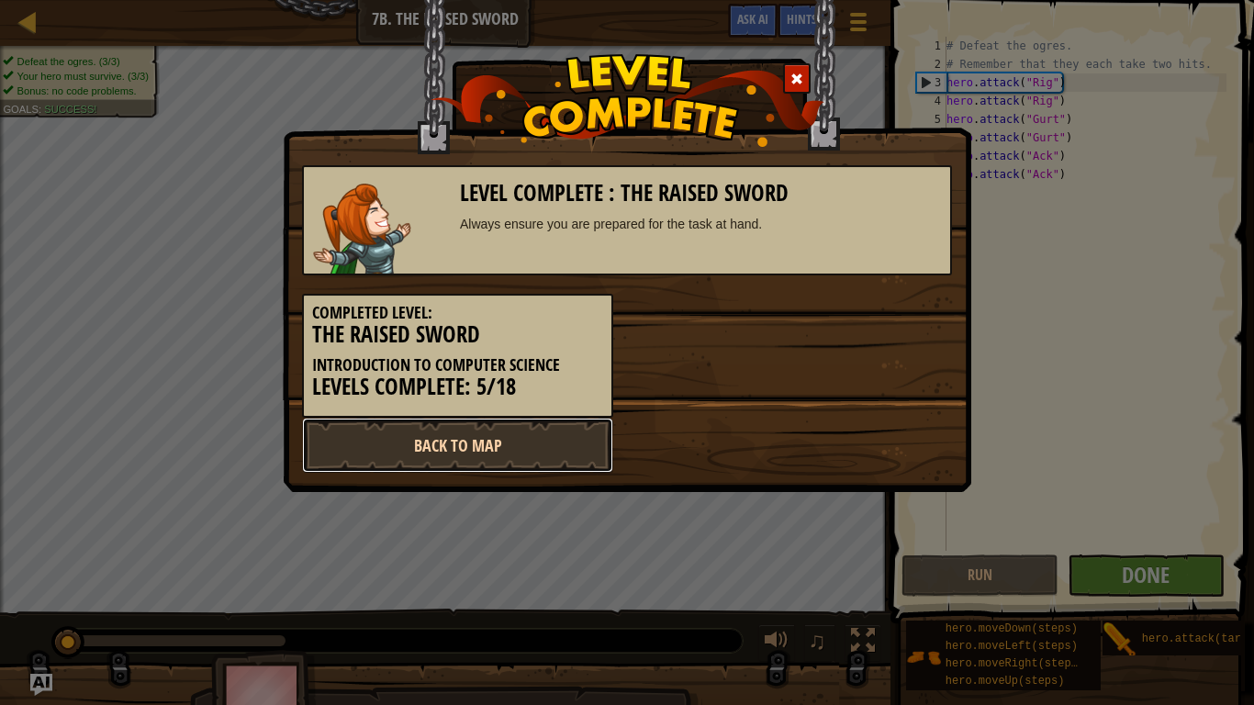
click at [461, 440] on link "Back to Map" at bounding box center [457, 445] width 311 height 55
